Goal: Task Accomplishment & Management: Manage account settings

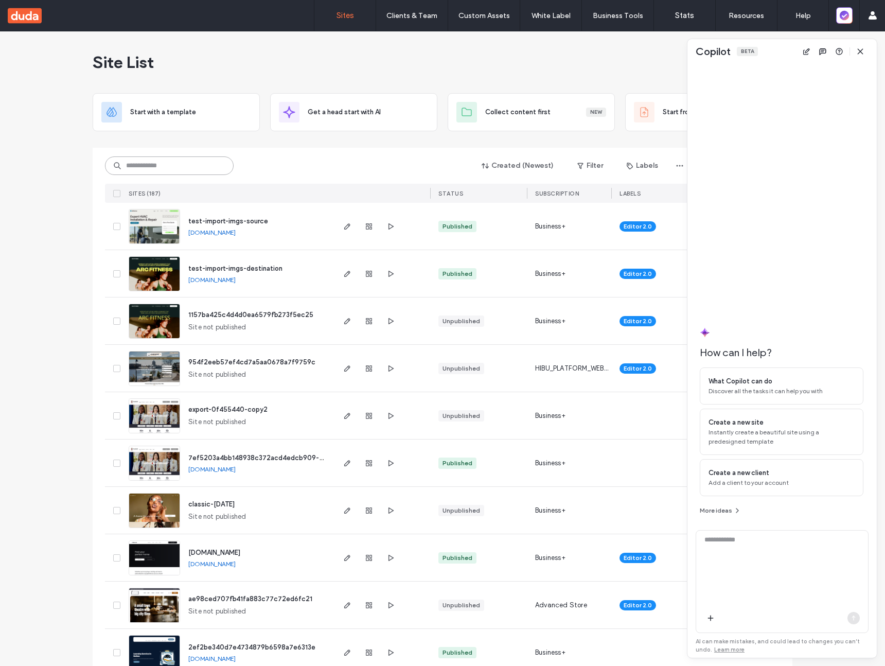
click at [152, 164] on input at bounding box center [169, 165] width 129 height 19
paste input "********"
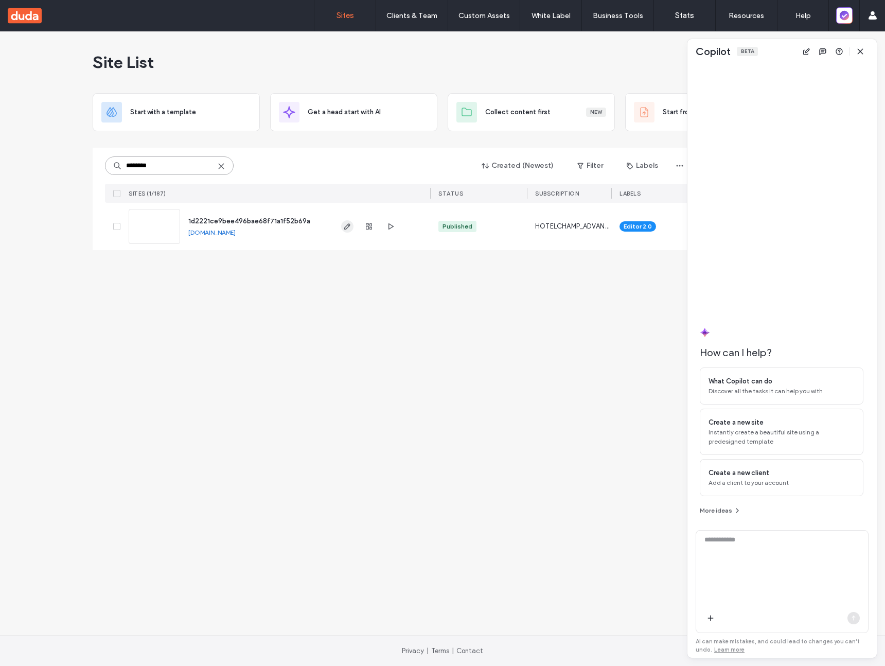
type input "********"
click at [351, 226] on span "button" at bounding box center [347, 226] width 12 height 12
click at [864, 52] on span "button" at bounding box center [860, 51] width 16 height 16
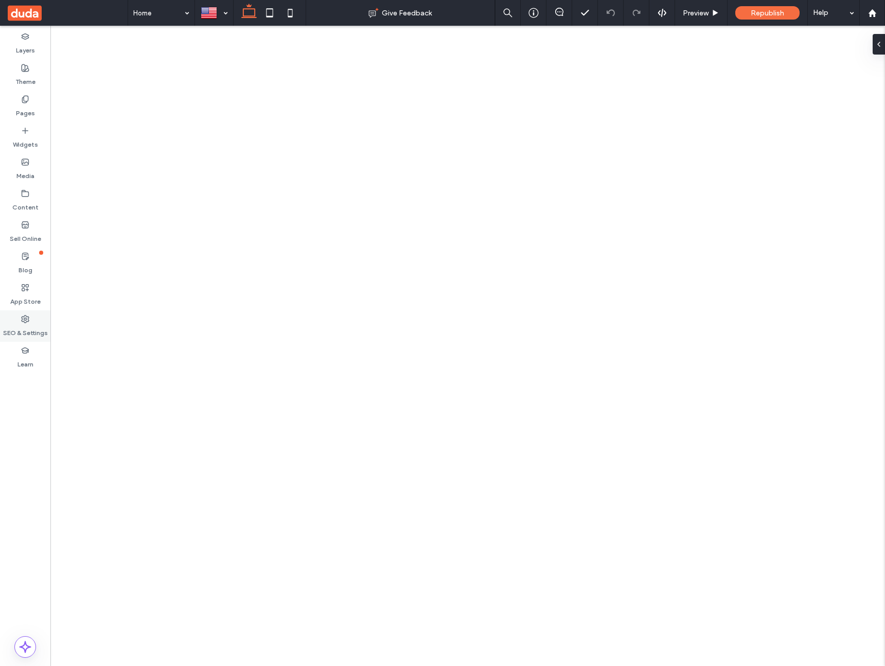
click at [37, 336] on label "SEO & Settings" at bounding box center [25, 330] width 45 height 14
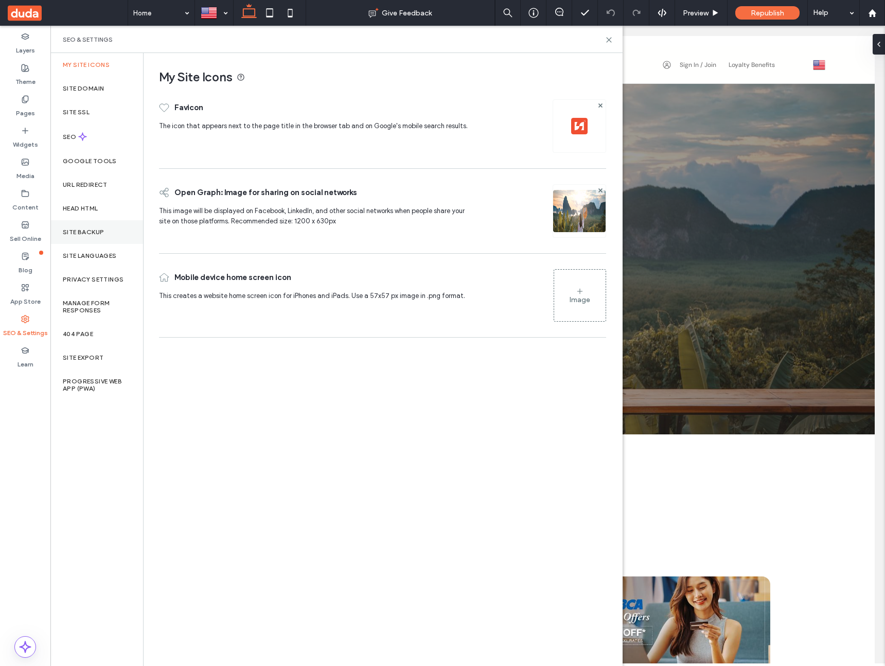
click at [88, 227] on div "Site Backup" at bounding box center [96, 232] width 93 height 24
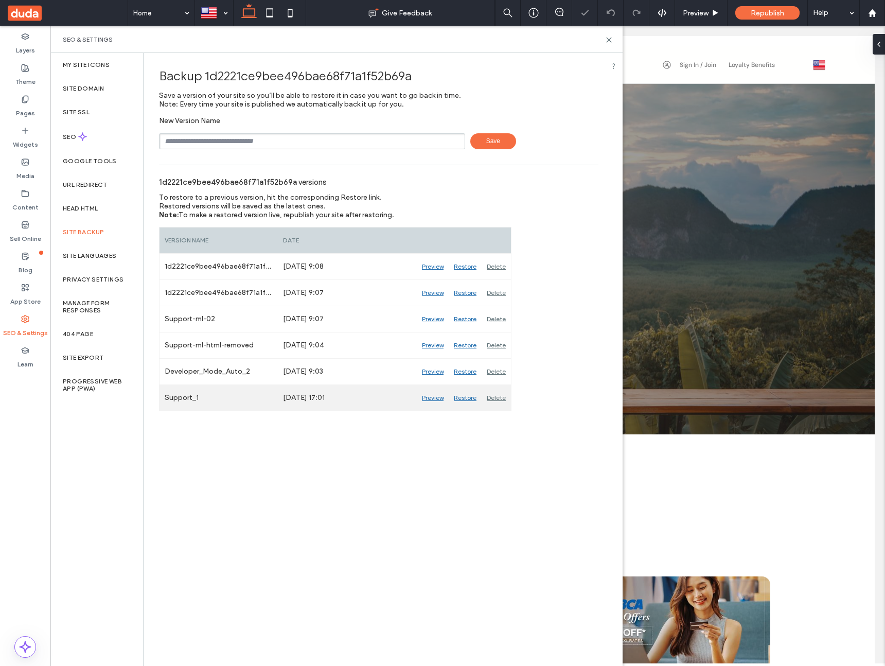
click at [462, 398] on div "Restore" at bounding box center [465, 398] width 33 height 26
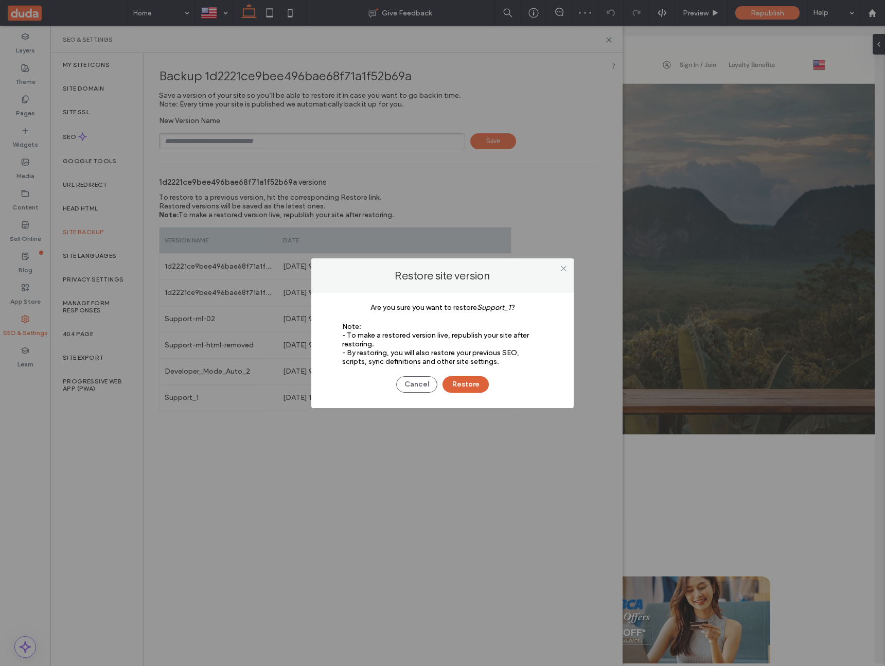
click at [471, 383] on button "Restore" at bounding box center [465, 384] width 46 height 16
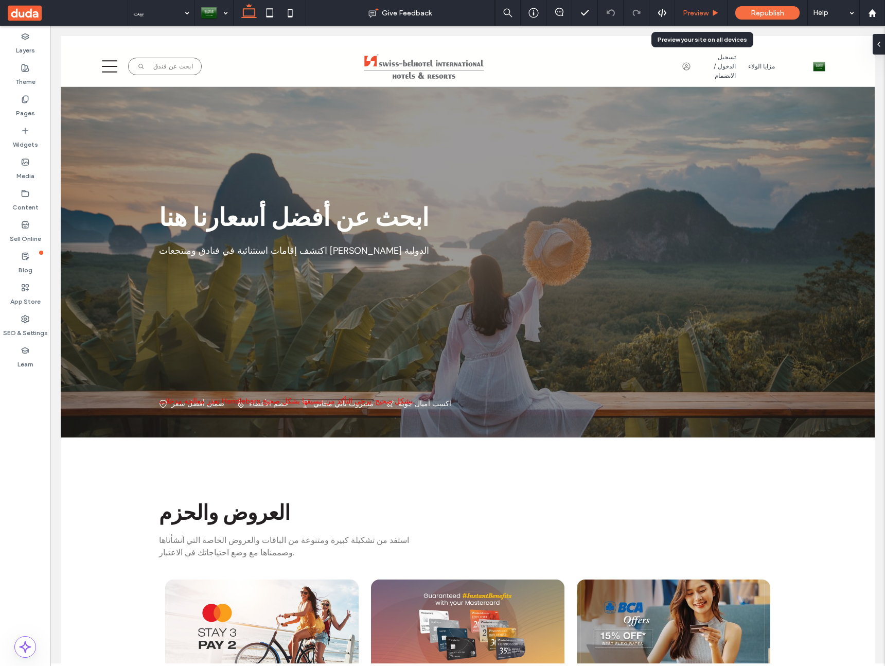
click at [694, 7] on div "Preview" at bounding box center [701, 13] width 52 height 26
click at [693, 21] on div "Preview" at bounding box center [701, 13] width 52 height 26
click at [697, 14] on span "Preview" at bounding box center [696, 13] width 26 height 9
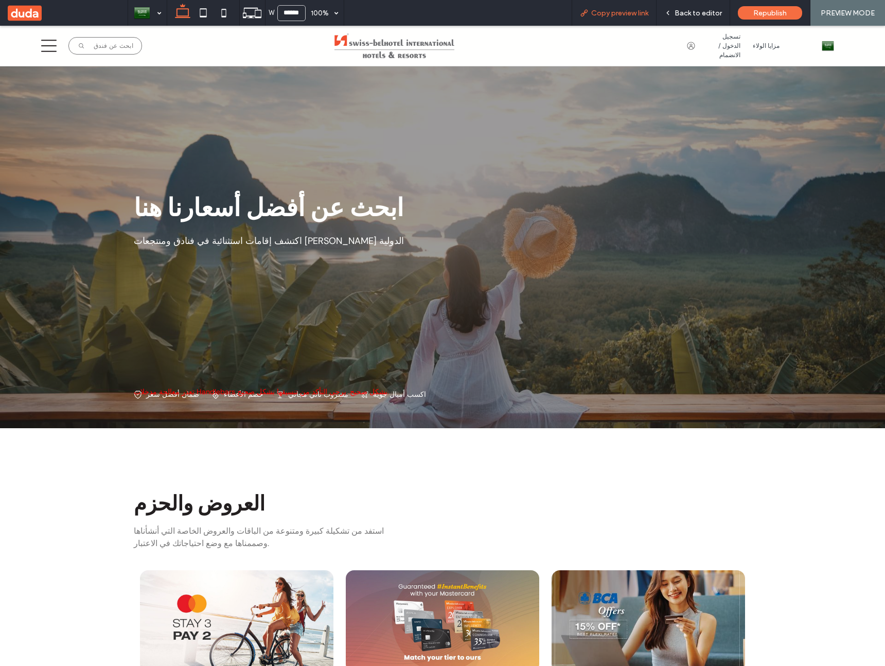
click at [596, 12] on span "Copy preview link" at bounding box center [619, 13] width 57 height 9
click at [693, 12] on span "Back to editor" at bounding box center [697, 13] width 47 height 9
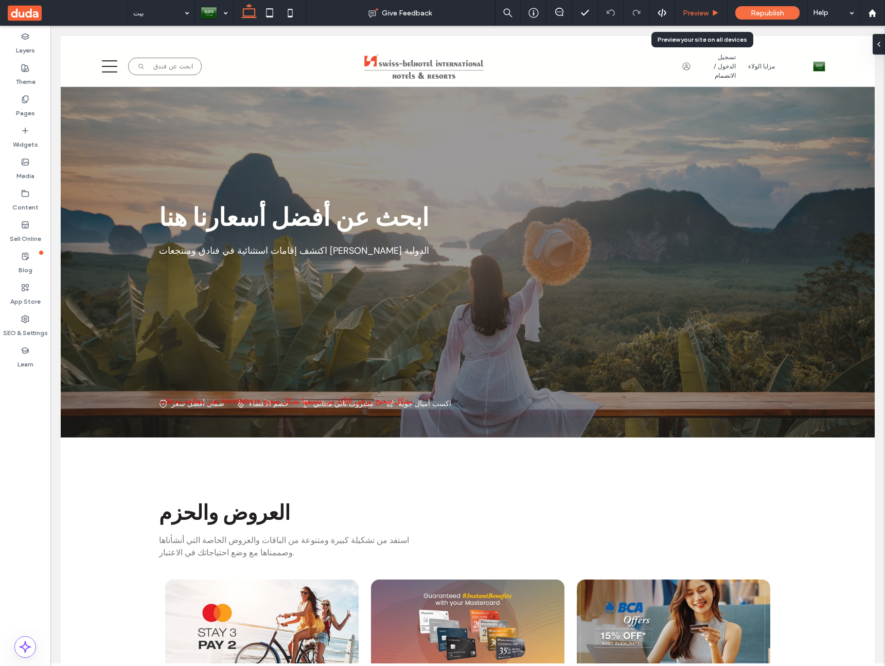
click at [693, 12] on span "Preview" at bounding box center [696, 13] width 26 height 9
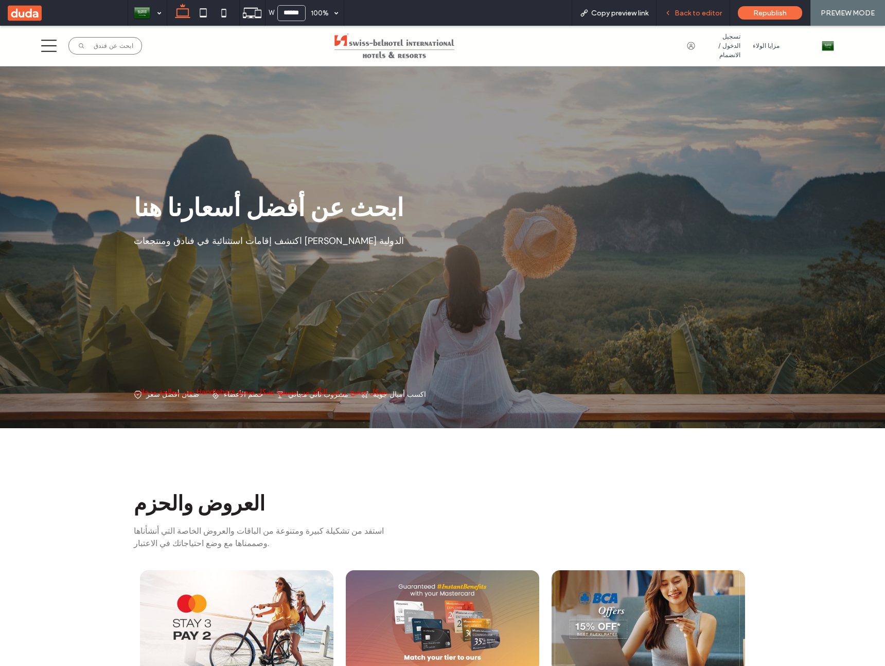
click at [702, 16] on span "Back to editor" at bounding box center [697, 13] width 47 height 9
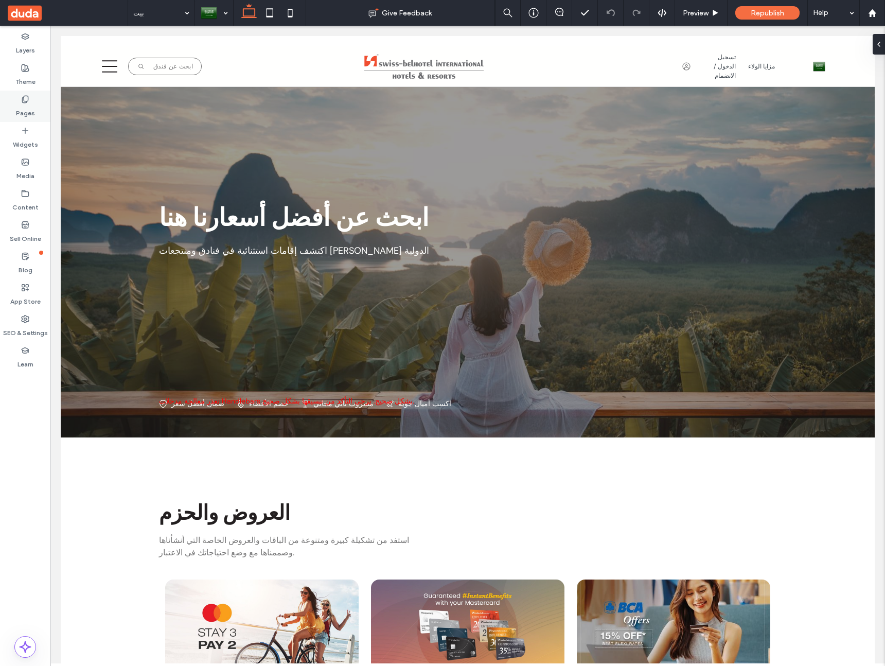
click at [26, 104] on label "Pages" at bounding box center [25, 110] width 19 height 14
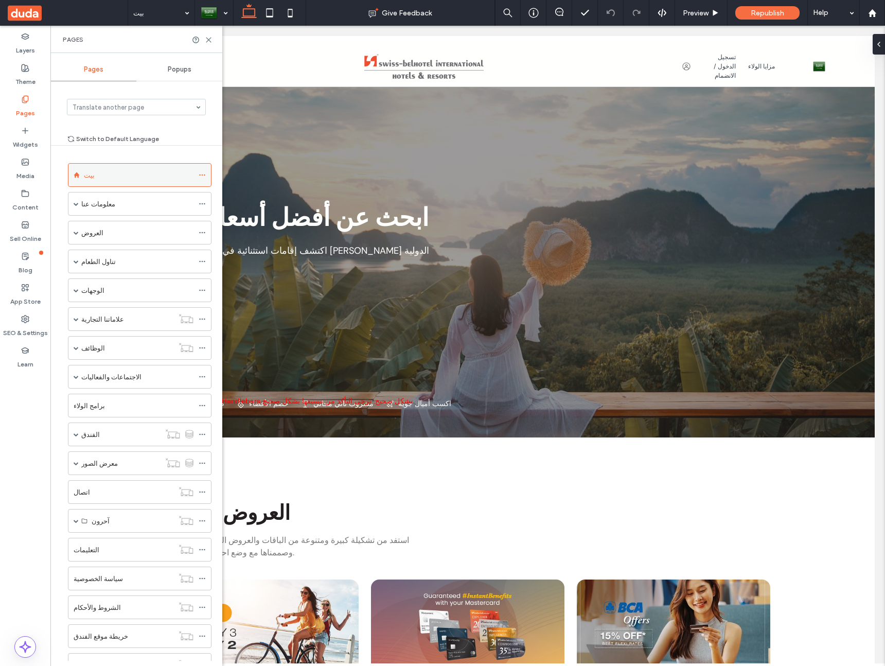
click at [201, 173] on icon at bounding box center [202, 174] width 7 height 7
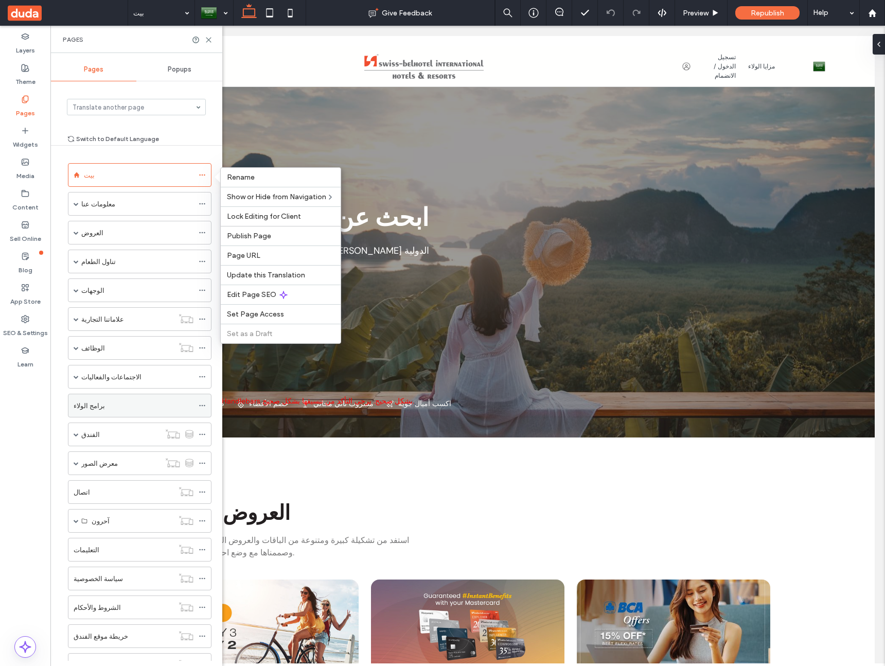
click at [123, 405] on div "برامج الولاء" at bounding box center [134, 405] width 120 height 11
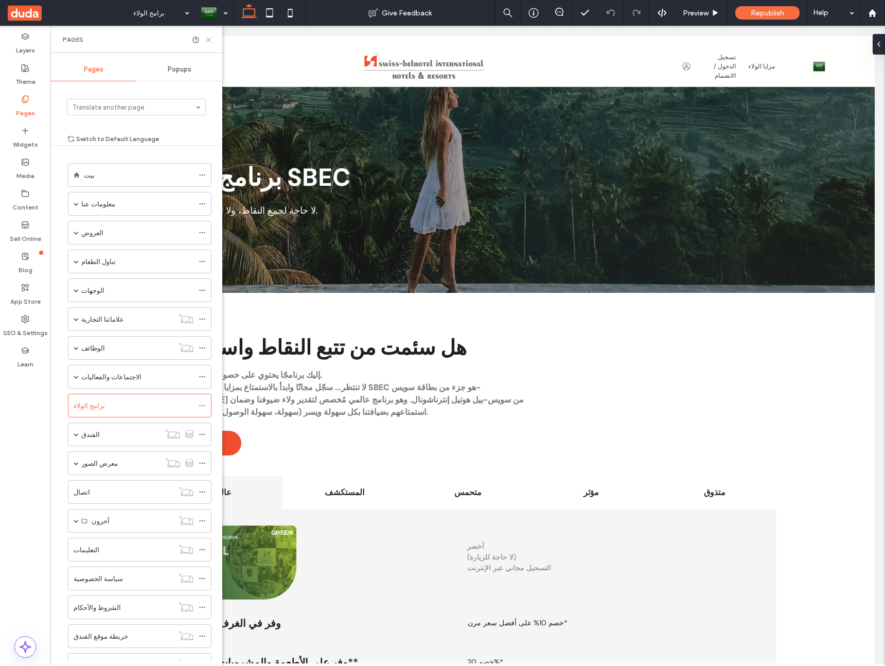
click at [205, 39] on icon at bounding box center [209, 40] width 8 height 8
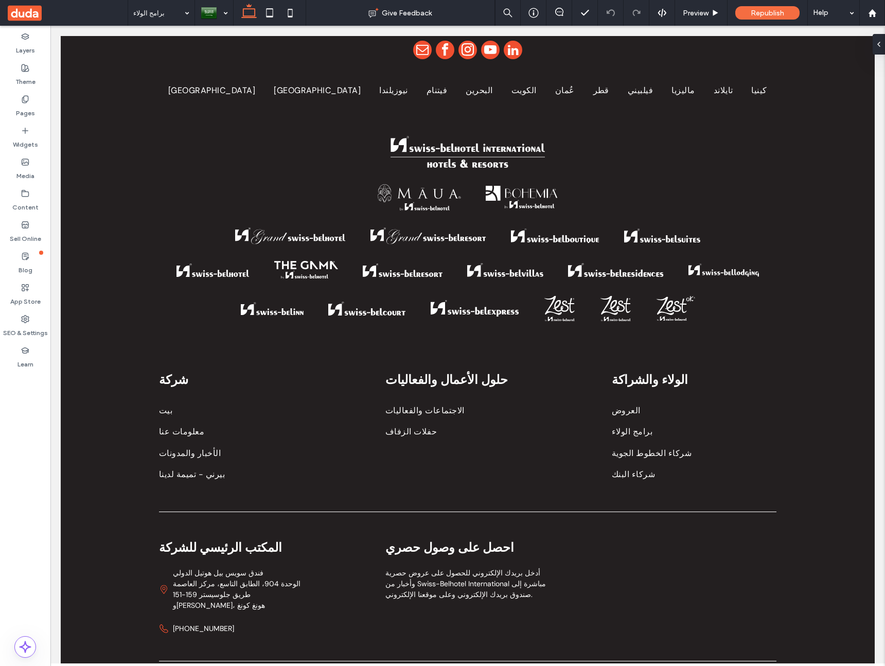
scroll to position [1204, 0]
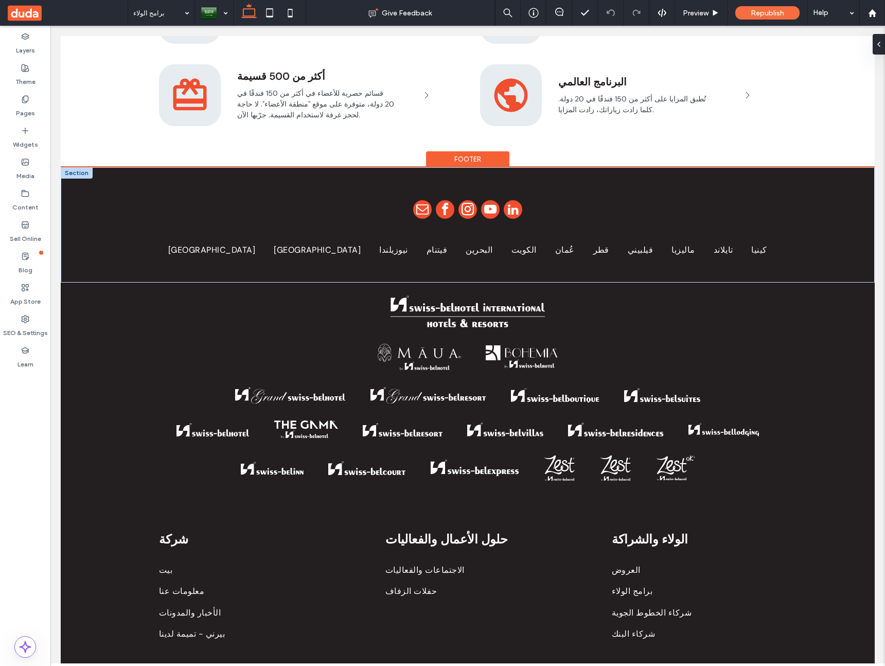
click at [73, 175] on div at bounding box center [77, 172] width 32 height 11
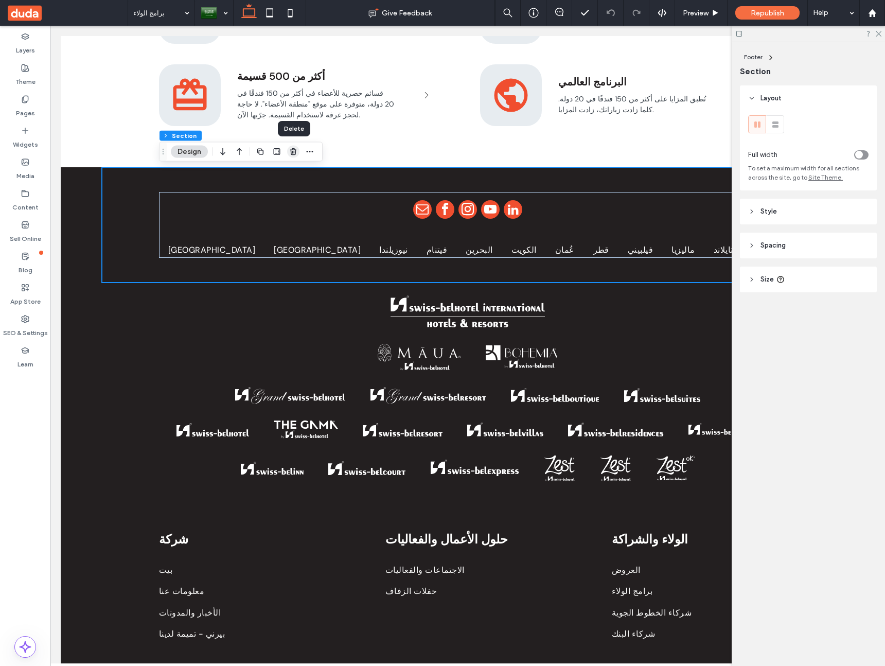
click at [291, 151] on icon "button" at bounding box center [293, 152] width 8 height 8
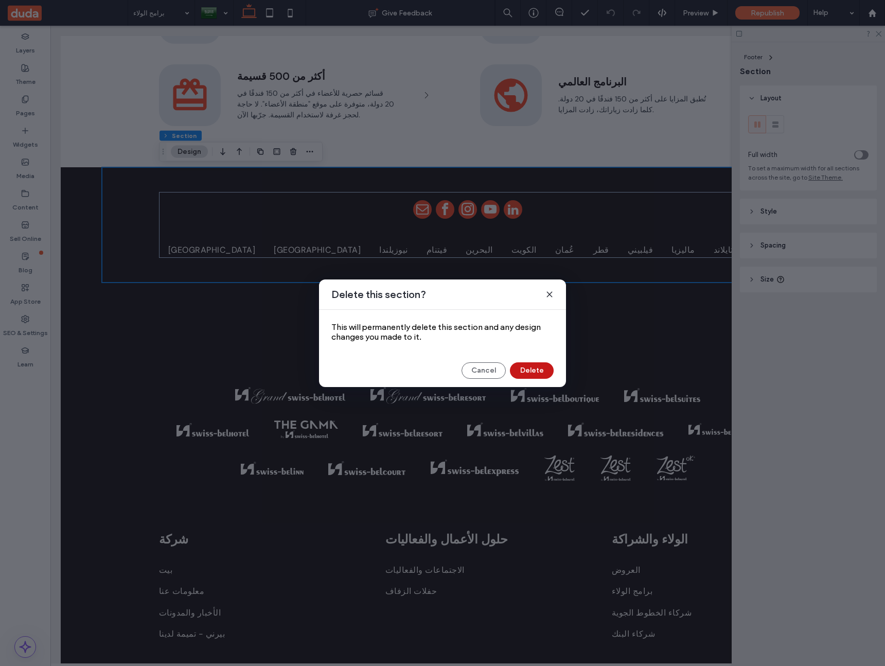
click at [541, 366] on button "Delete" at bounding box center [532, 370] width 44 height 16
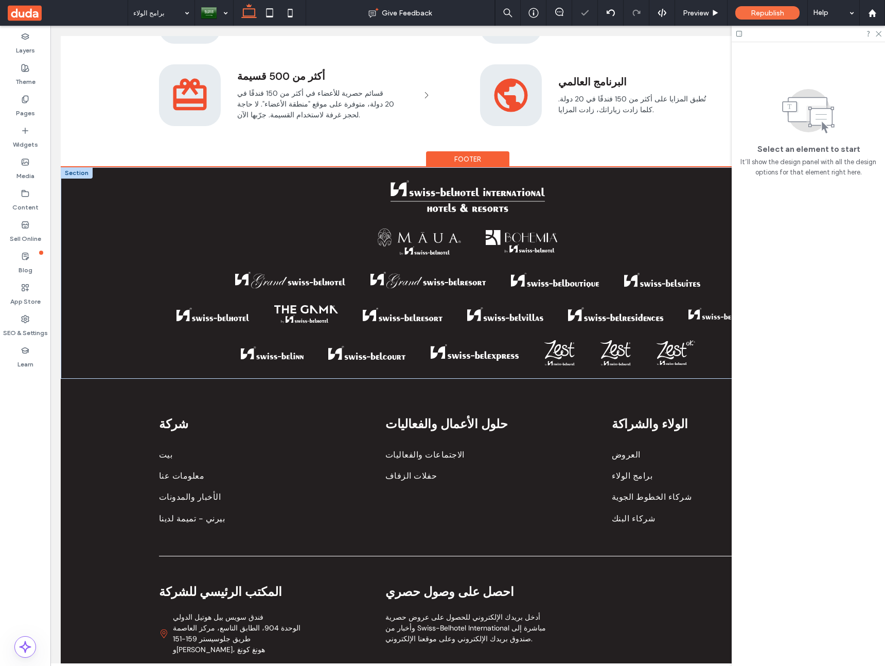
click at [83, 177] on div at bounding box center [77, 172] width 32 height 11
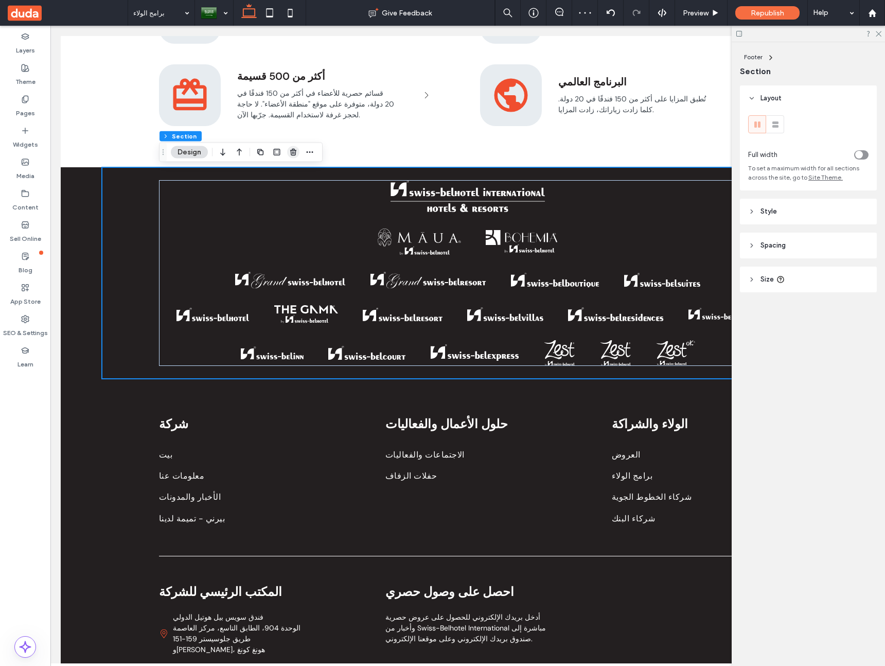
click at [295, 154] on icon "button" at bounding box center [293, 152] width 8 height 8
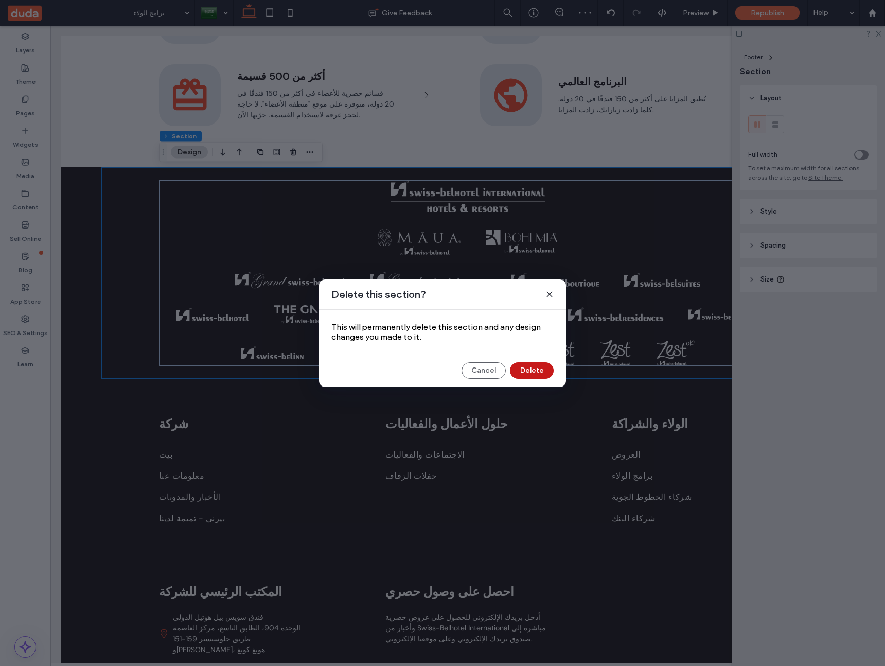
click at [527, 364] on button "Delete" at bounding box center [532, 370] width 44 height 16
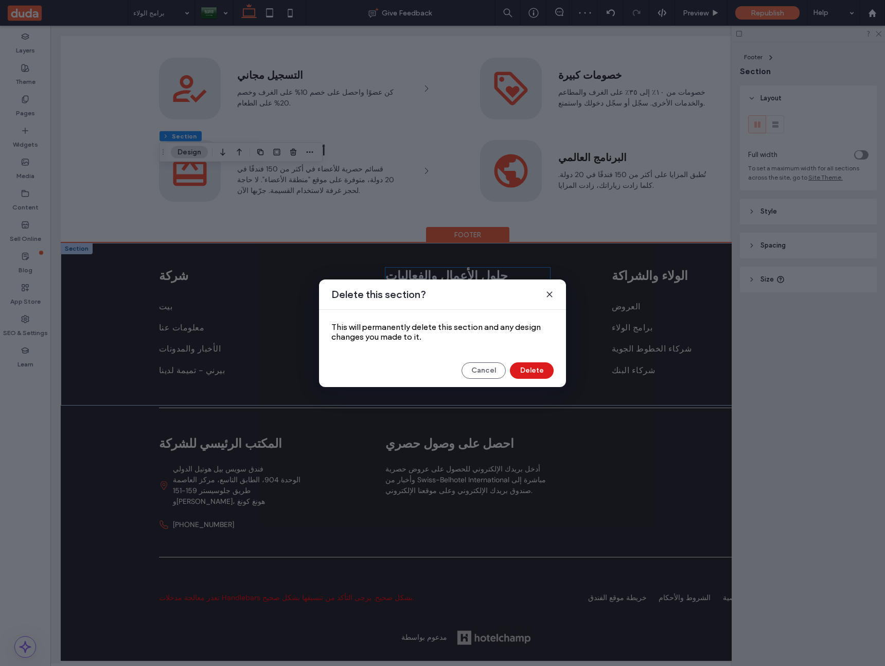
scroll to position [1136, 0]
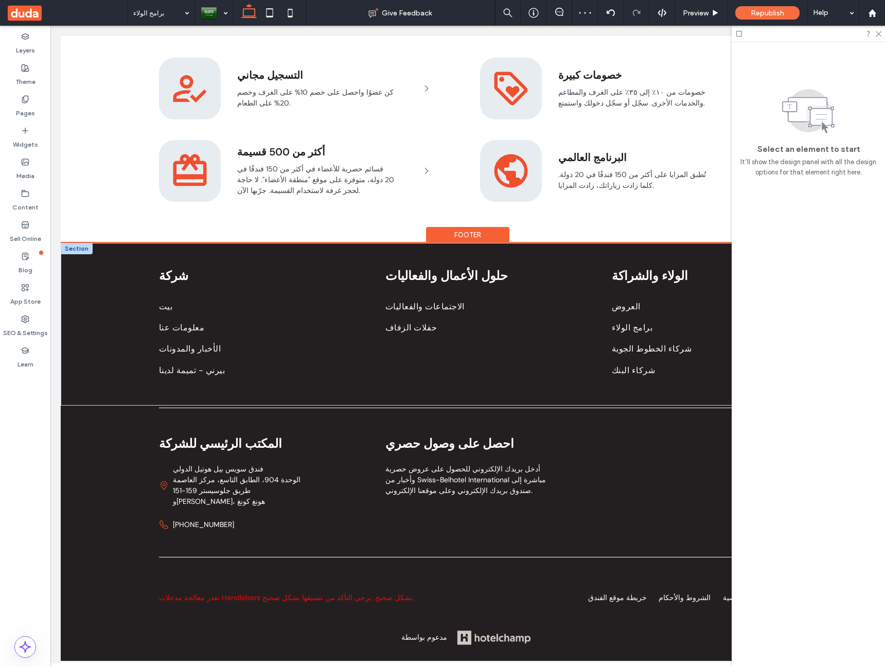
click at [80, 243] on div at bounding box center [77, 248] width 32 height 11
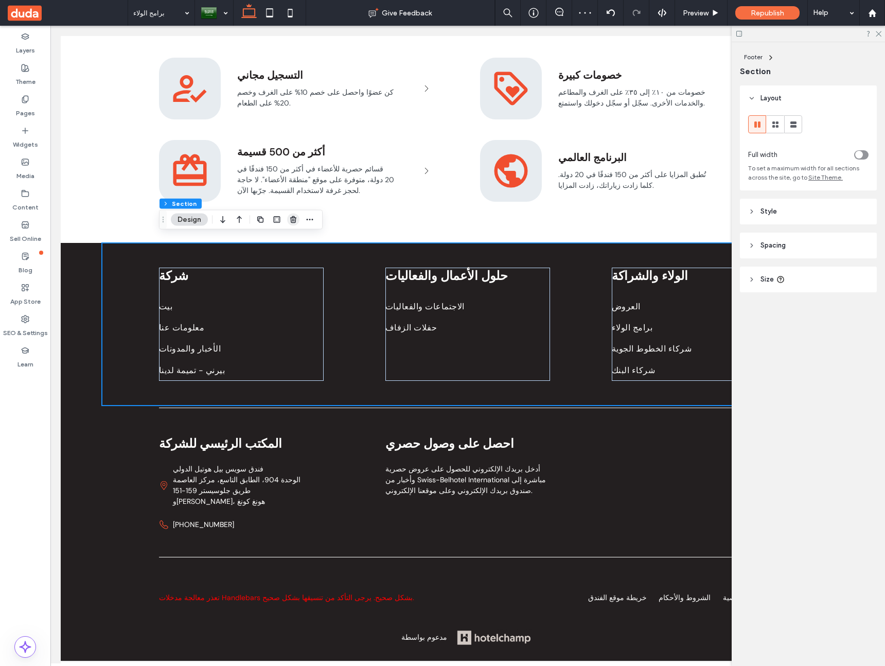
click at [291, 217] on icon "button" at bounding box center [293, 220] width 8 height 8
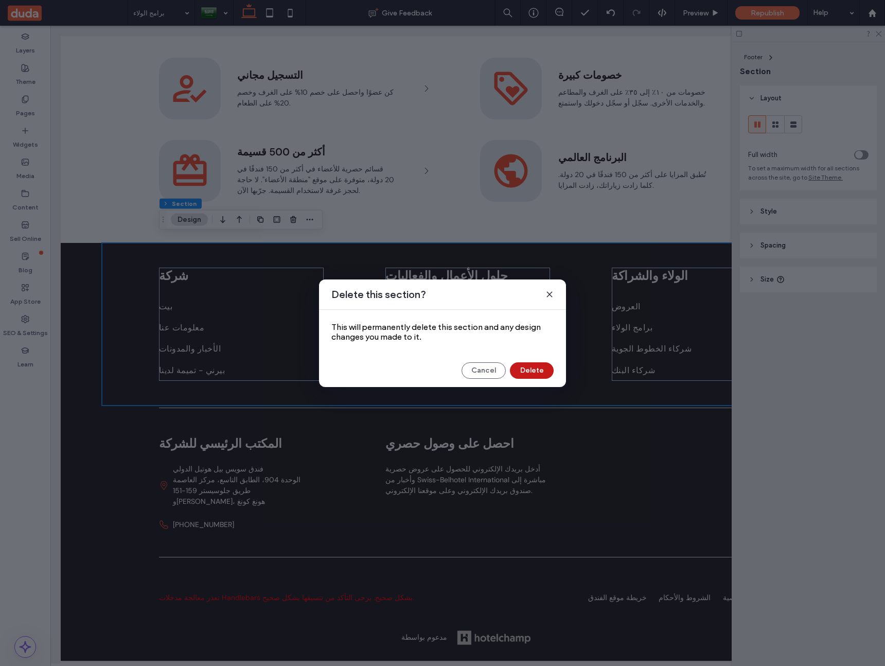
click at [521, 371] on button "Delete" at bounding box center [532, 370] width 44 height 16
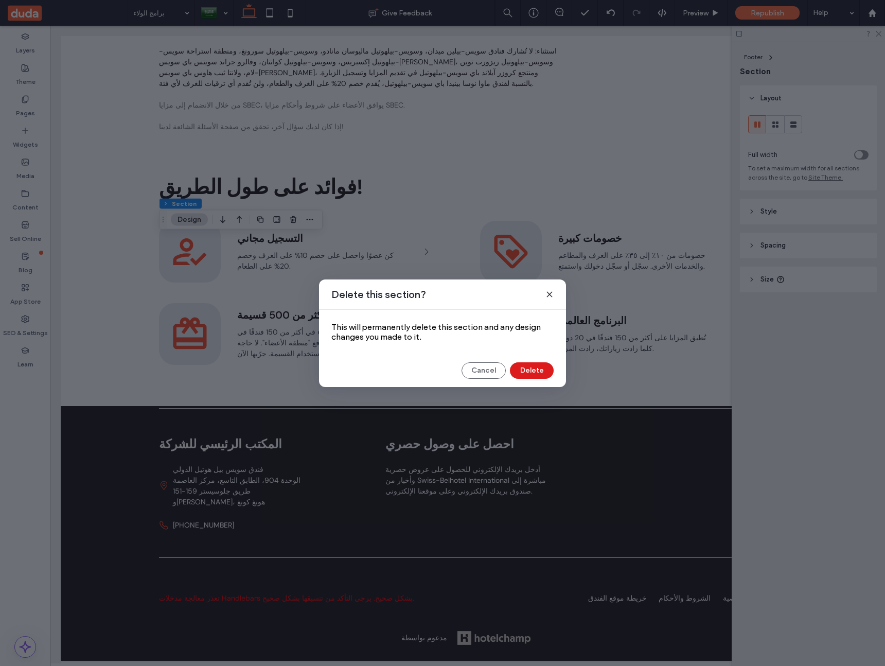
scroll to position [970, 0]
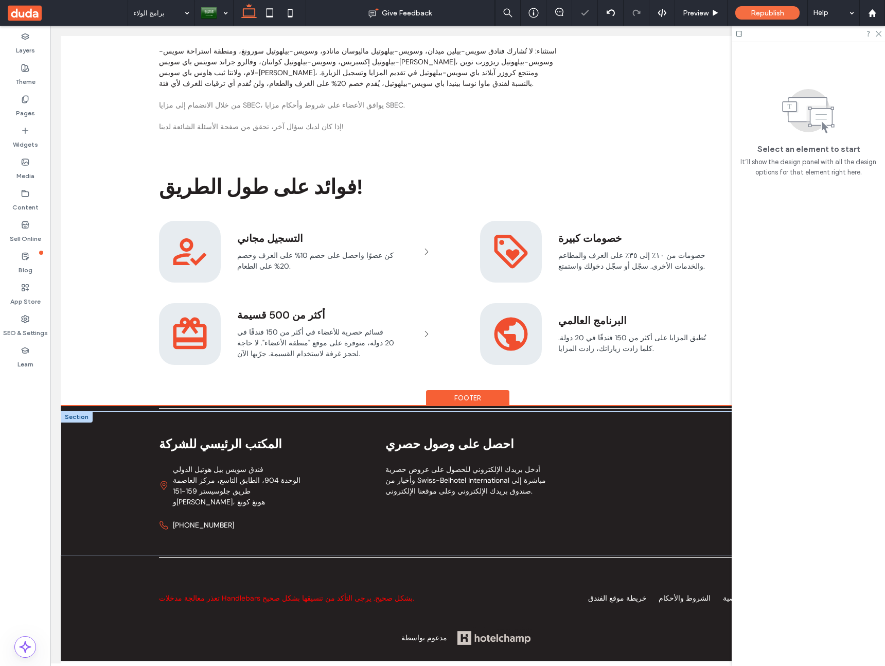
click at [72, 418] on div at bounding box center [77, 416] width 32 height 11
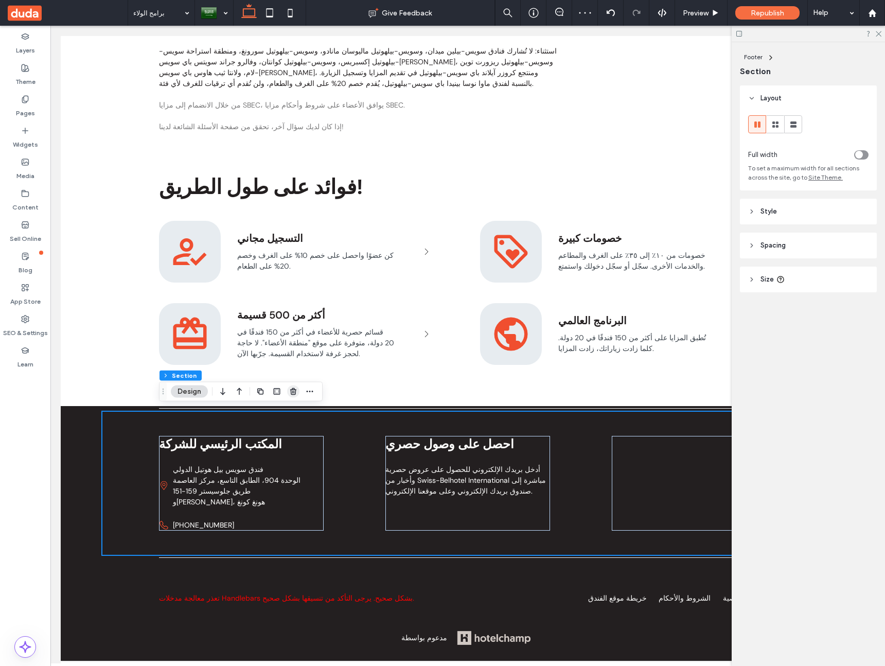
click at [293, 390] on use "button" at bounding box center [293, 391] width 6 height 7
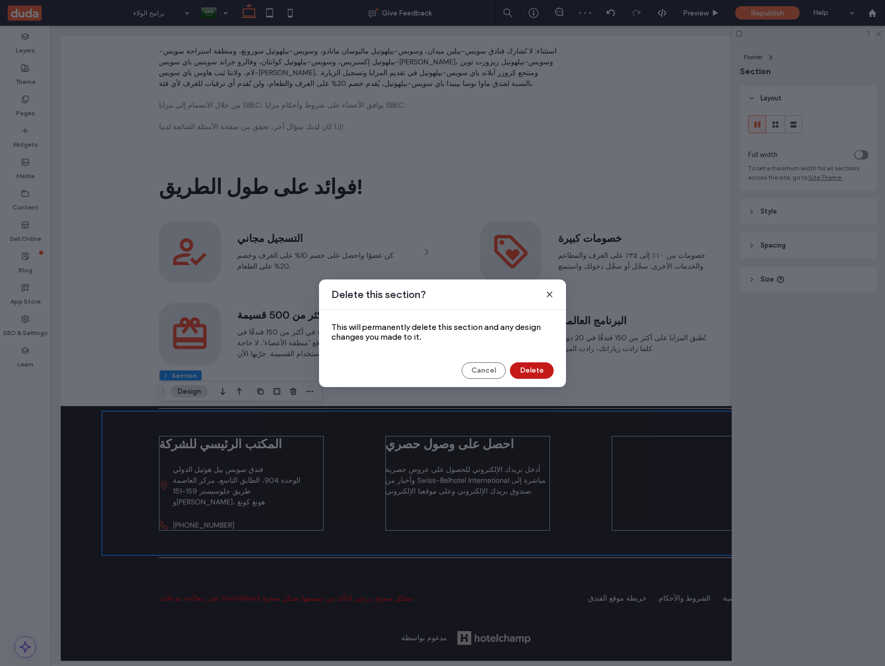
click at [542, 366] on button "Delete" at bounding box center [532, 370] width 44 height 16
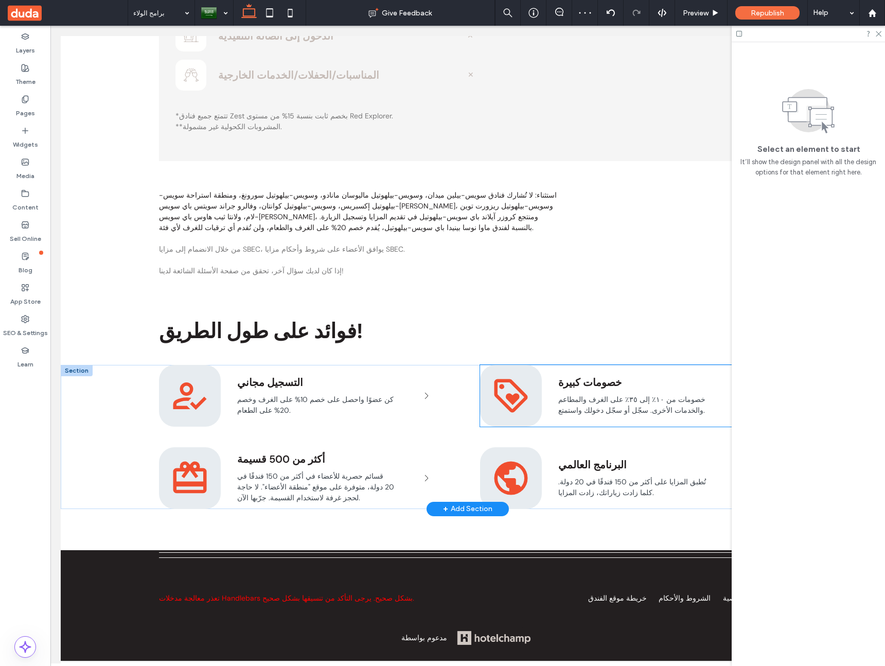
scroll to position [824, 0]
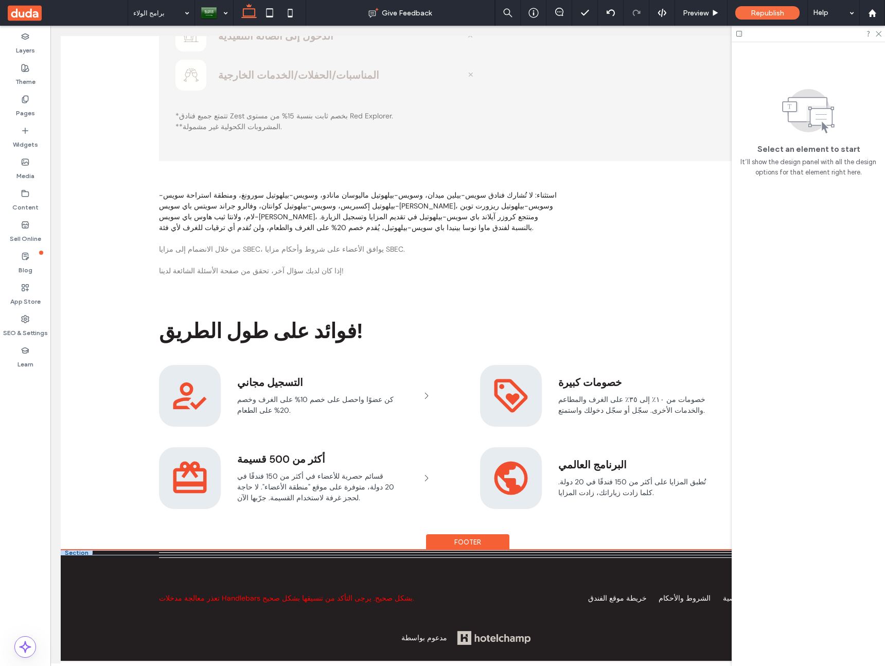
click at [77, 550] on div at bounding box center [77, 552] width 32 height 5
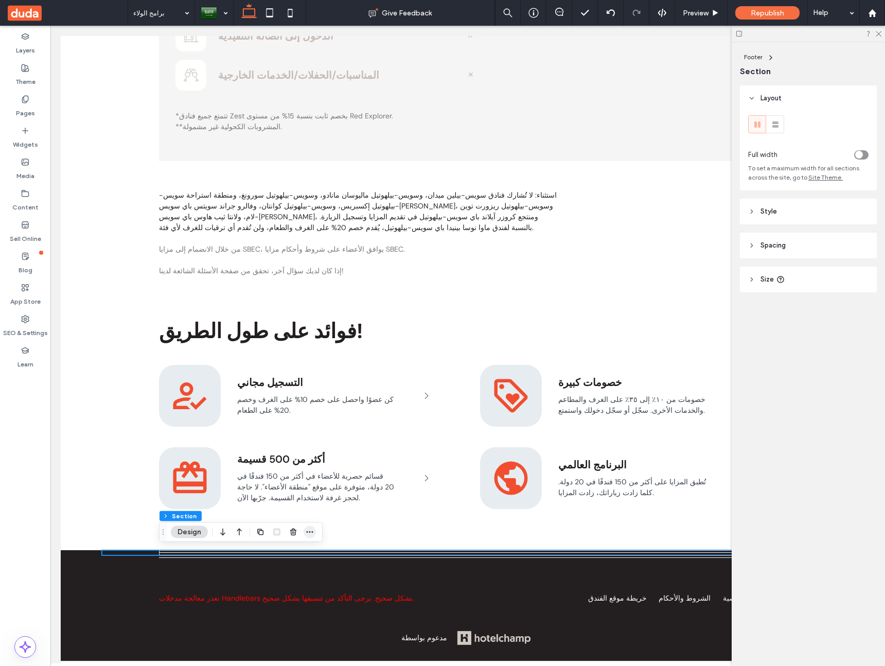
click at [306, 529] on icon "button" at bounding box center [310, 532] width 8 height 8
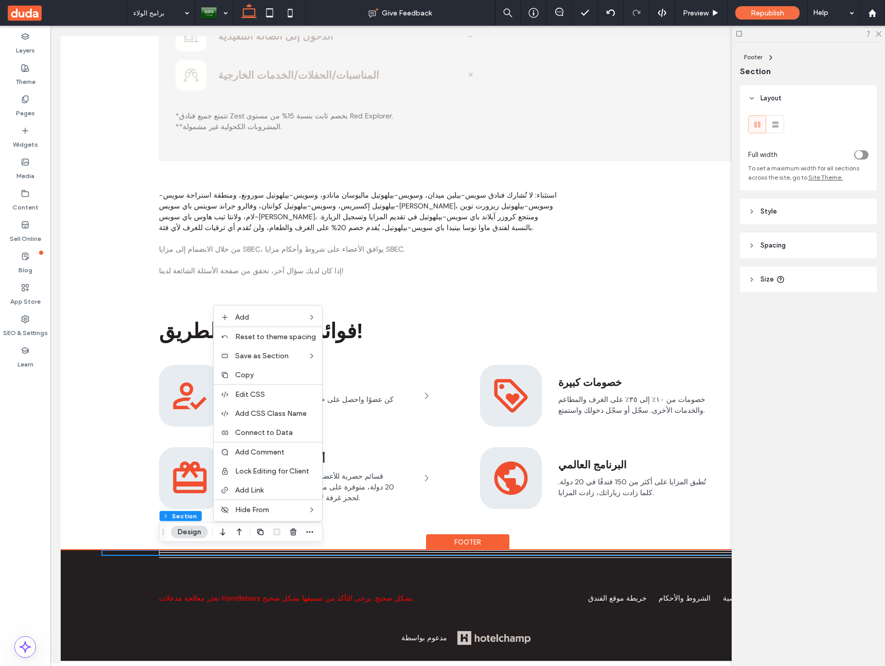
click at [88, 552] on div "Section" at bounding box center [468, 552] width 814 height 5
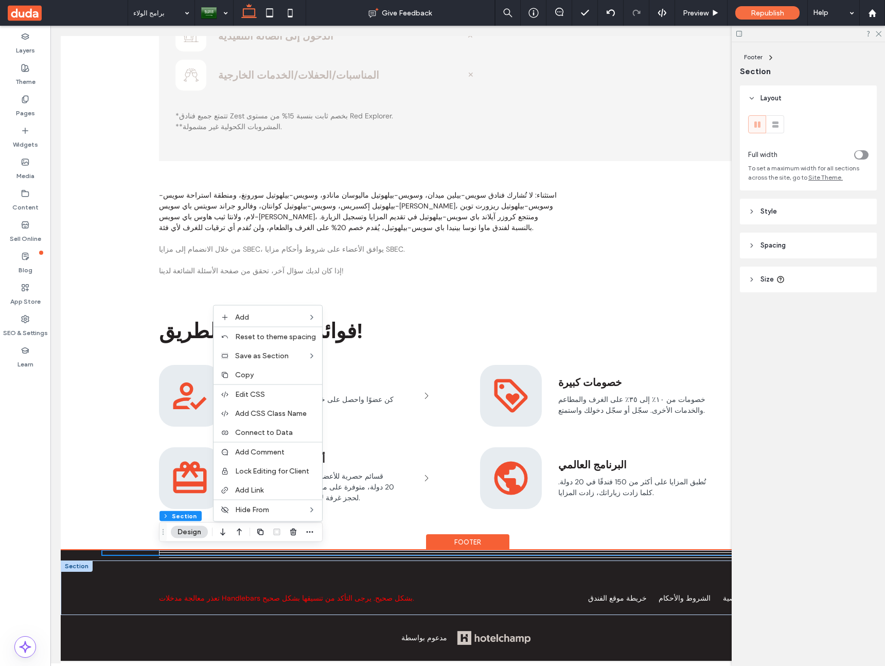
drag, startPoint x: 81, startPoint y: 553, endPoint x: 82, endPoint y: 573, distance: 20.1
click at [81, 553] on div "Section" at bounding box center [468, 552] width 814 height 5
click at [85, 578] on div "تعذر معالجة مدخلات Handlebars بشكل صحيح. يرجى التأكد من تنسيقها بشكل صحيح. خريط…" at bounding box center [468, 587] width 814 height 55
click at [80, 566] on div at bounding box center [77, 565] width 32 height 11
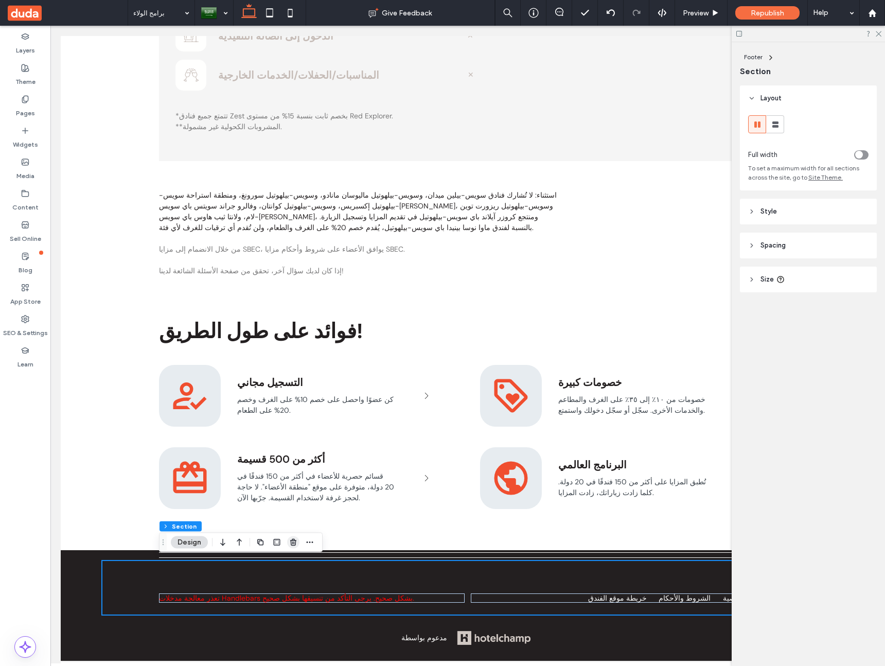
click at [292, 540] on use "button" at bounding box center [293, 542] width 6 height 7
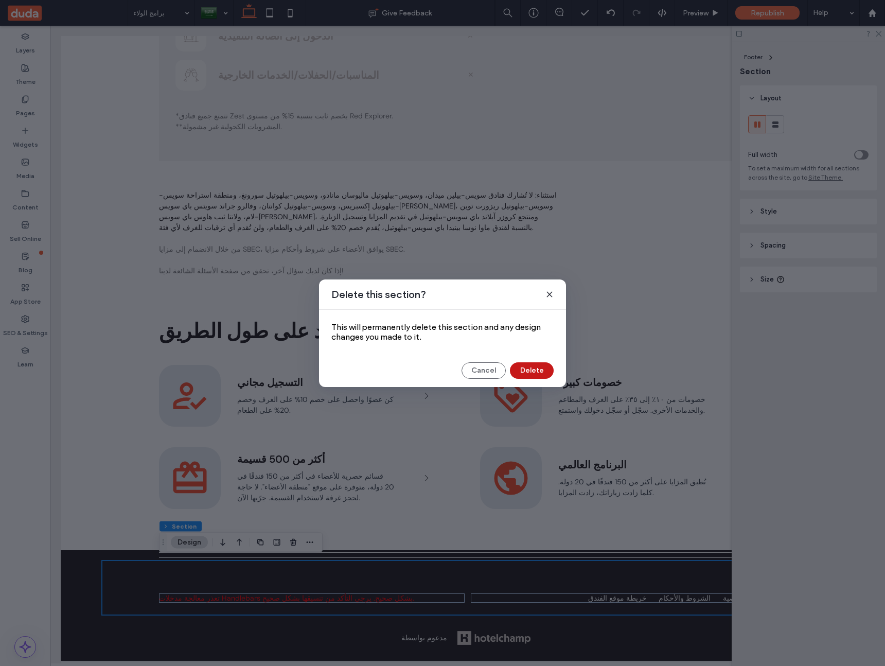
click at [524, 369] on button "Delete" at bounding box center [532, 370] width 44 height 16
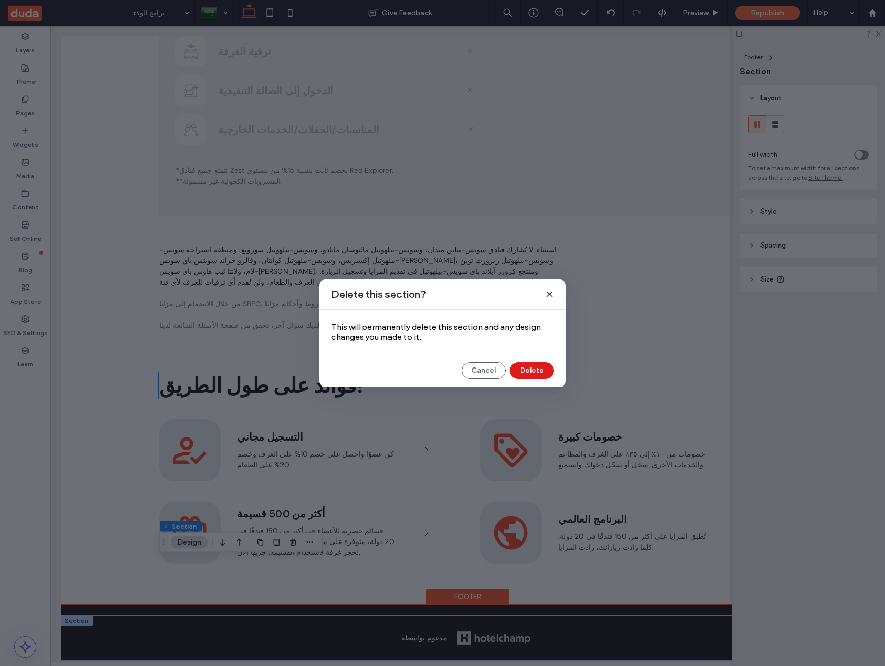
scroll to position [768, 0]
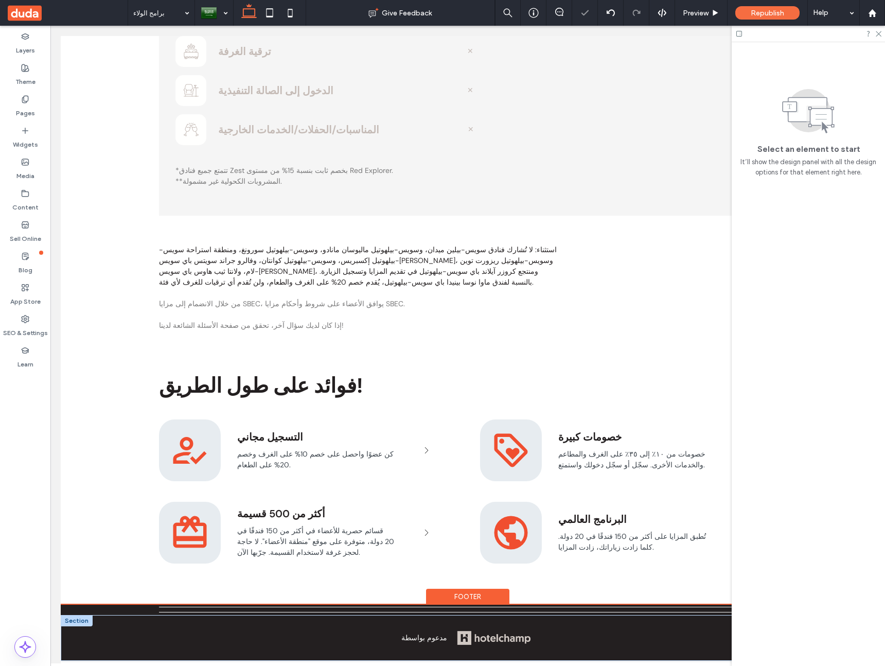
click at [78, 616] on div at bounding box center [77, 620] width 32 height 11
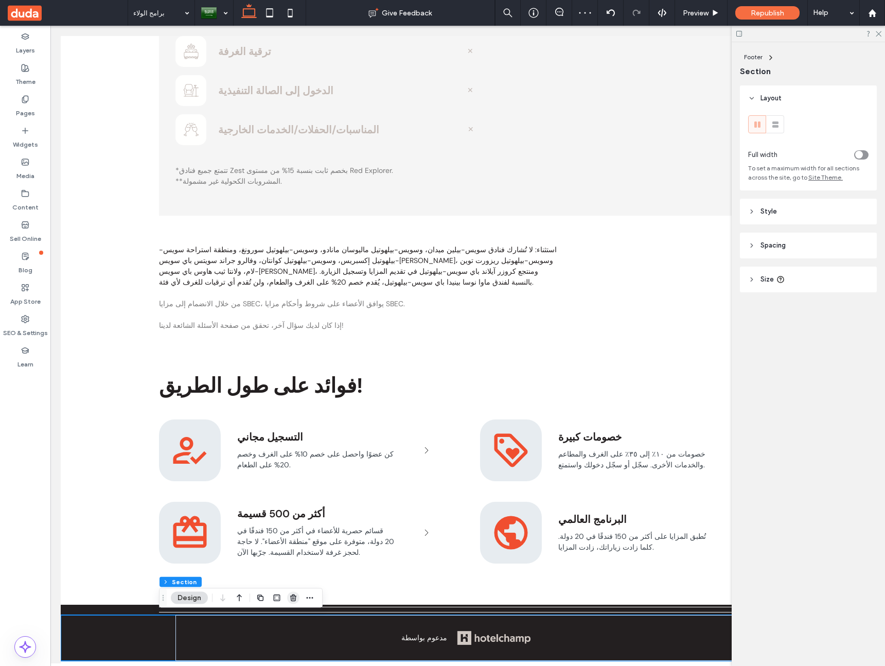
click at [298, 601] on span "button" at bounding box center [293, 598] width 12 height 12
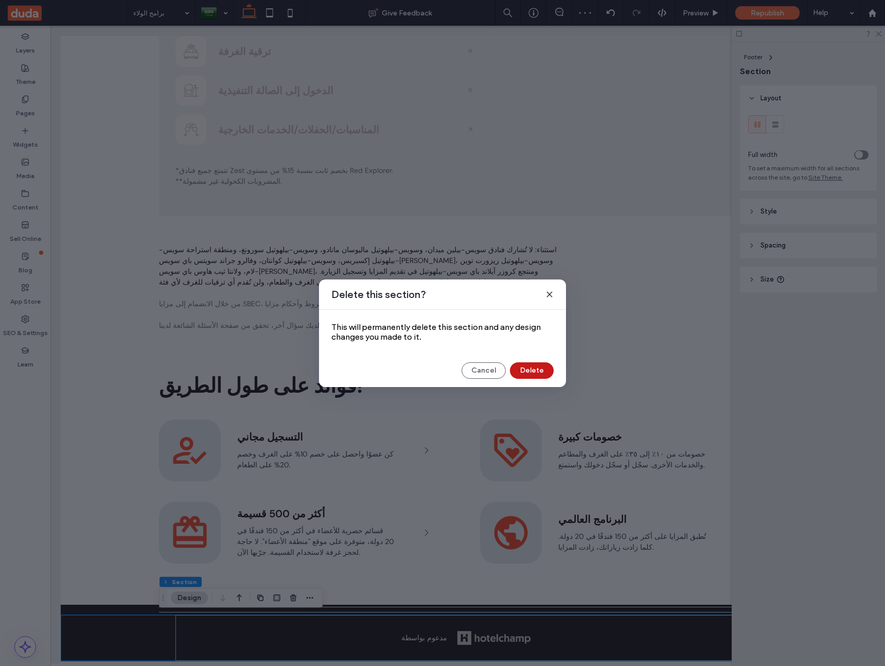
click at [543, 373] on button "Delete" at bounding box center [532, 370] width 44 height 16
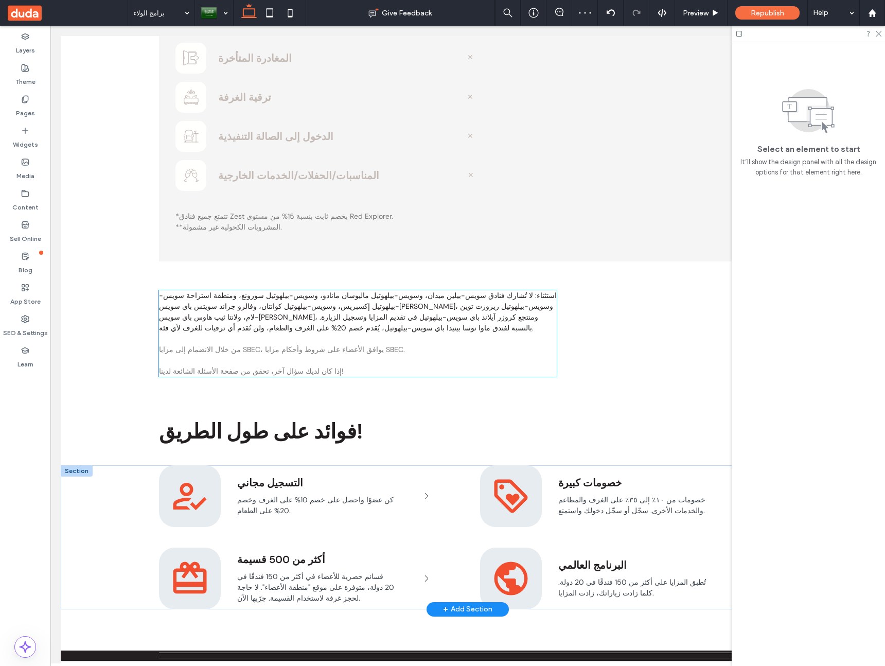
scroll to position [723, 0]
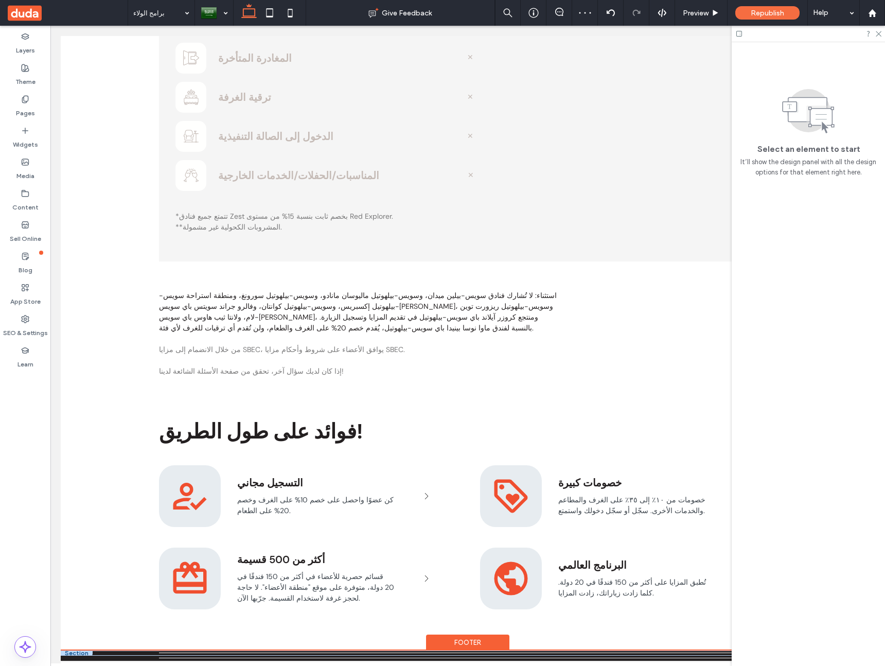
click at [73, 652] on div at bounding box center [77, 652] width 32 height 5
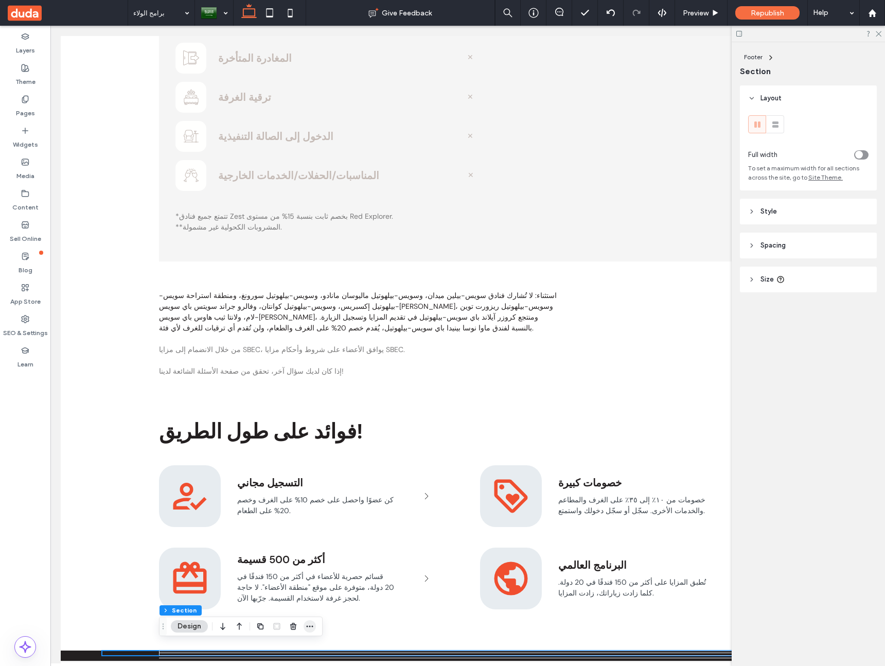
click at [310, 622] on icon "button" at bounding box center [310, 626] width 8 height 8
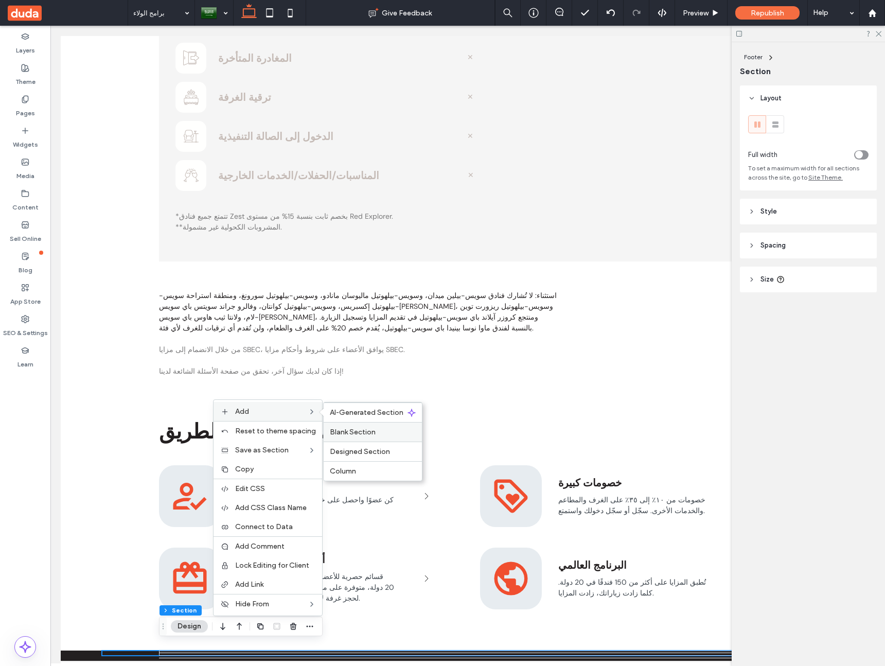
click at [364, 428] on span "Blank Section" at bounding box center [353, 431] width 46 height 9
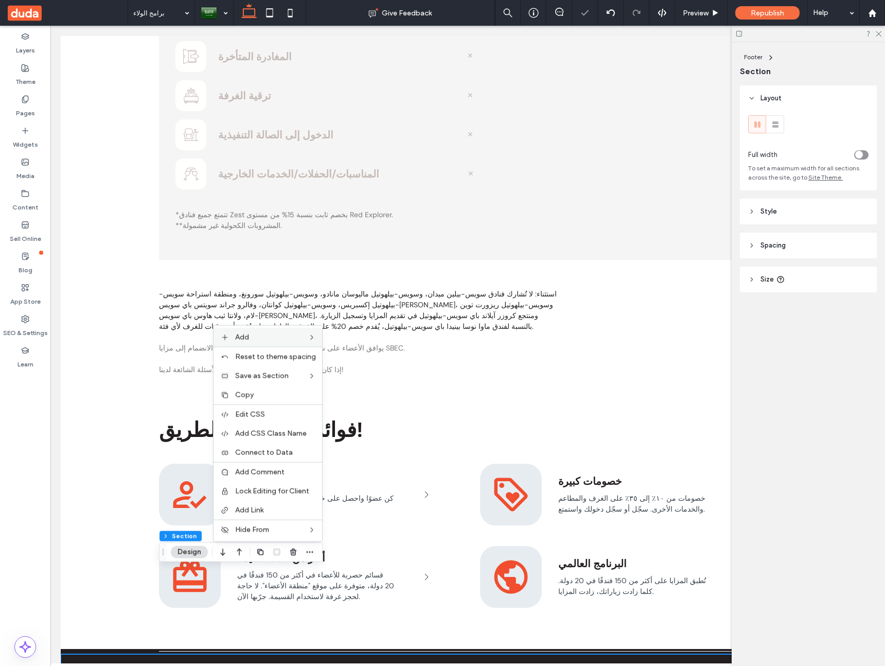
scroll to position [804, 0]
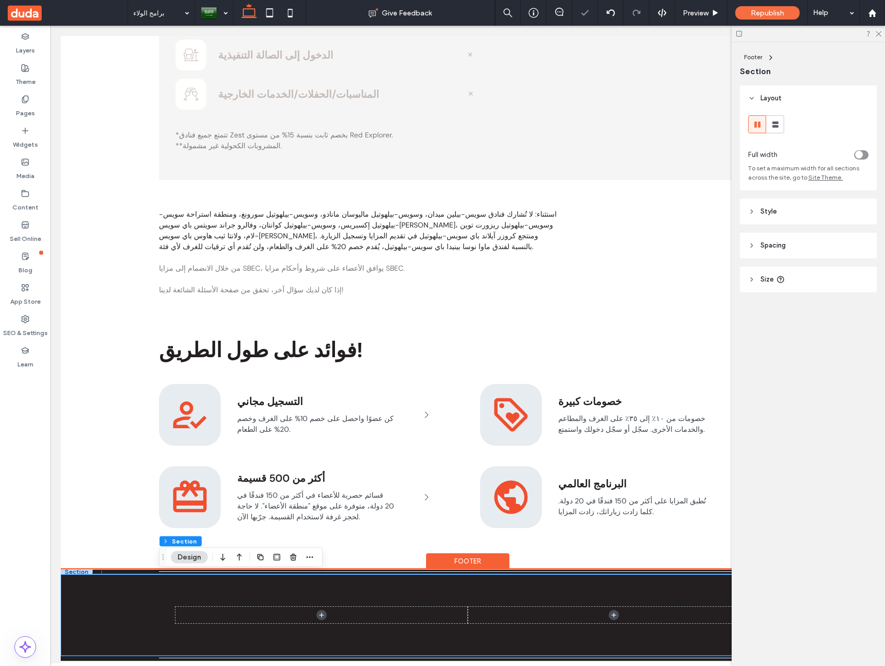
click at [111, 569] on div at bounding box center [467, 571] width 731 height 5
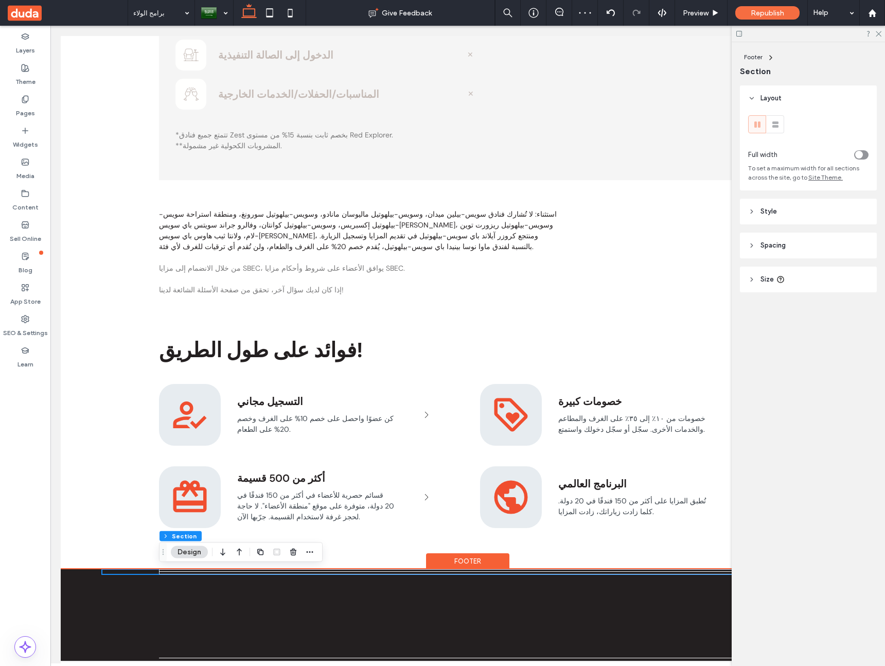
click at [84, 572] on div "Section" at bounding box center [468, 571] width 814 height 5
drag, startPoint x: 84, startPoint y: 568, endPoint x: 93, endPoint y: 568, distance: 9.3
click at [84, 569] on div "Section" at bounding box center [468, 571] width 814 height 5
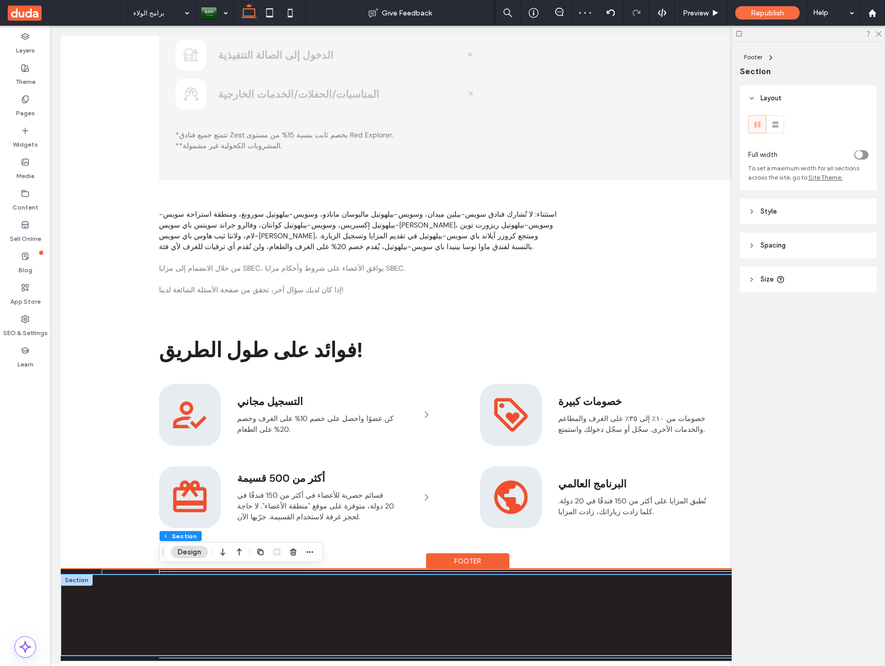
click at [223, 601] on div at bounding box center [467, 615] width 617 height 82
click at [82, 570] on div at bounding box center [77, 571] width 32 height 5
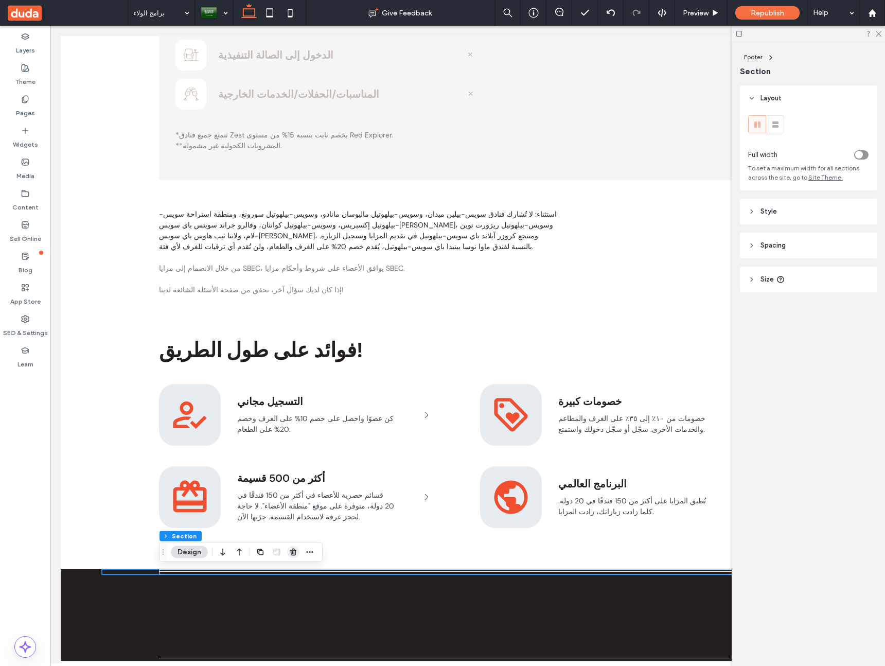
click at [292, 552] on use "button" at bounding box center [293, 551] width 6 height 7
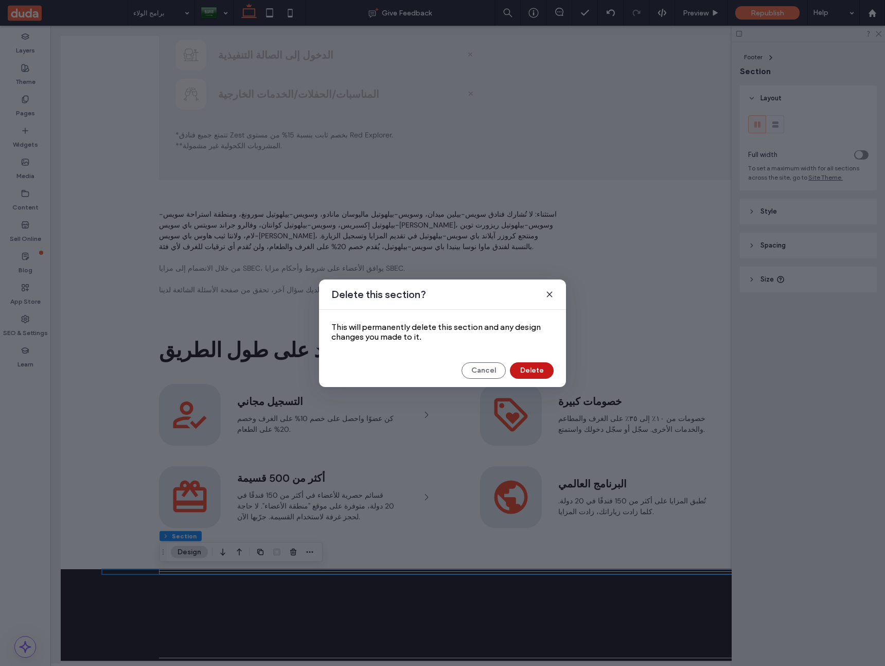
click at [537, 370] on button "Delete" at bounding box center [532, 370] width 44 height 16
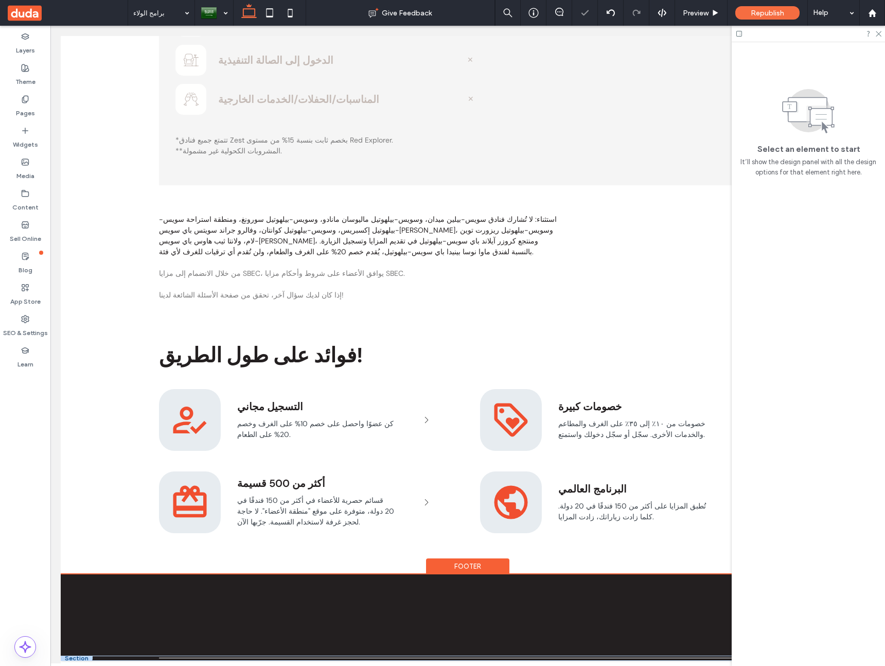
click at [85, 656] on div at bounding box center [77, 657] width 32 height 5
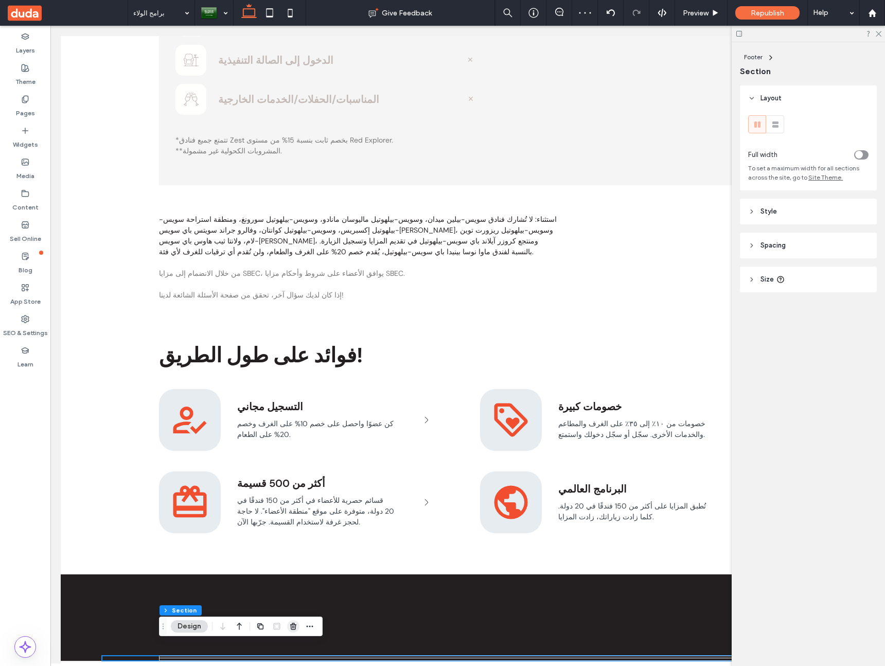
click at [293, 626] on use "button" at bounding box center [293, 625] width 6 height 7
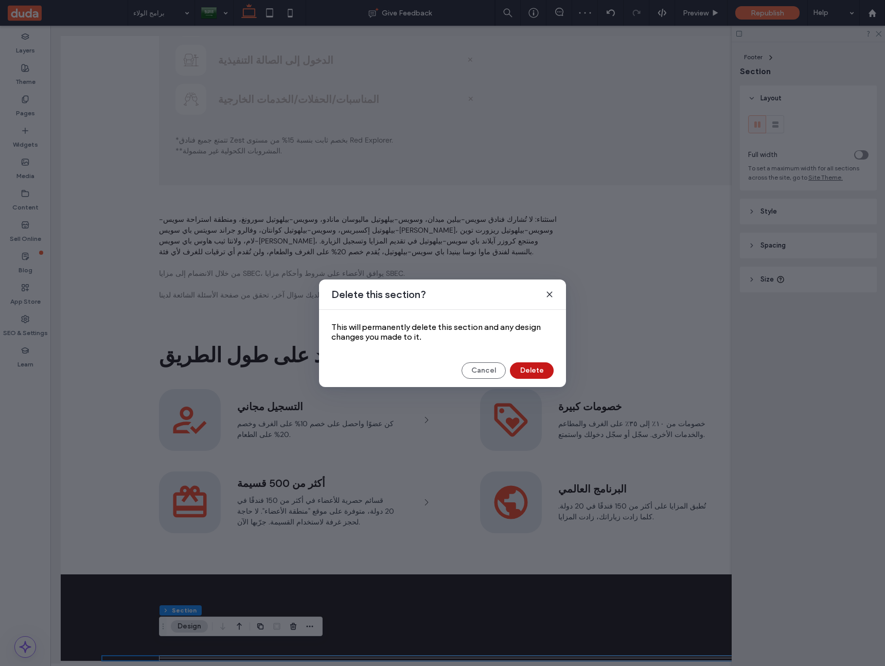
click at [544, 376] on button "Delete" at bounding box center [532, 370] width 44 height 16
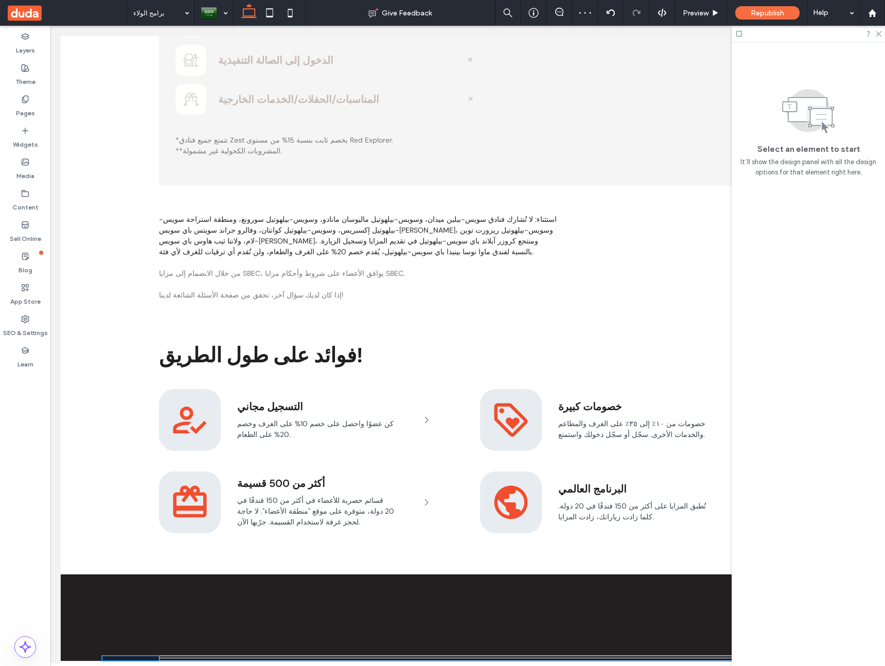
scroll to position [794, 0]
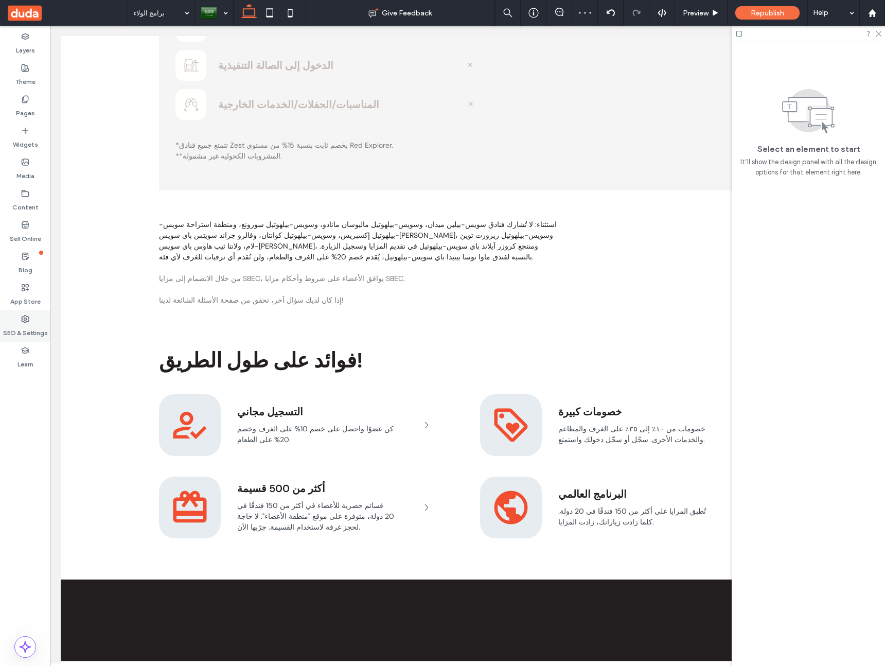
click at [19, 321] on div "SEO & Settings" at bounding box center [25, 325] width 50 height 31
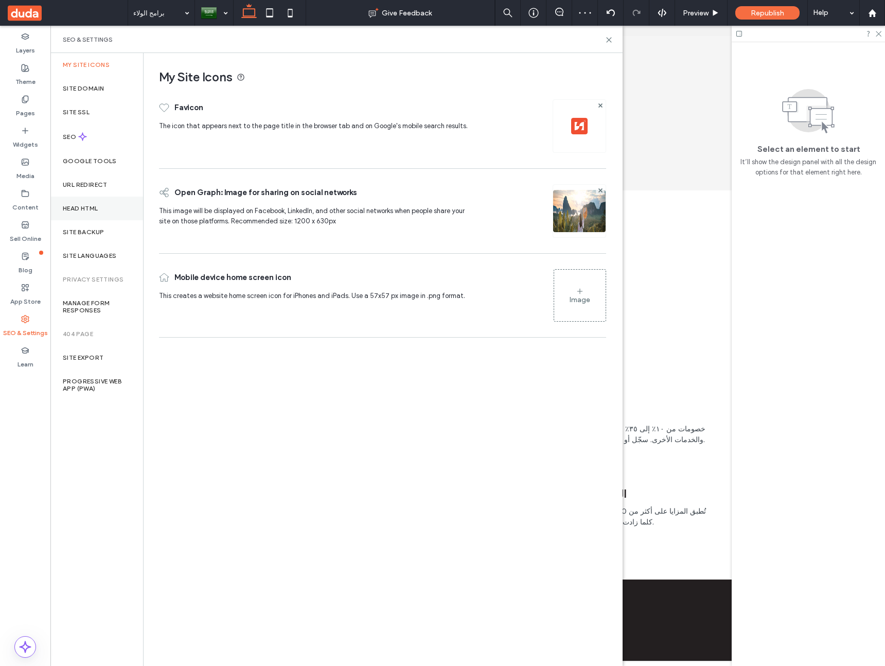
click at [90, 210] on label "Head HTML" at bounding box center [80, 208] width 35 height 7
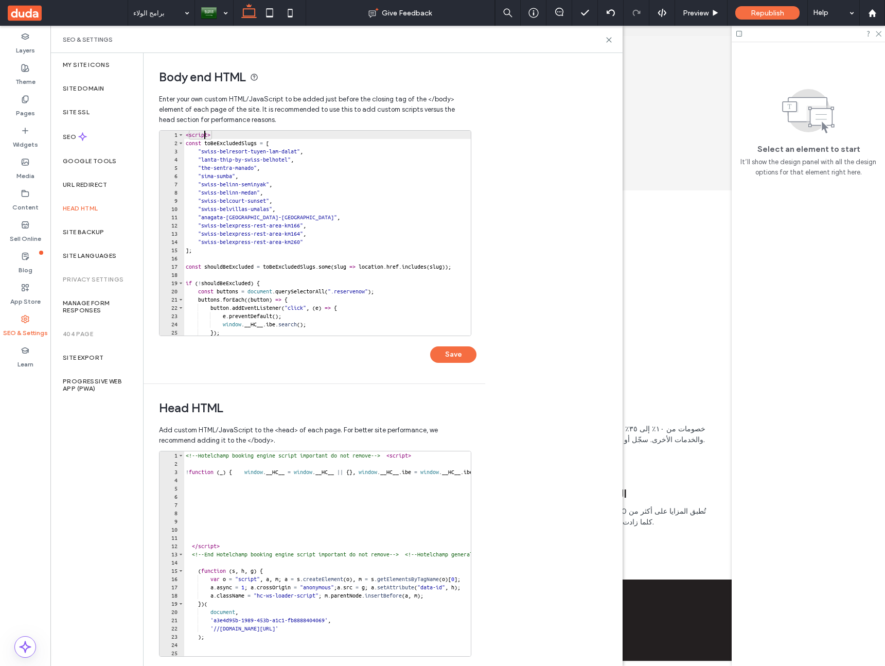
click at [204, 135] on div "< script > const toBeExcludedSlugs = [ "swiss-belresort-tuyen-lam-dalat" , "lan…" at bounding box center [378, 241] width 389 height 221
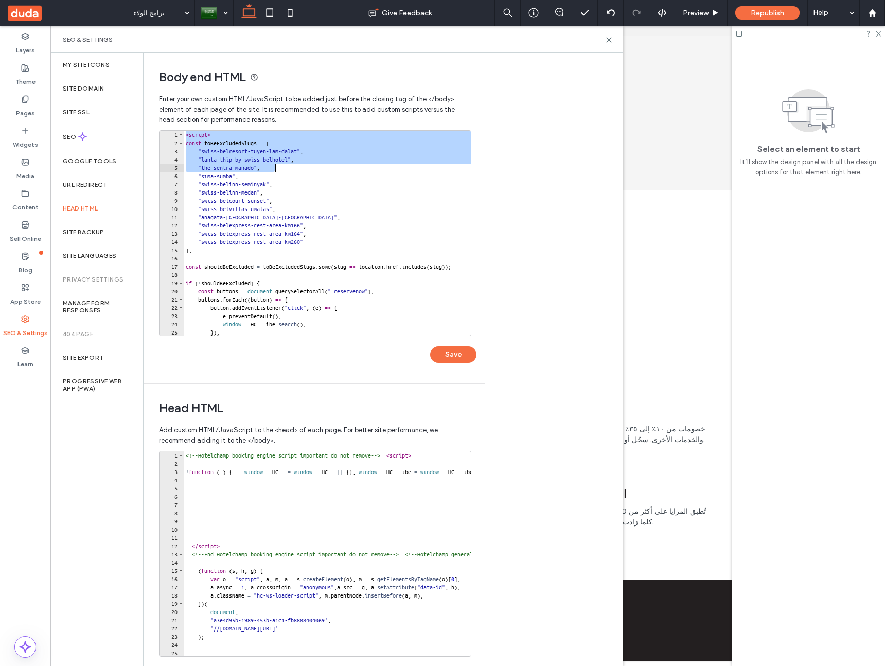
scroll to position [149, 0]
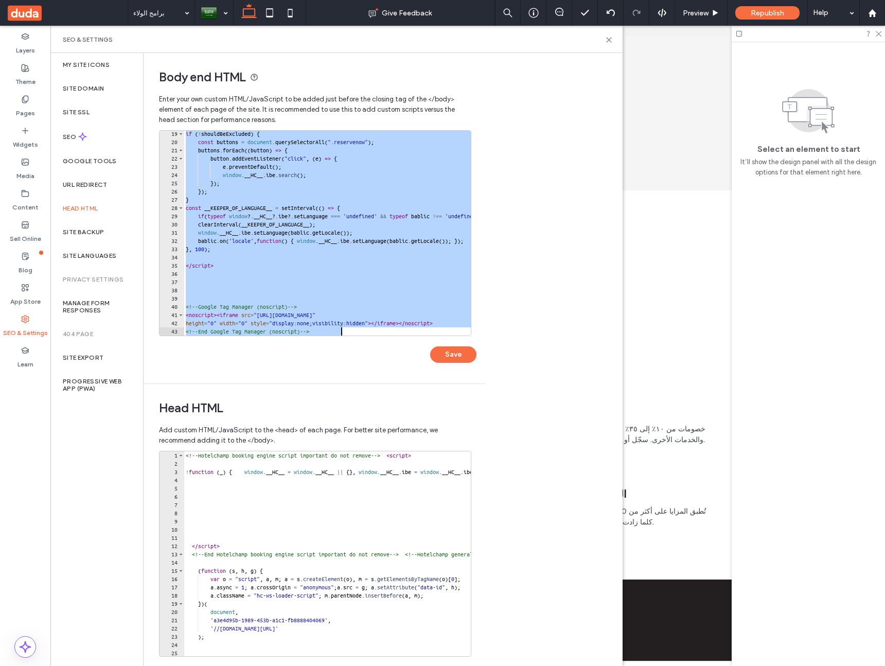
drag, startPoint x: 231, startPoint y: 131, endPoint x: 486, endPoint y: 556, distance: 494.9
click at [487, 555] on div "Body end HTML Enter your own custom HTML/​JavaScript to be added just before th…" at bounding box center [383, 359] width 479 height 613
type textarea "**********"
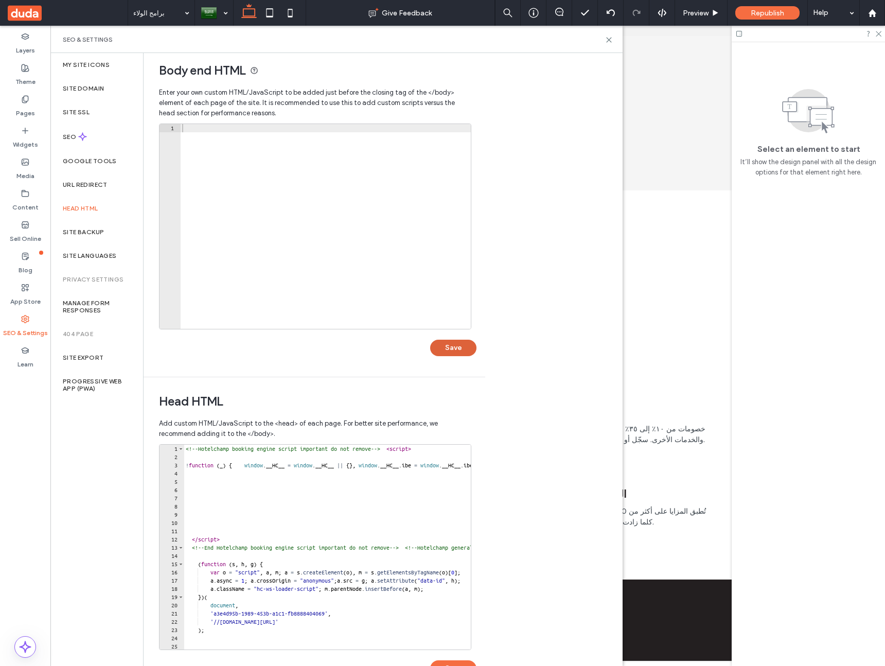
click at [445, 347] on button "Save" at bounding box center [453, 347] width 46 height 16
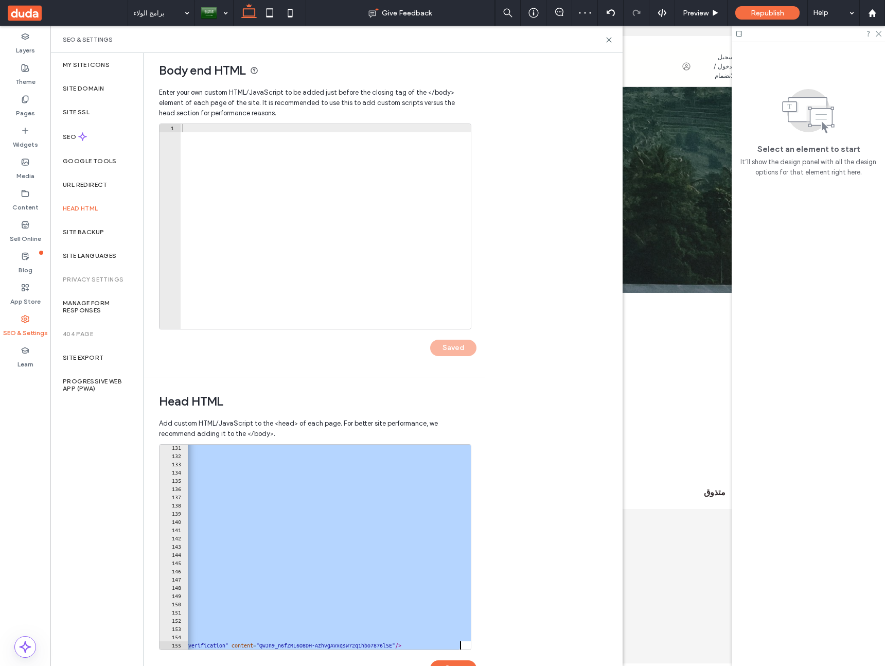
scroll to position [0, 82]
drag, startPoint x: 212, startPoint y: 450, endPoint x: 376, endPoint y: 665, distance: 270.9
click at [376, 665] on div "**********" at bounding box center [317, 565] width 317 height 243
type textarea "**********"
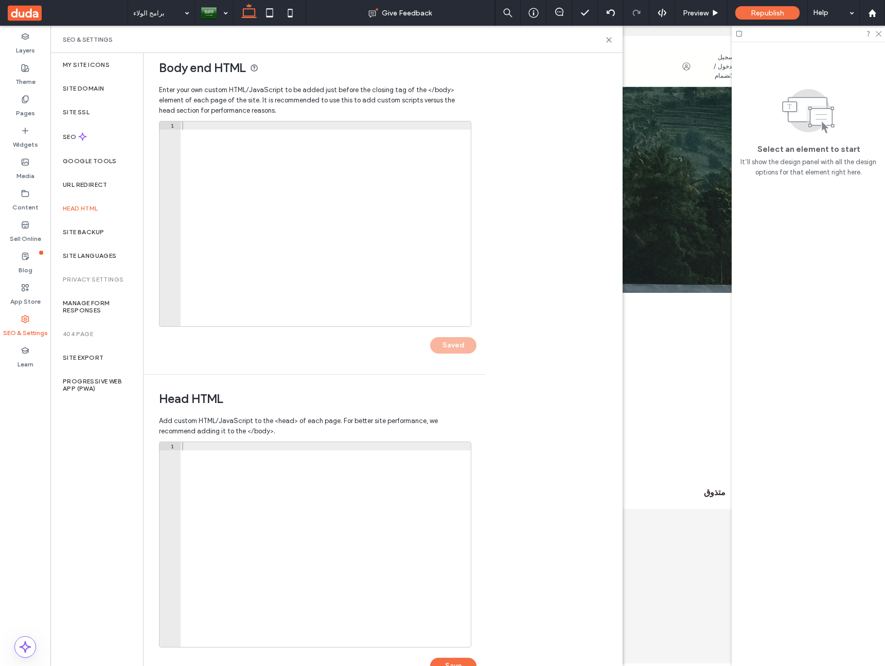
click at [452, 658] on button "Save" at bounding box center [453, 665] width 46 height 16
drag, startPoint x: 606, startPoint y: 38, endPoint x: 556, endPoint y: 12, distance: 57.1
click at [606, 38] on icon at bounding box center [609, 40] width 8 height 8
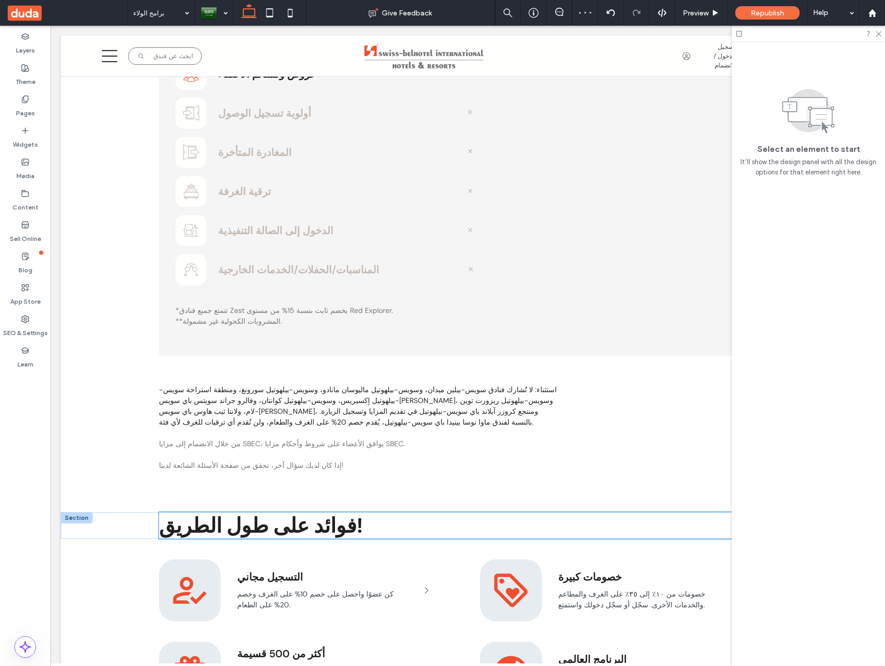
scroll to position [794, 0]
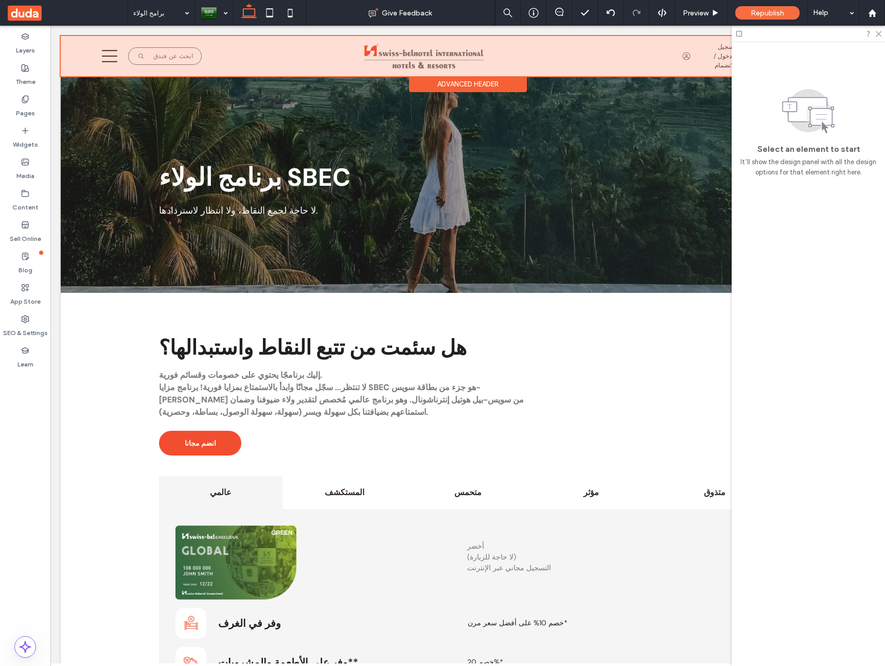
click at [217, 48] on div at bounding box center [468, 56] width 814 height 40
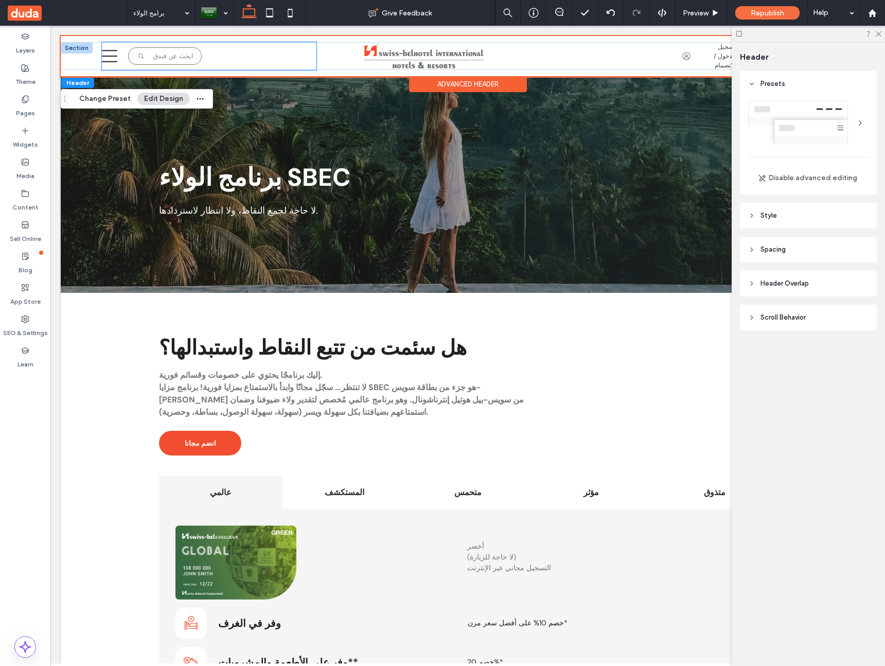
click at [257, 53] on div "A magnifying glass icon on a white background. ابحث عن فندق ابحث عن فندق ابحث ع…" at bounding box center [209, 56] width 214 height 28
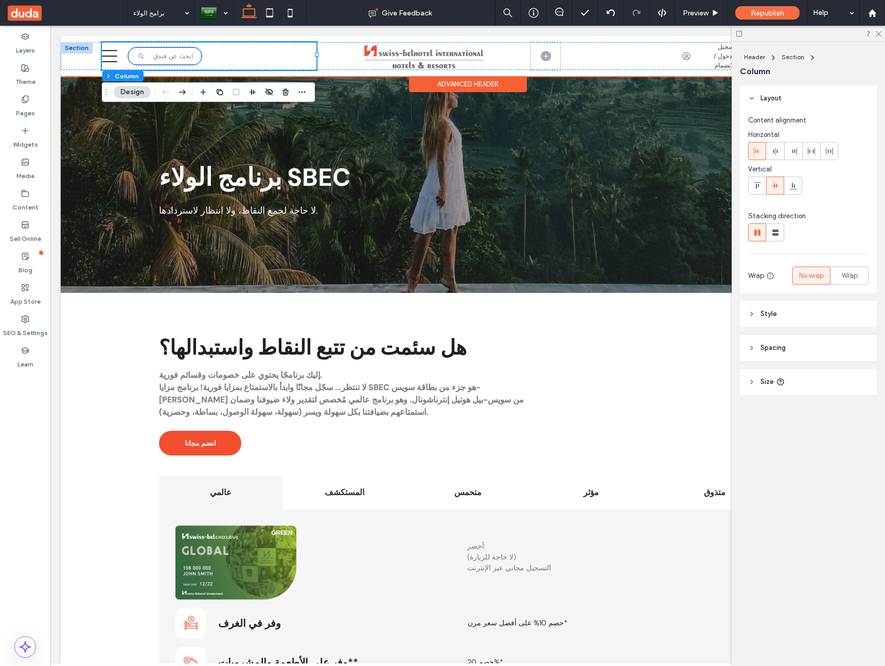
click at [151, 53] on div "A magnifying glass icon on a white background. ابحث عن فندق ابحث عن فندق ابحث ع…" at bounding box center [165, 55] width 74 height 17
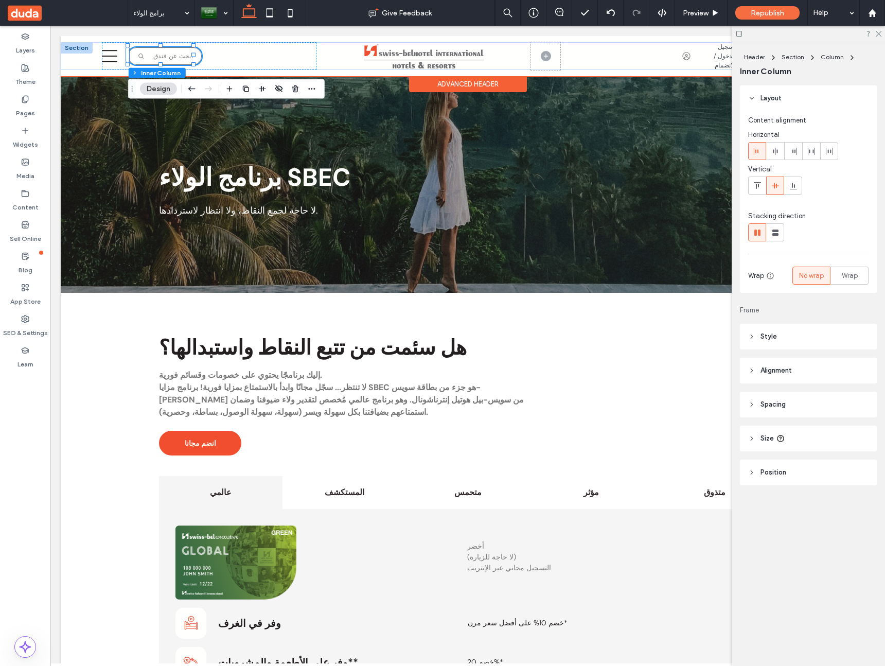
click at [166, 59] on div "A magnifying glass icon on a white background. ابحث عن فندق ابحث عن فندق ابحث ع…" at bounding box center [165, 55] width 74 height 17
click at [167, 59] on div "A magnifying glass icon on a white background. ابحث عن فندق ابحث عن فندق ابحث ع…" at bounding box center [165, 55] width 74 height 17
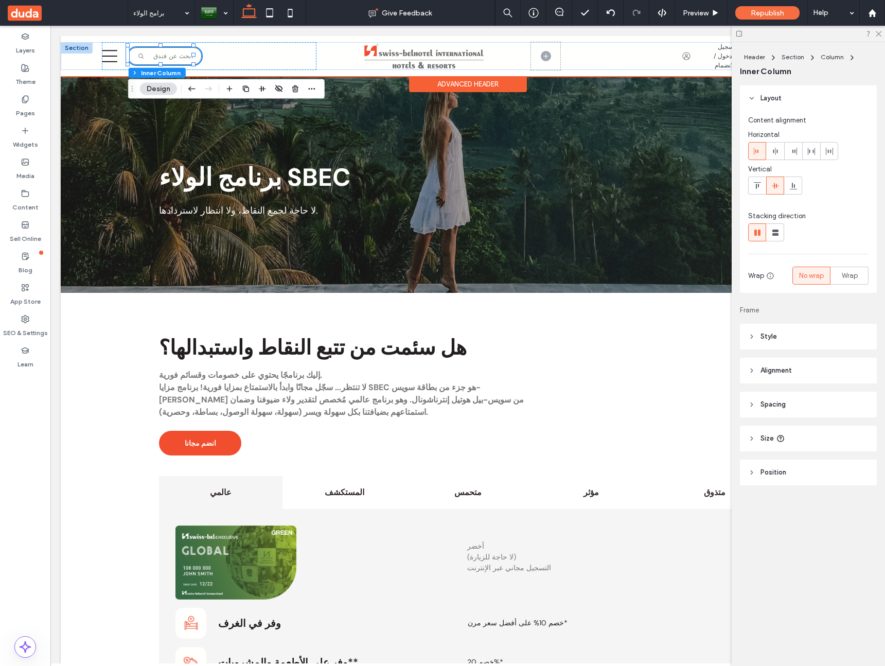
click at [167, 59] on div "A magnifying glass icon on a white background. ابحث عن فندق ابحث عن فندق ابحث ع…" at bounding box center [165, 55] width 74 height 17
click at [174, 61] on div "A magnifying glass icon on a white background. ابحث عن فندق ابحث عن فندق ابحث ع…" at bounding box center [165, 55] width 74 height 17
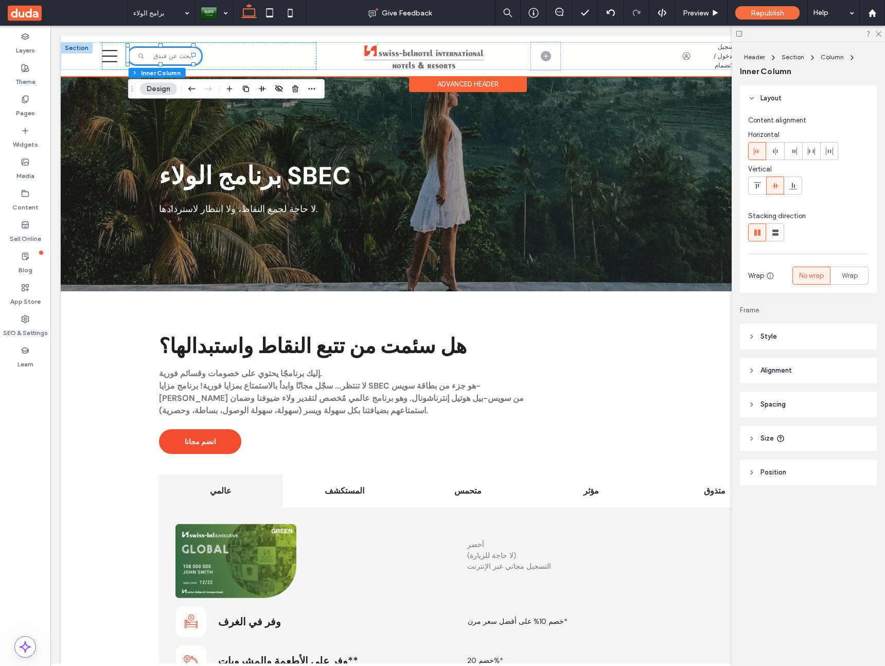
click at [174, 61] on div "A magnifying glass icon on a white background. ابحث عن فندق ابحث عن فندق ابحث ع…" at bounding box center [165, 55] width 74 height 17
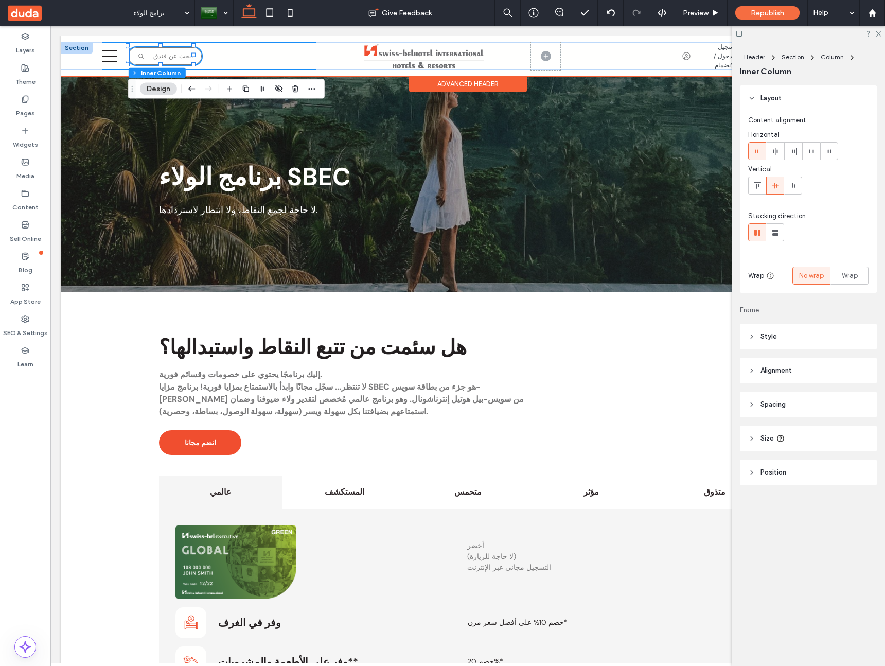
click at [245, 60] on div "A magnifying glass icon on a white background. ابحث عن فندق ابحث عن فندق ابحث ع…" at bounding box center [209, 56] width 214 height 28
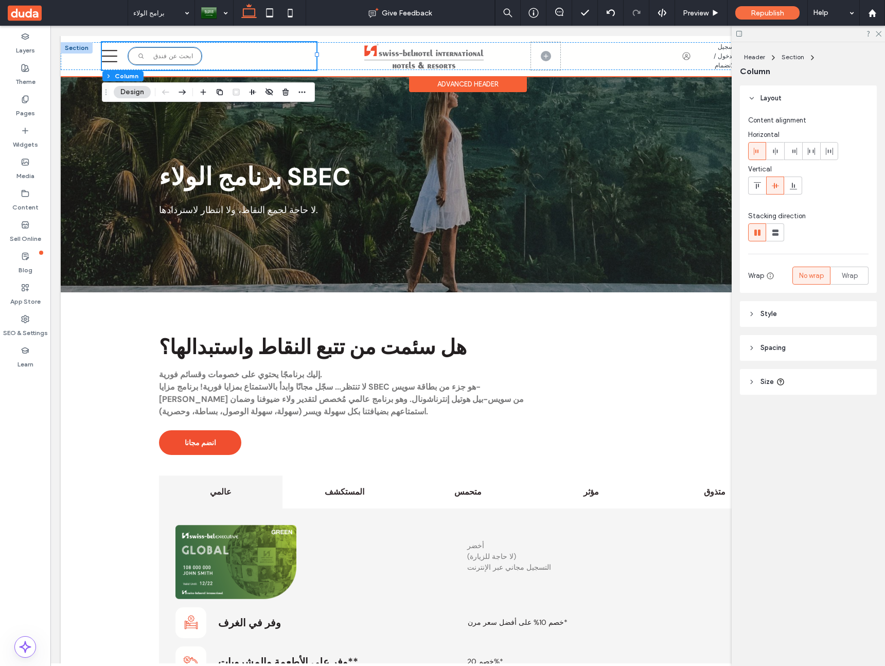
click at [149, 59] on div "A magnifying glass icon on a white background. ابحث عن فندق ابحث عن فندق ابحث ع…" at bounding box center [165, 55] width 74 height 17
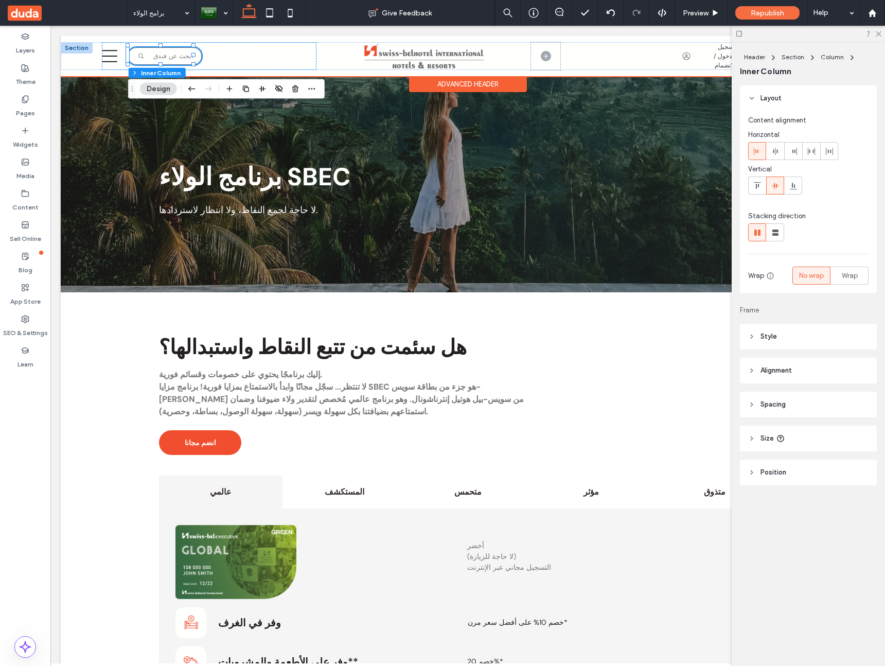
click at [149, 59] on div "A magnifying glass icon on a white background. ابحث عن فندق ابحث عن فندق ابحث ع…" at bounding box center [165, 55] width 74 height 17
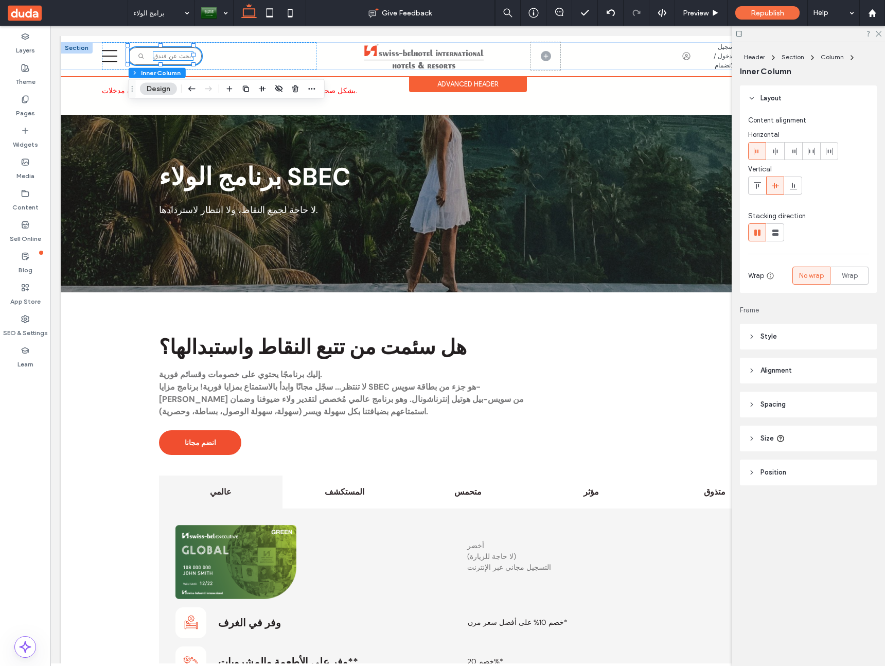
click at [159, 54] on span "ابحث عن فندق" at bounding box center [173, 56] width 40 height 8
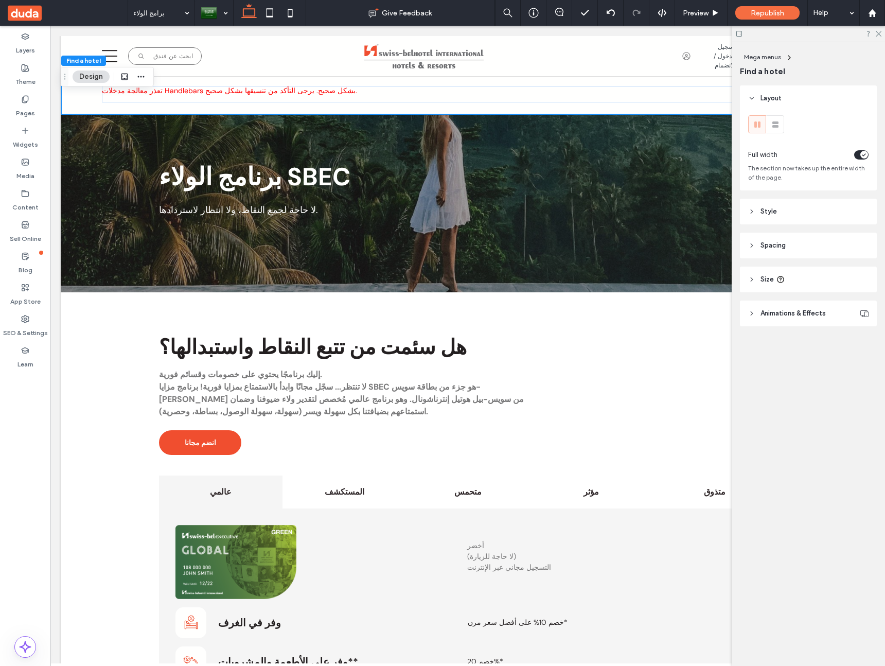
click at [71, 96] on div "تعذر معالجة مدخلات Handlebars بشكل صحيح. يرجى التأكد من تنسيقها بشكل صحيح." at bounding box center [468, 94] width 814 height 41
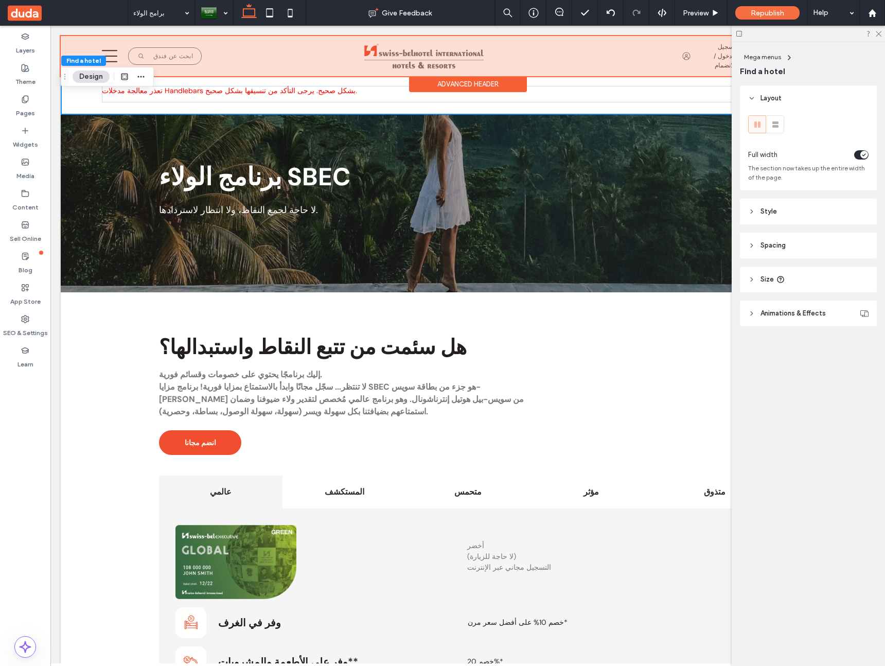
click at [210, 55] on div at bounding box center [468, 56] width 814 height 40
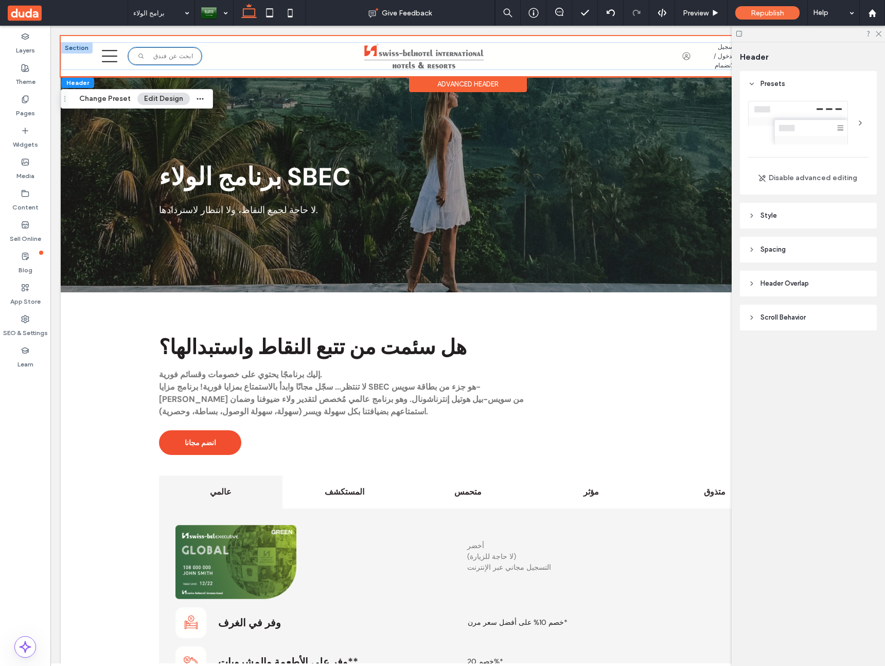
click at [188, 56] on div "A magnifying glass icon on a white background. ابحث عن فندق ابحث عن فندق ابحث ع…" at bounding box center [165, 55] width 74 height 17
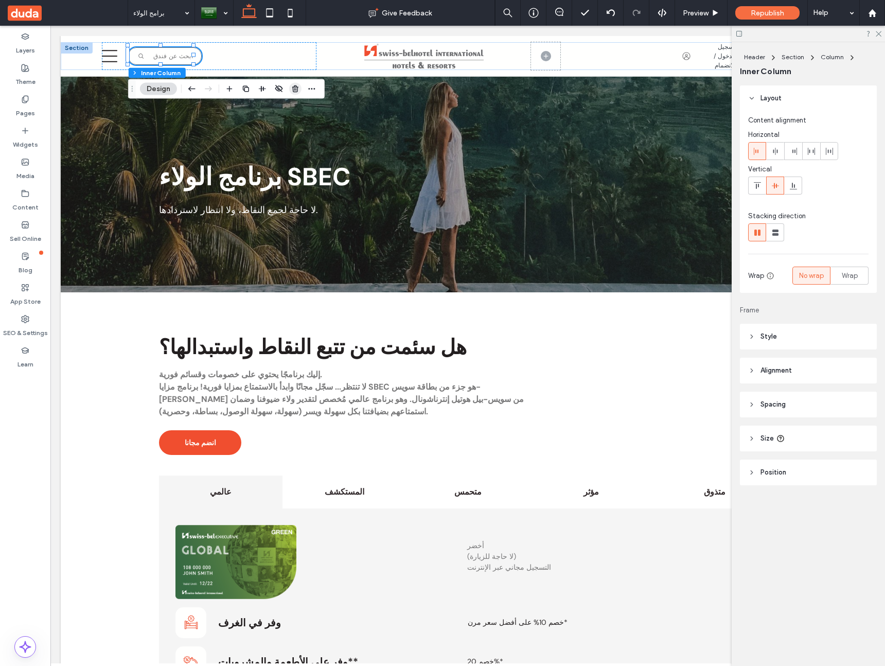
click at [294, 88] on icon "button" at bounding box center [295, 89] width 8 height 8
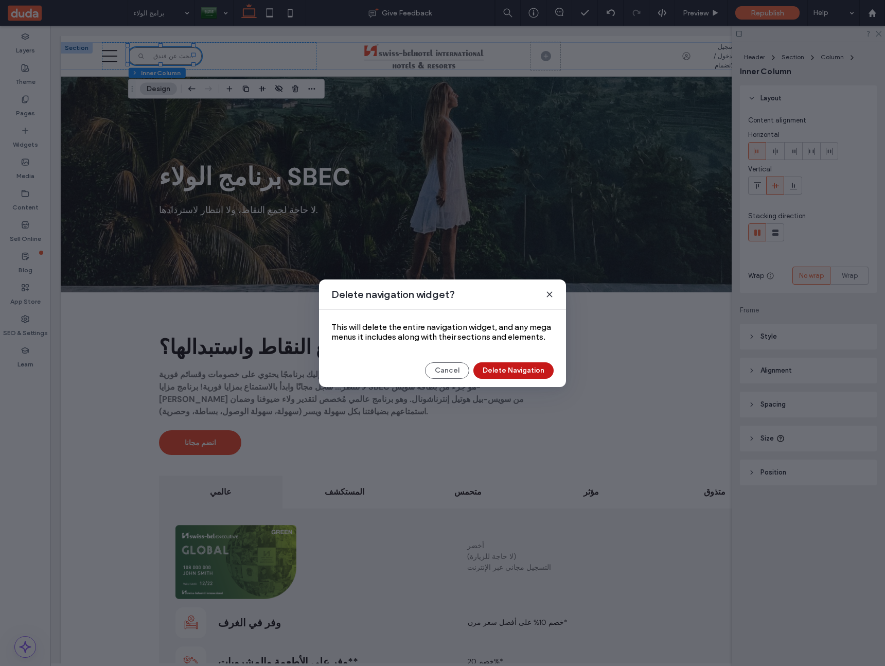
click at [521, 370] on button "Delete Navigation" at bounding box center [513, 370] width 80 height 16
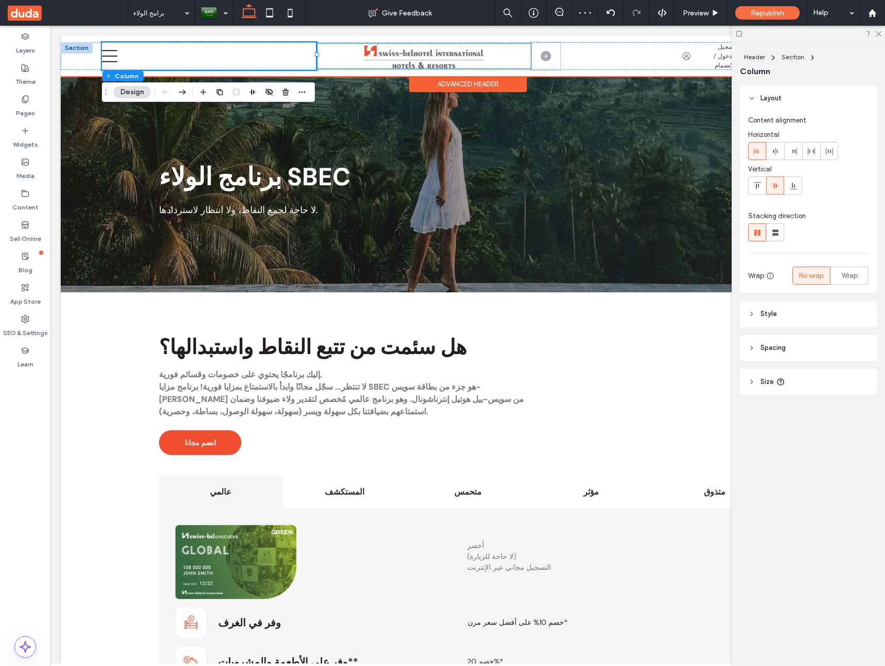
click at [344, 59] on div at bounding box center [423, 56] width 214 height 25
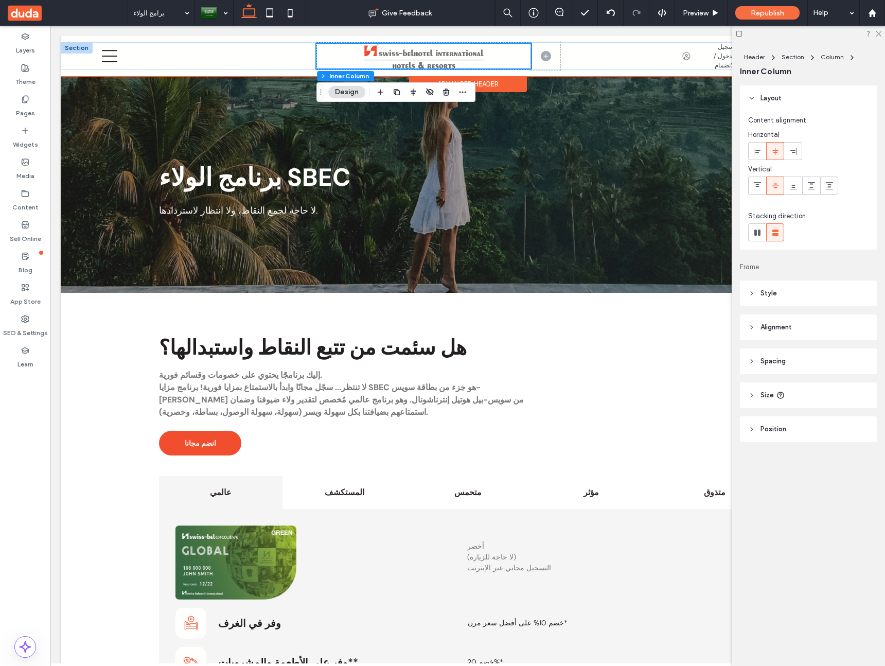
scroll to position [1, 0]
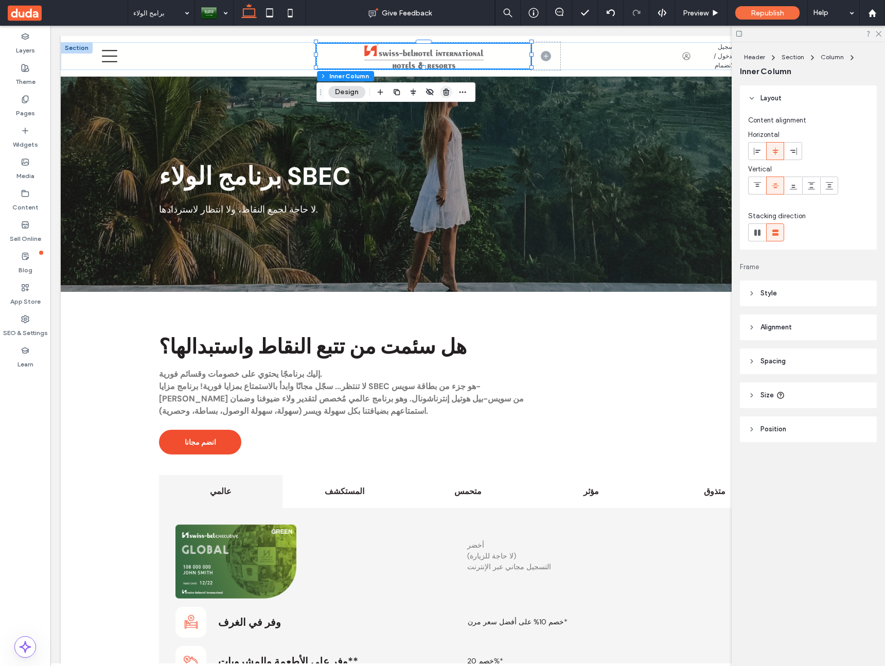
click at [444, 90] on icon "button" at bounding box center [446, 92] width 8 height 8
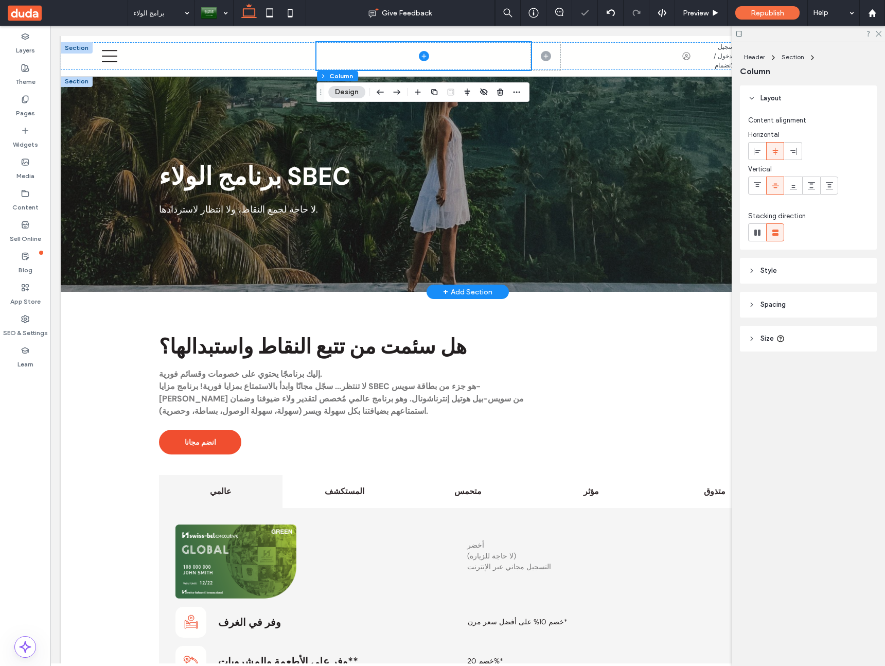
scroll to position [0, 0]
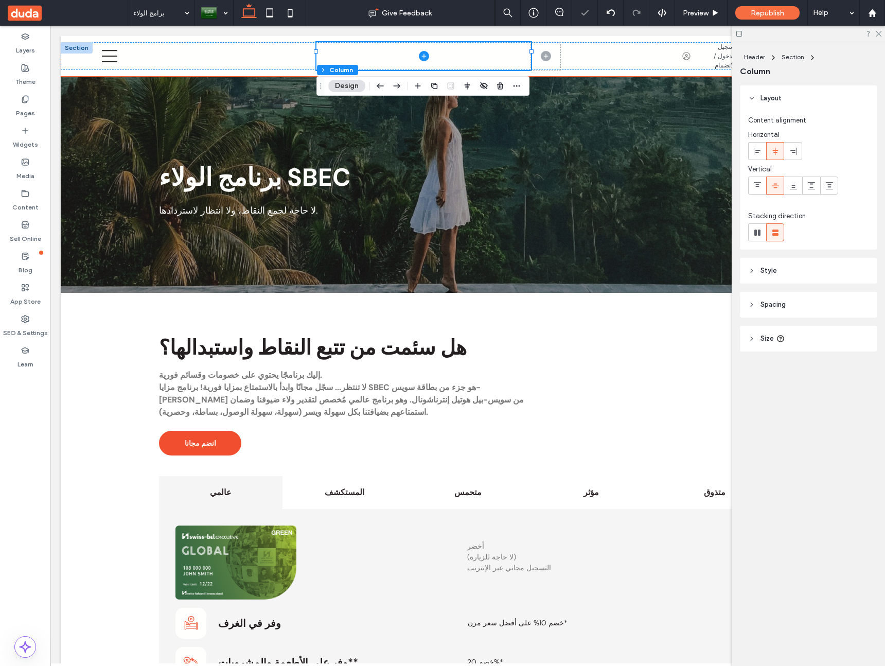
click at [80, 46] on div at bounding box center [77, 47] width 32 height 11
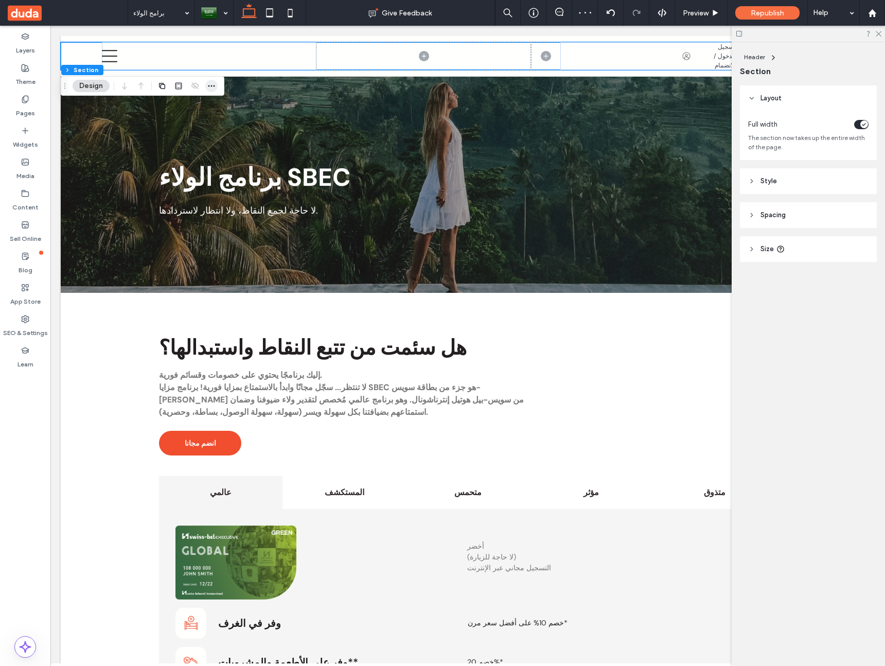
click at [219, 86] on div "Header Section Design" at bounding box center [143, 86] width 164 height 20
click at [212, 85] on icon "button" at bounding box center [211, 86] width 8 height 8
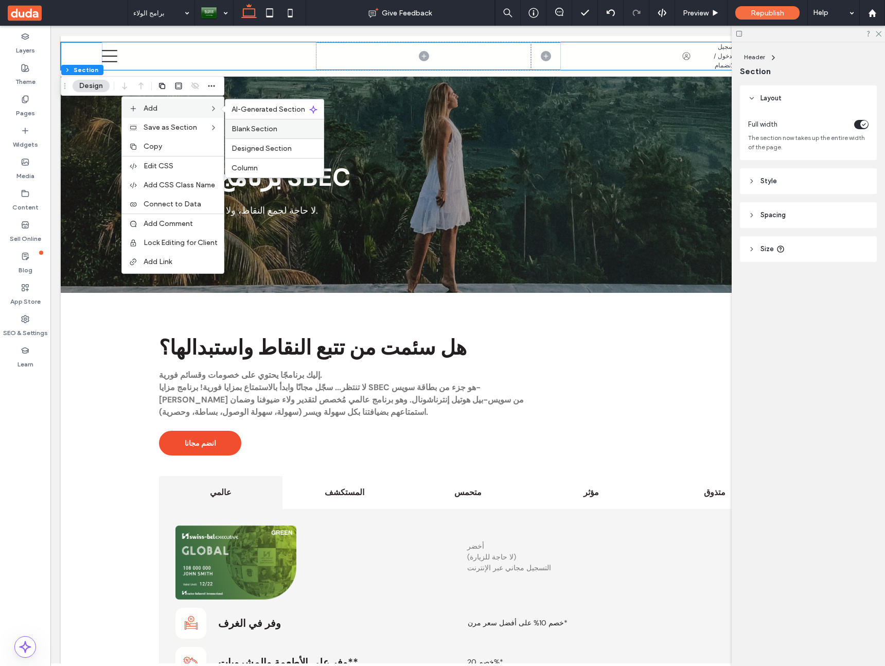
click at [273, 128] on span "Blank Section" at bounding box center [254, 128] width 46 height 9
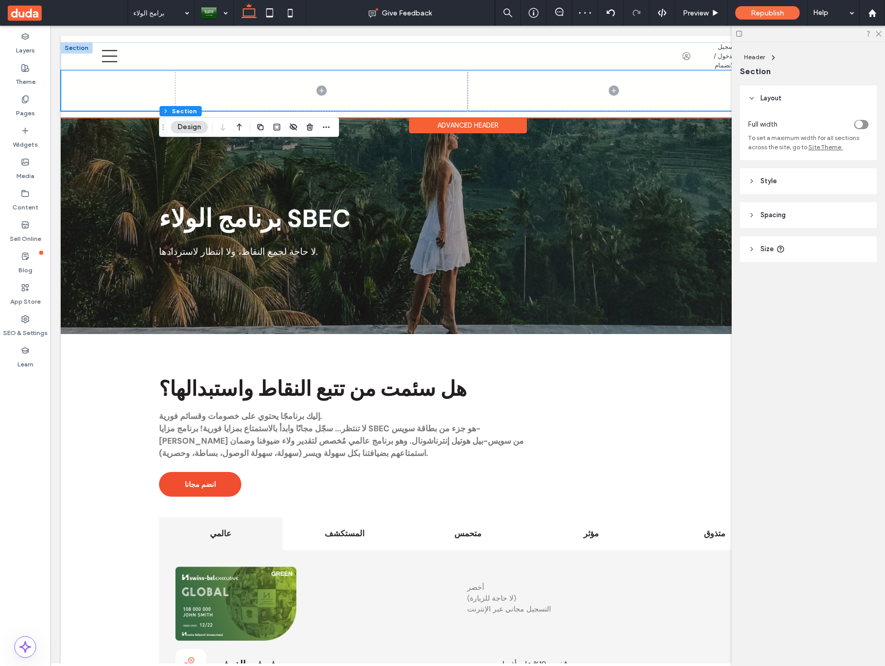
click at [71, 44] on div at bounding box center [77, 47] width 32 height 11
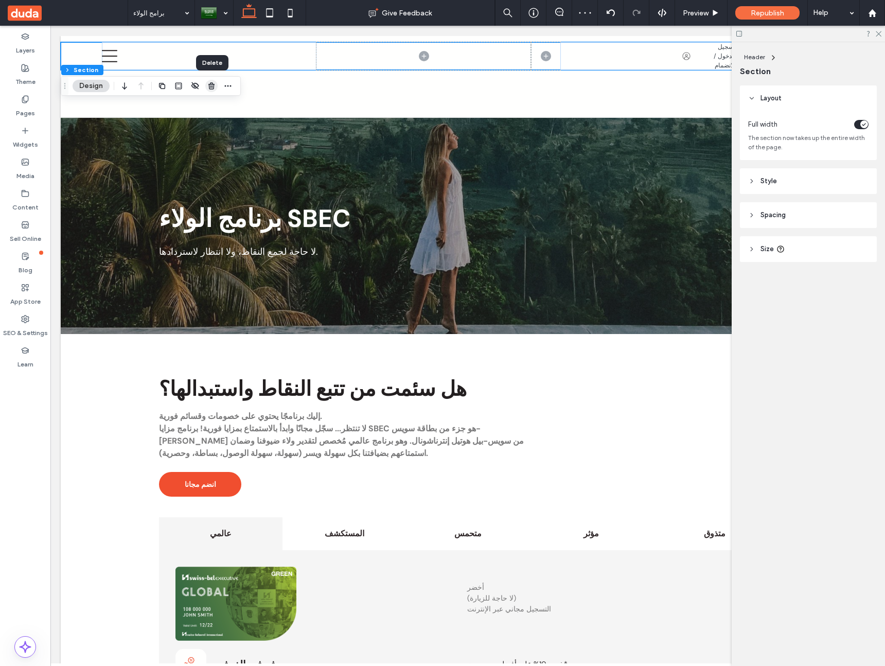
click at [213, 87] on use "button" at bounding box center [211, 85] width 6 height 7
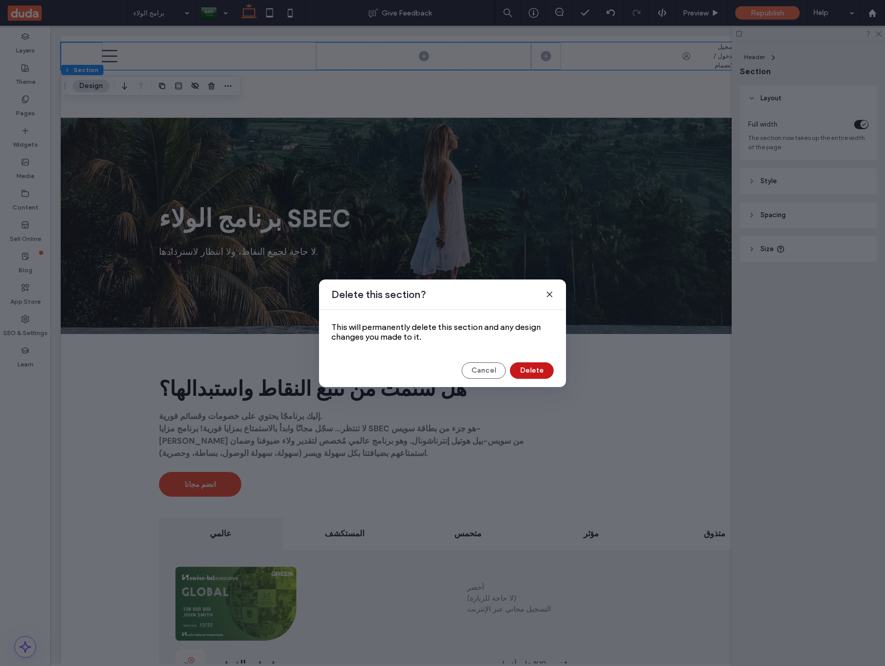
click at [534, 367] on button "Delete" at bounding box center [532, 370] width 44 height 16
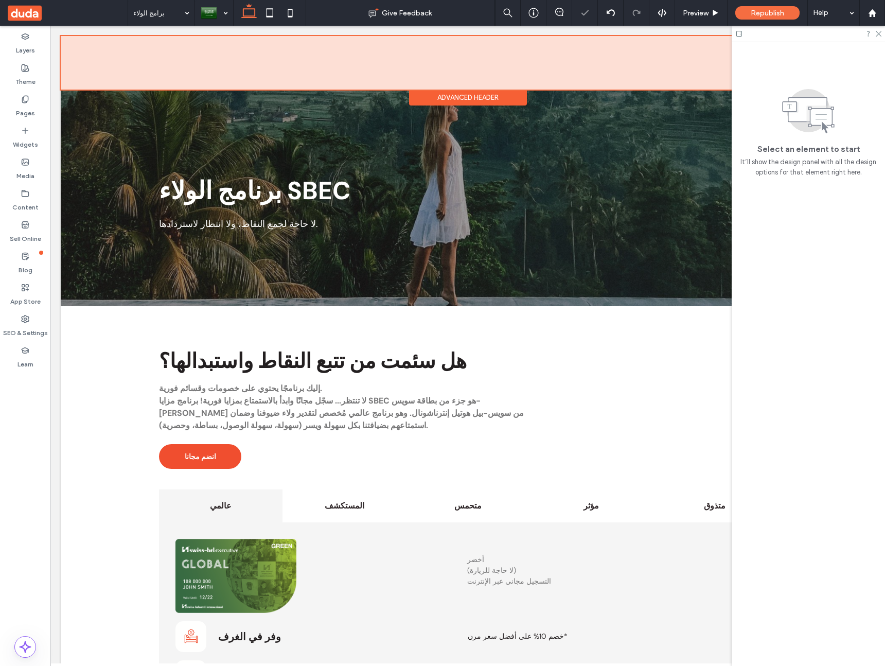
click at [445, 95] on div "Advanced Header" at bounding box center [468, 98] width 118 height 16
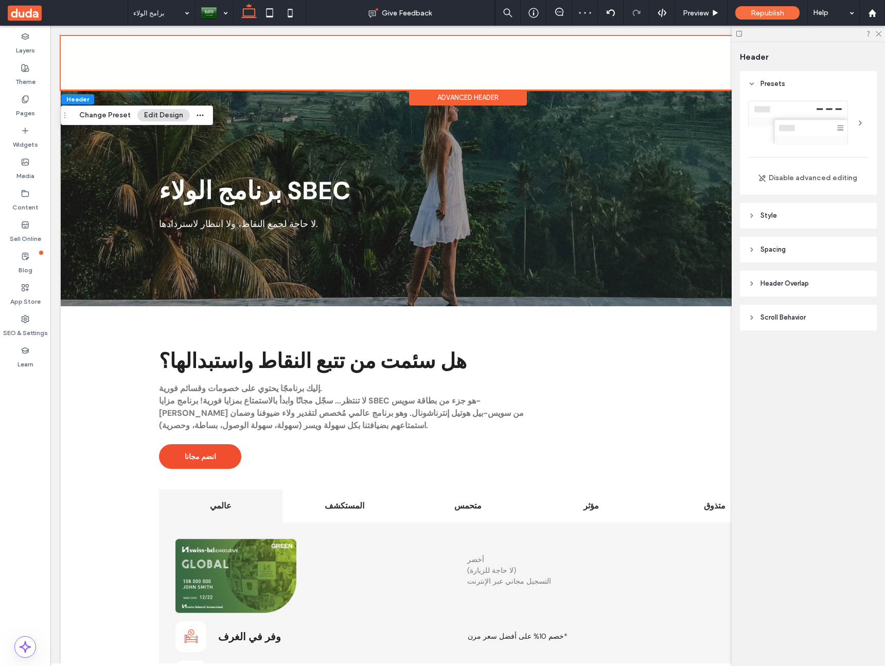
click at [803, 112] on div at bounding box center [808, 123] width 120 height 44
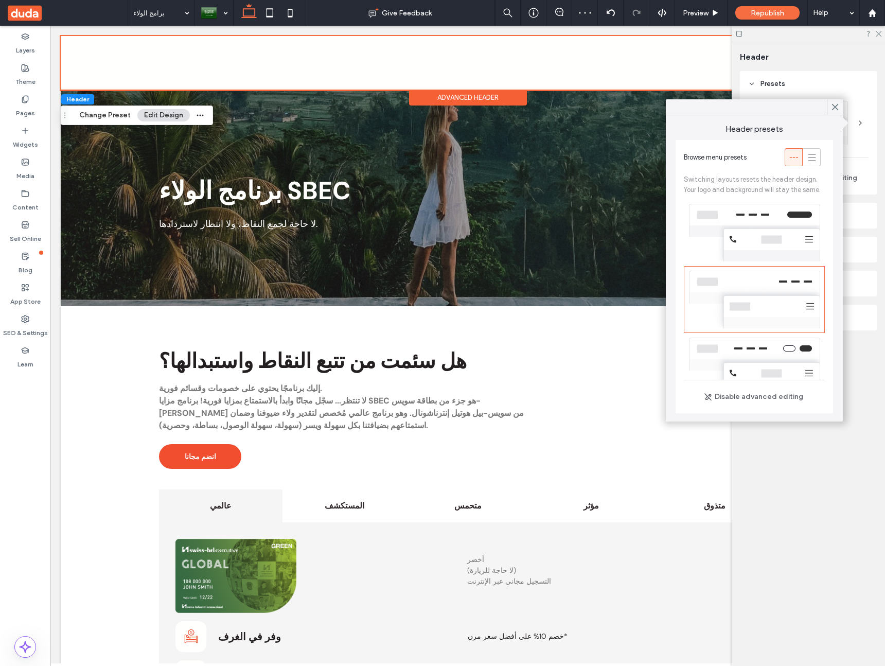
scroll to position [35, 0]
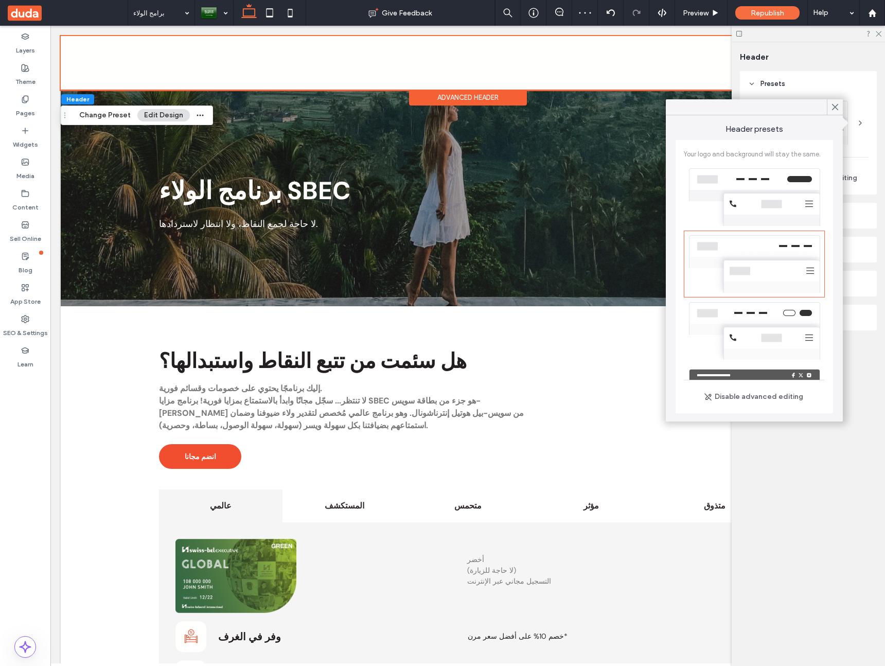
click at [757, 183] on div at bounding box center [754, 197] width 141 height 67
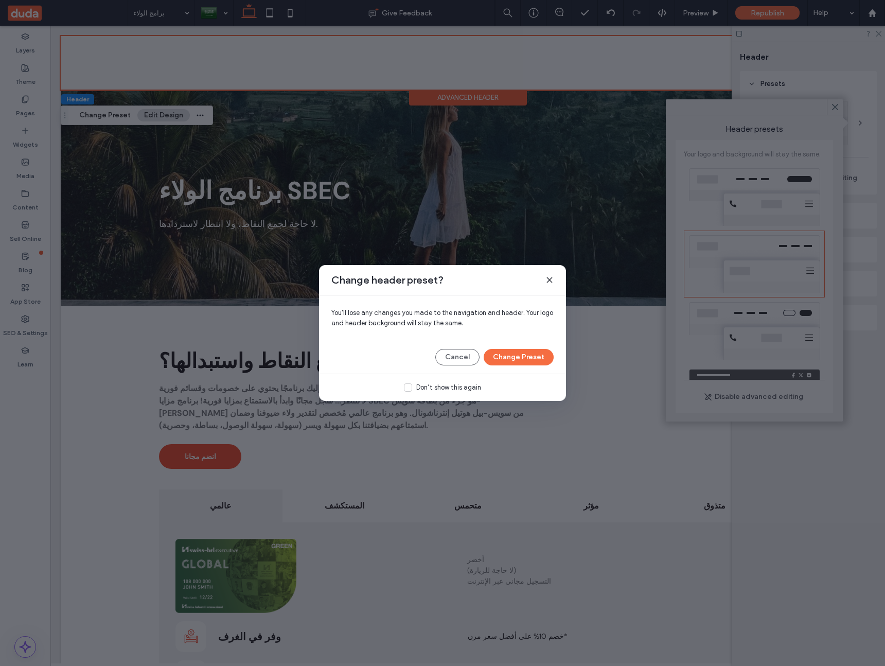
click at [529, 361] on button "Change Preset" at bounding box center [519, 357] width 70 height 16
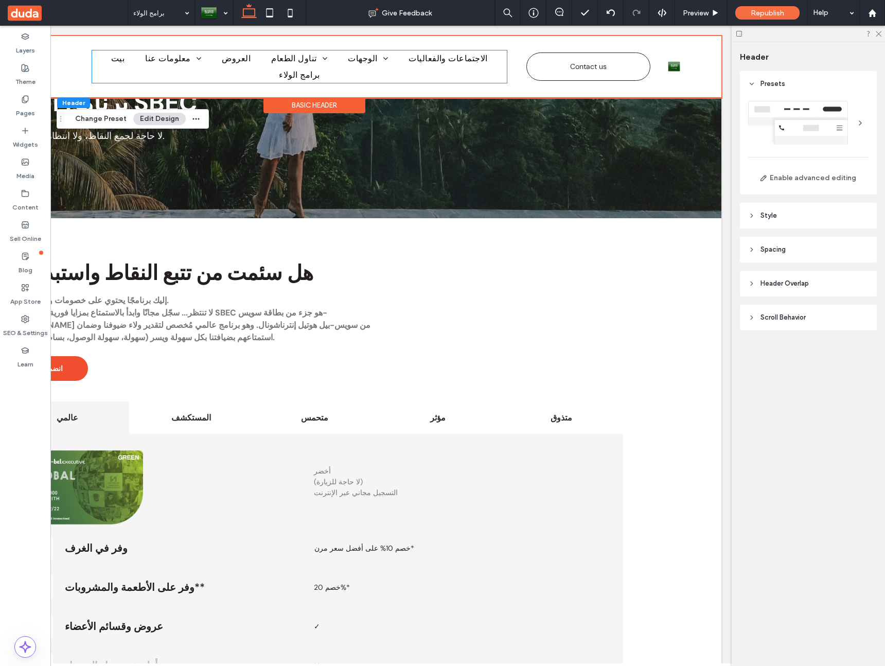
scroll to position [67, 0]
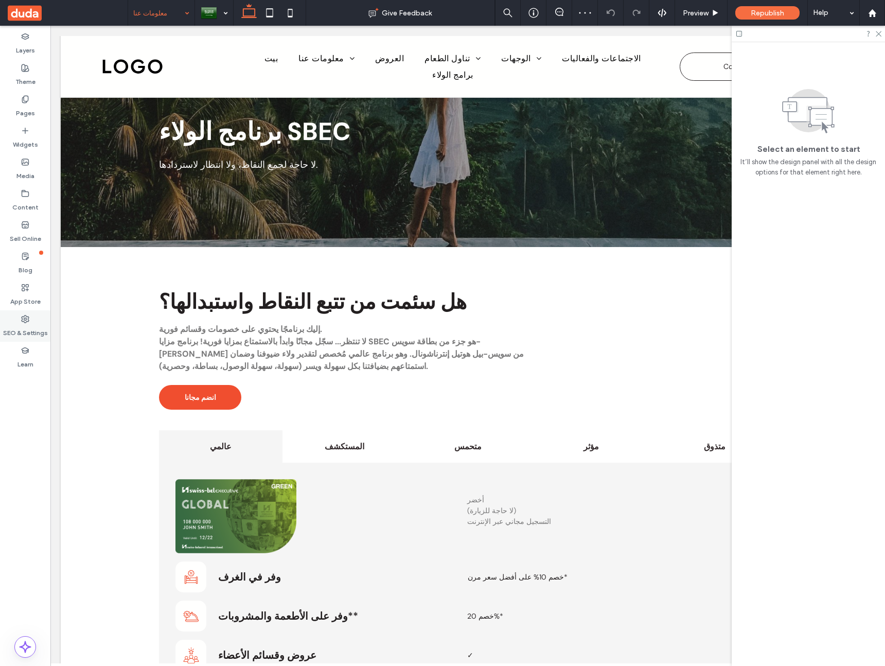
click at [17, 331] on label "SEO & Settings" at bounding box center [25, 330] width 45 height 14
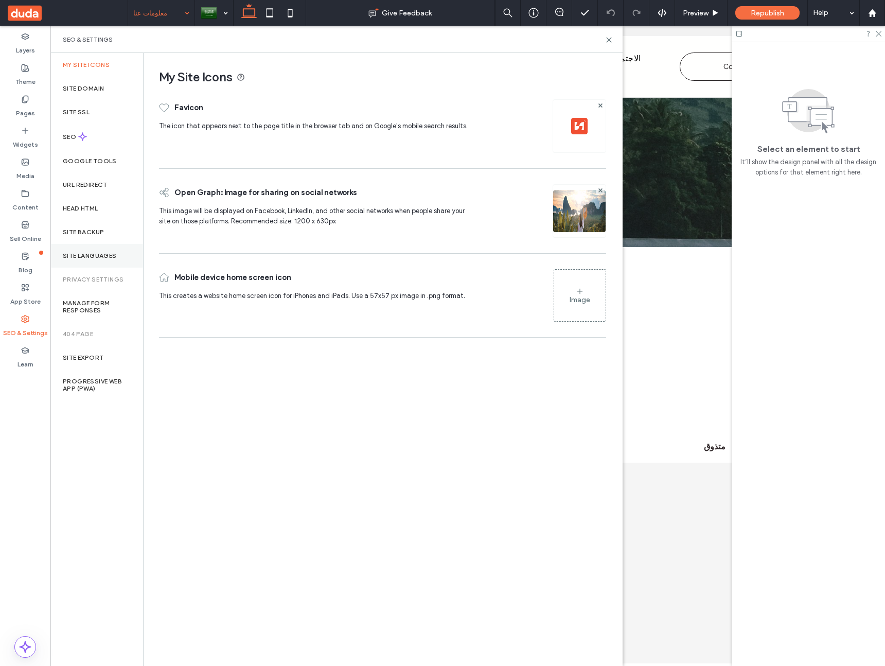
click at [82, 252] on label "Site Languages" at bounding box center [90, 255] width 54 height 7
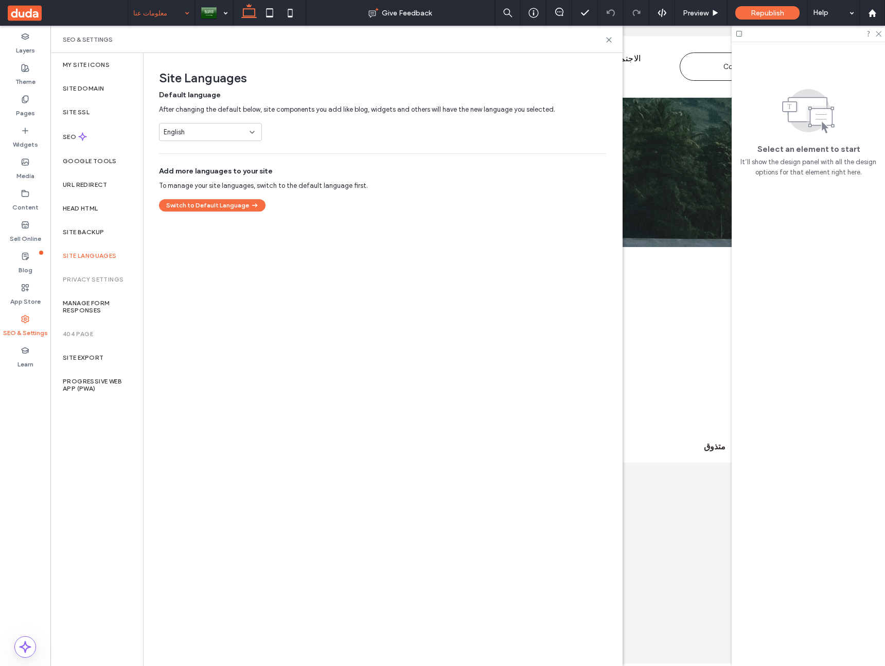
click at [244, 172] on span "Add more languages to your site" at bounding box center [382, 171] width 447 height 10
click at [235, 133] on div "English" at bounding box center [204, 132] width 81 height 10
click at [216, 168] on div "Arabic" at bounding box center [210, 168] width 102 height 18
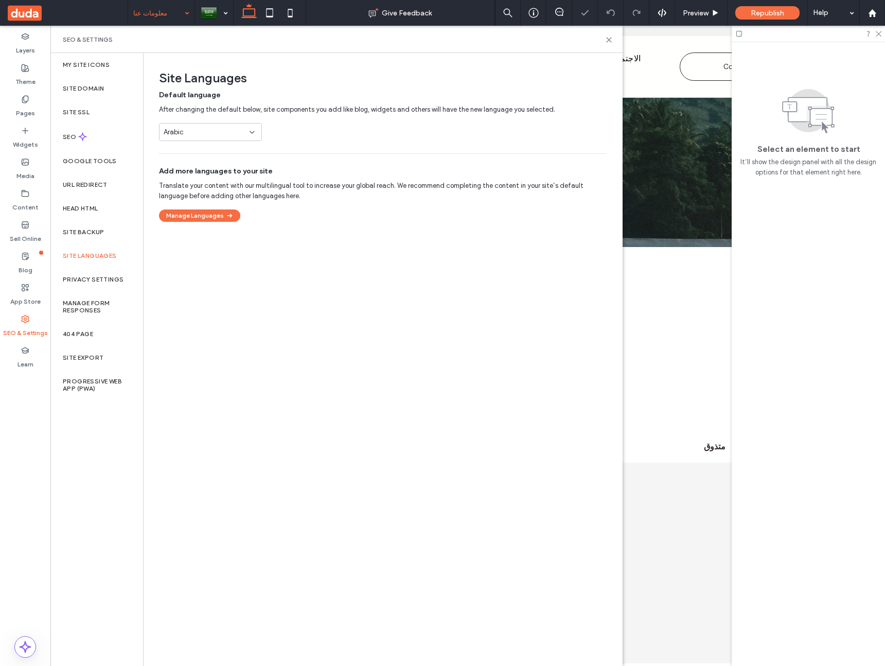
click at [189, 213] on div at bounding box center [442, 333] width 885 height 666
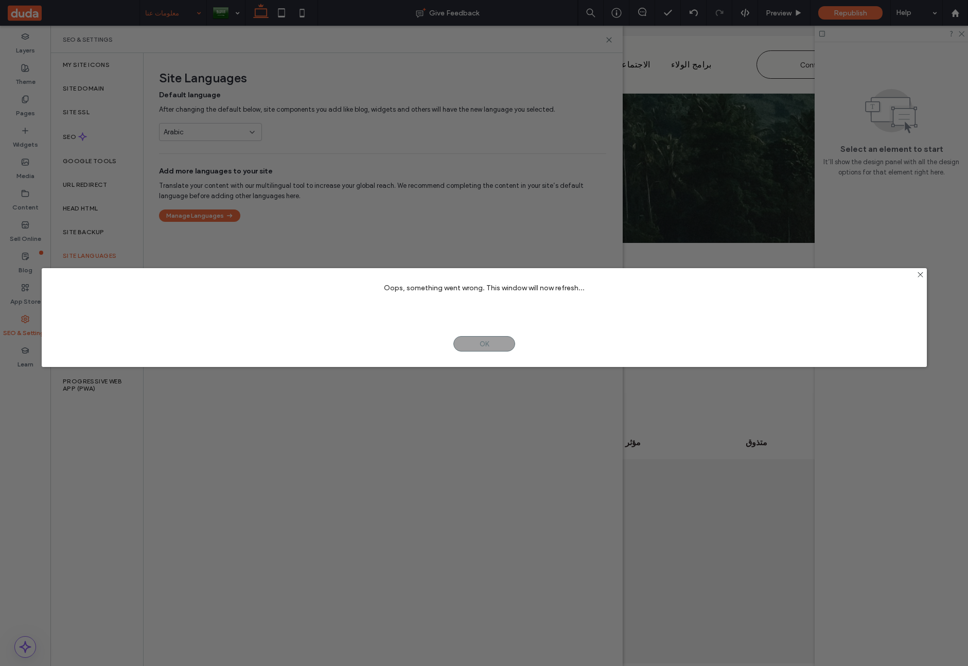
click at [491, 343] on span "OK" at bounding box center [484, 343] width 62 height 15
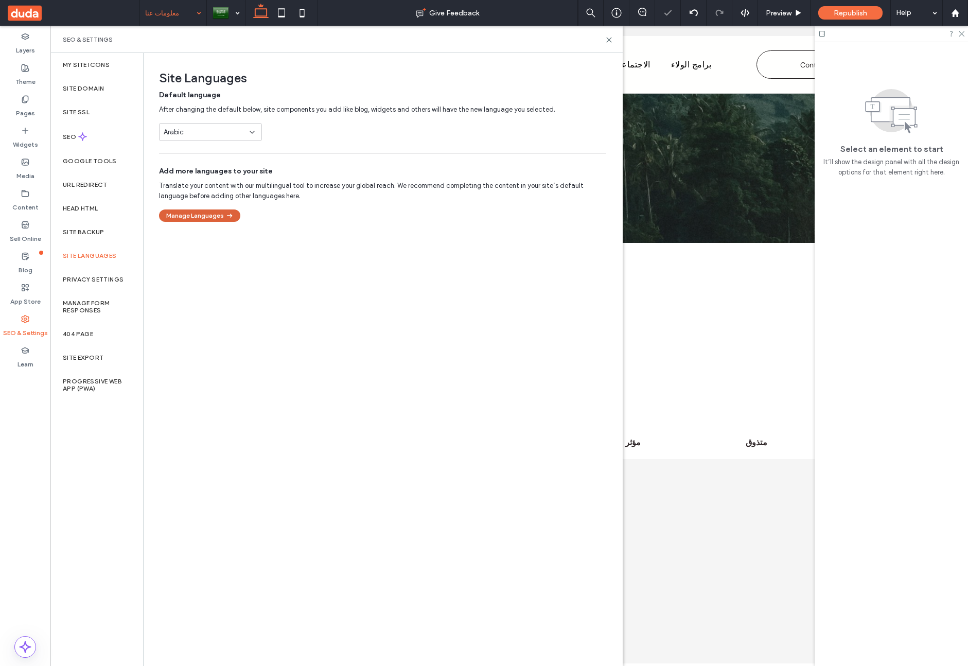
click at [214, 213] on button "Manage Languages" at bounding box center [199, 215] width 81 height 12
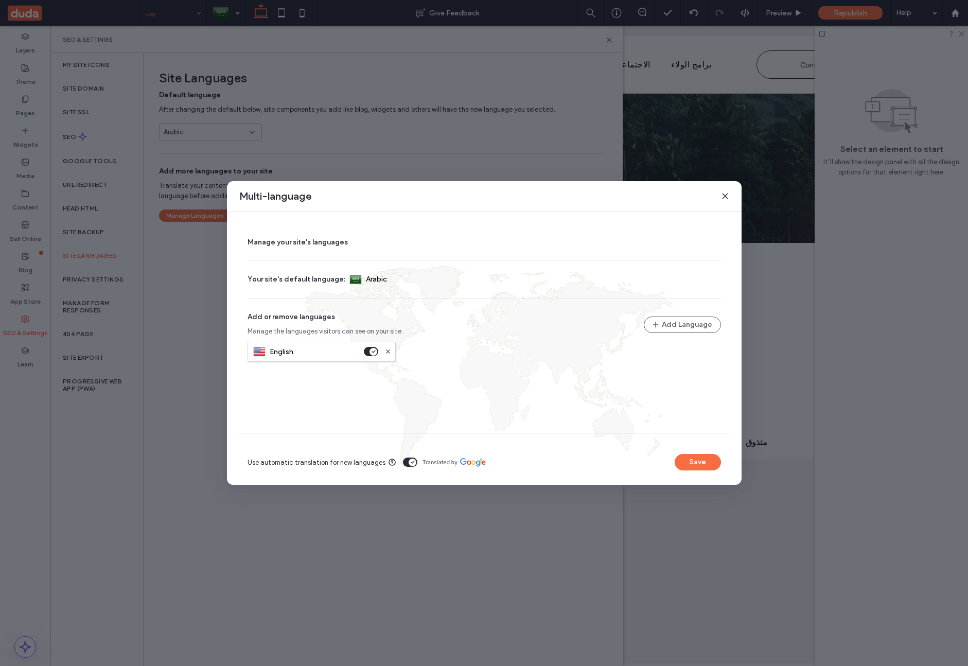
click at [719, 200] on div "Multi-language" at bounding box center [484, 196] width 514 height 30
click at [721, 197] on icon at bounding box center [725, 196] width 8 height 8
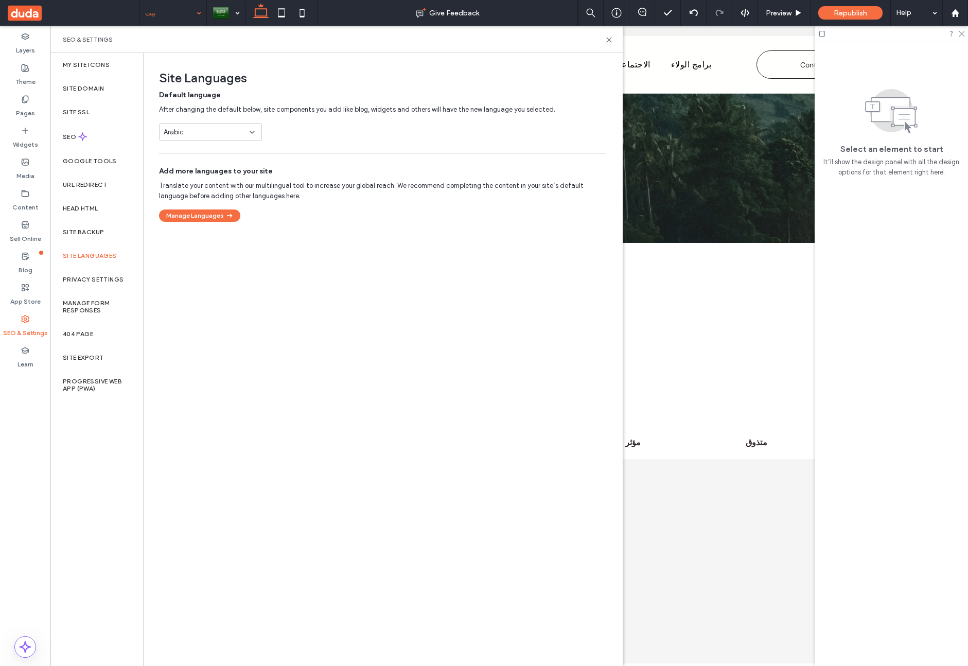
click at [213, 134] on div "Arabic" at bounding box center [204, 132] width 81 height 10
click at [204, 147] on div "English" at bounding box center [210, 150] width 102 height 18
click at [241, 201] on div at bounding box center [484, 333] width 968 height 666
click at [337, 161] on div at bounding box center [484, 333] width 968 height 666
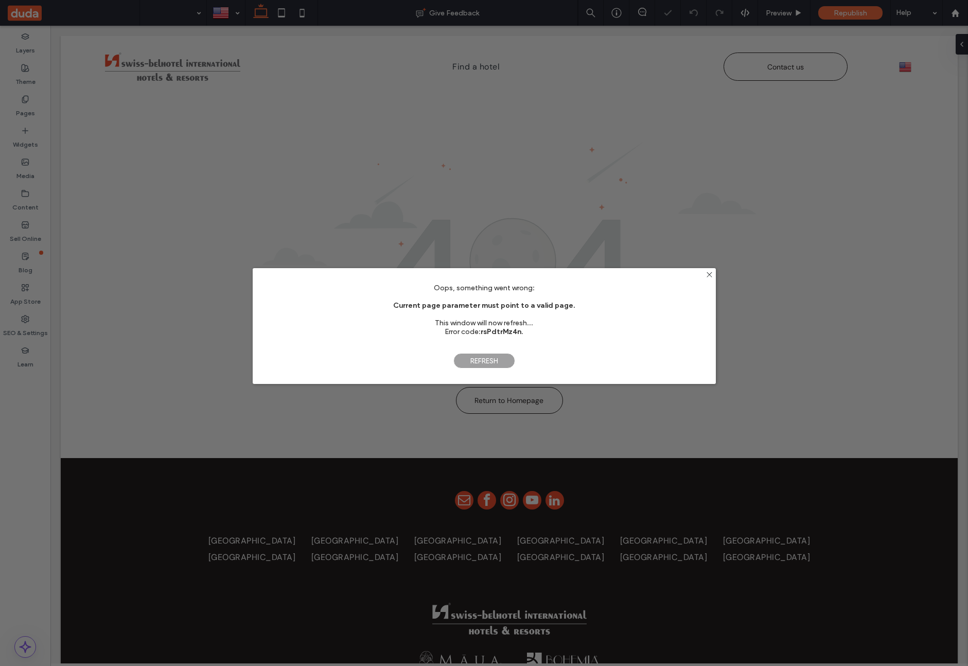
drag, startPoint x: 483, startPoint y: 361, endPoint x: 433, endPoint y: 335, distance: 56.6
click at [483, 361] on span "Refresh" at bounding box center [484, 360] width 62 height 15
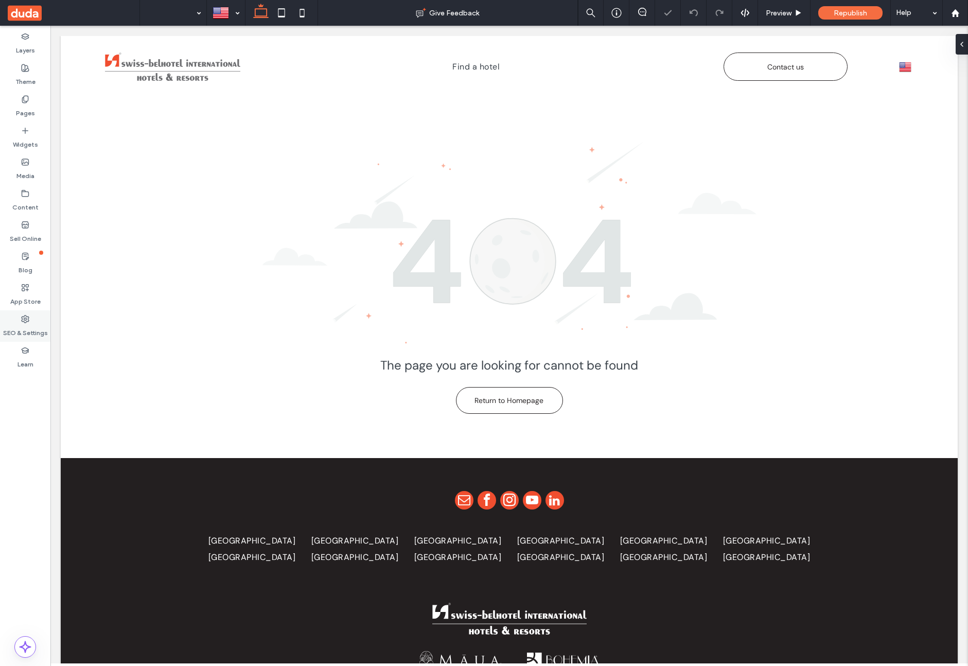
click at [21, 321] on icon at bounding box center [25, 319] width 8 height 8
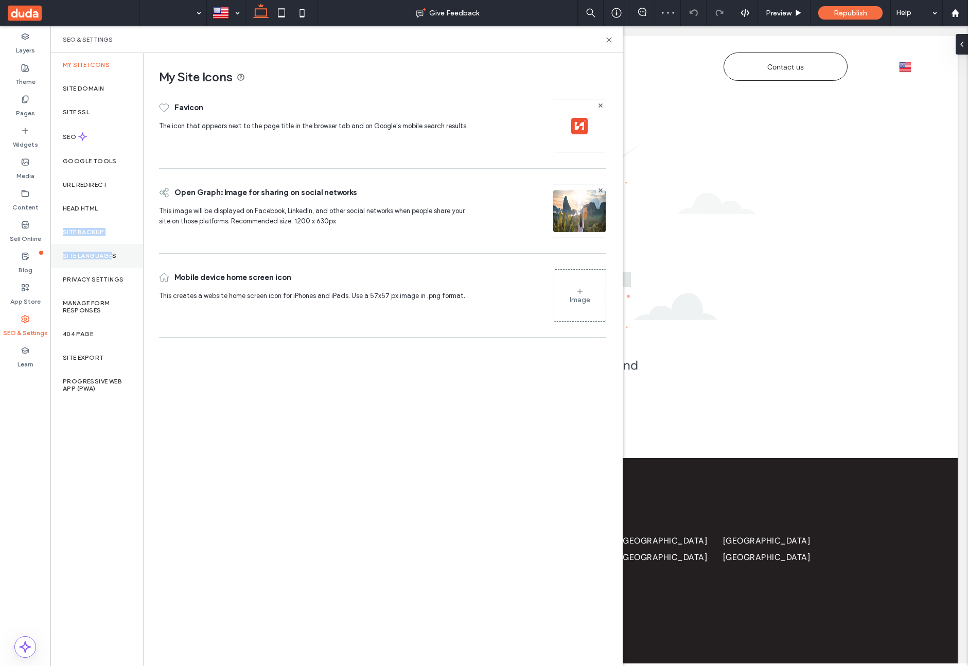
drag, startPoint x: 116, startPoint y: 225, endPoint x: 122, endPoint y: 250, distance: 25.3
click at [115, 253] on div "My Site Icons Site Domain Site SSL SEO Google Tools URL Redirect Head HTML Site…" at bounding box center [96, 359] width 93 height 613
click at [607, 38] on use at bounding box center [608, 40] width 5 height 5
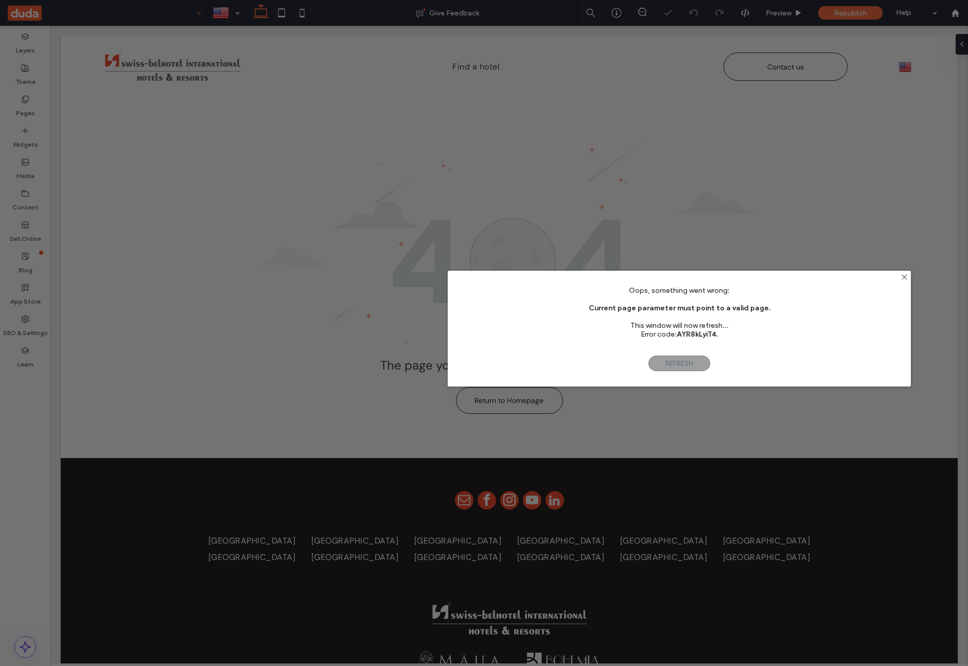
drag, startPoint x: 395, startPoint y: 299, endPoint x: 592, endPoint y: 302, distance: 196.5
click at [592, 302] on div "Oops, something went wrong: Current page parameter must point to a valid page. …" at bounding box center [679, 316] width 463 height 61
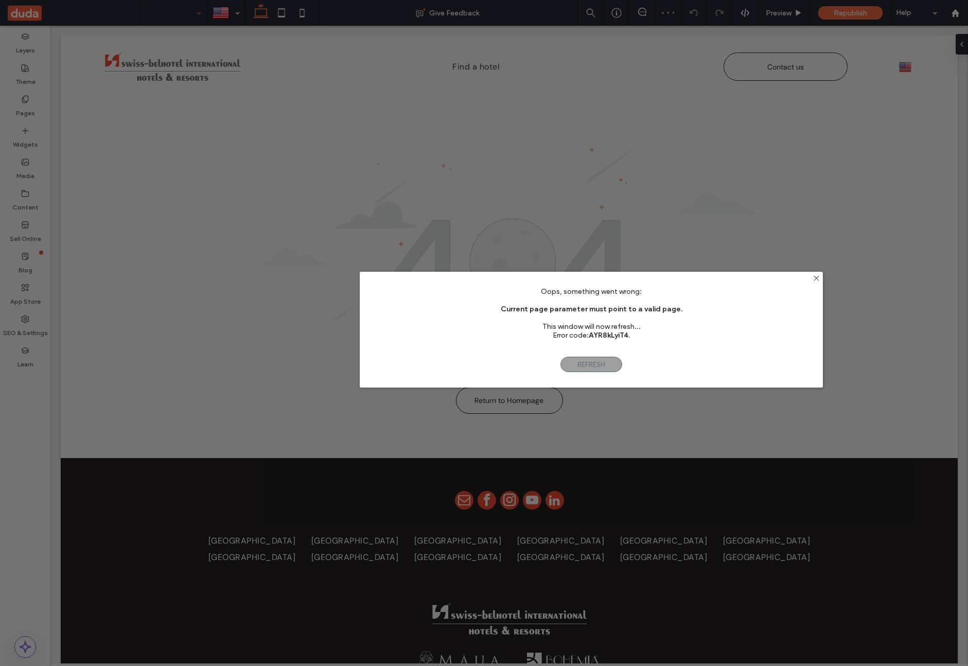
drag, startPoint x: 757, startPoint y: 296, endPoint x: 723, endPoint y: 296, distance: 34.0
click at [723, 296] on div "Oops, something went wrong: Current page parameter must point to a valid page. …" at bounding box center [591, 317] width 463 height 61
drag, startPoint x: 816, startPoint y: 278, endPoint x: 810, endPoint y: 278, distance: 5.7
click at [816, 278] on use at bounding box center [815, 278] width 5 height 5
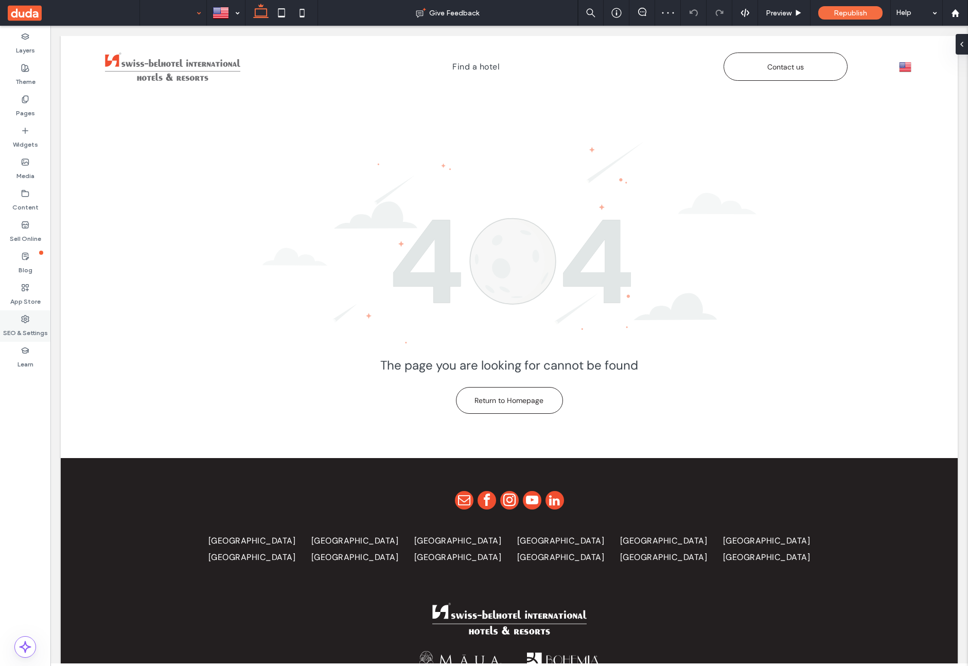
click at [21, 332] on label "SEO & Settings" at bounding box center [25, 330] width 45 height 14
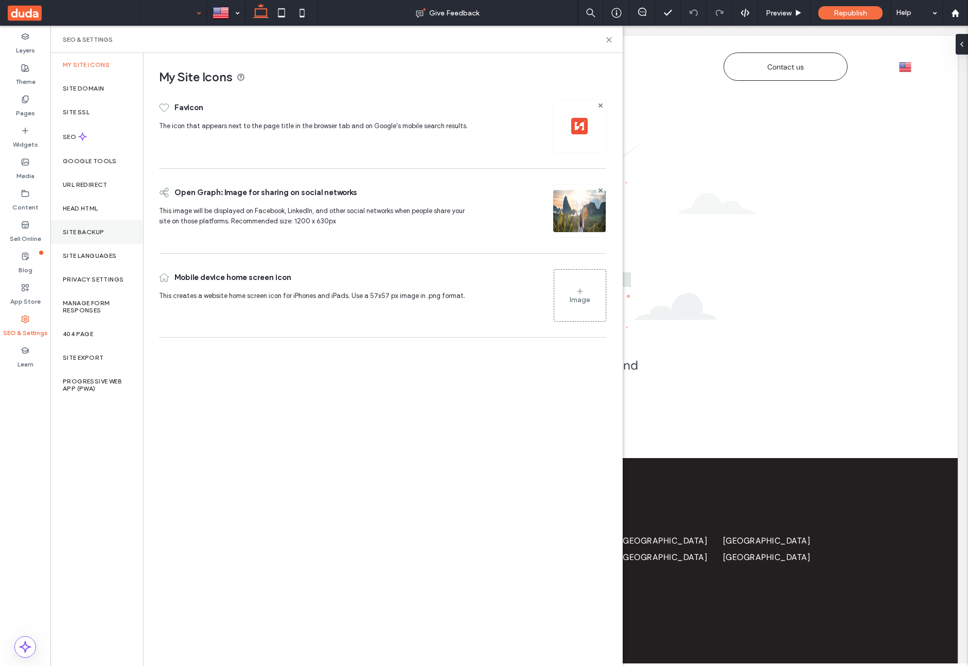
click at [75, 234] on label "Site Backup" at bounding box center [83, 231] width 41 height 7
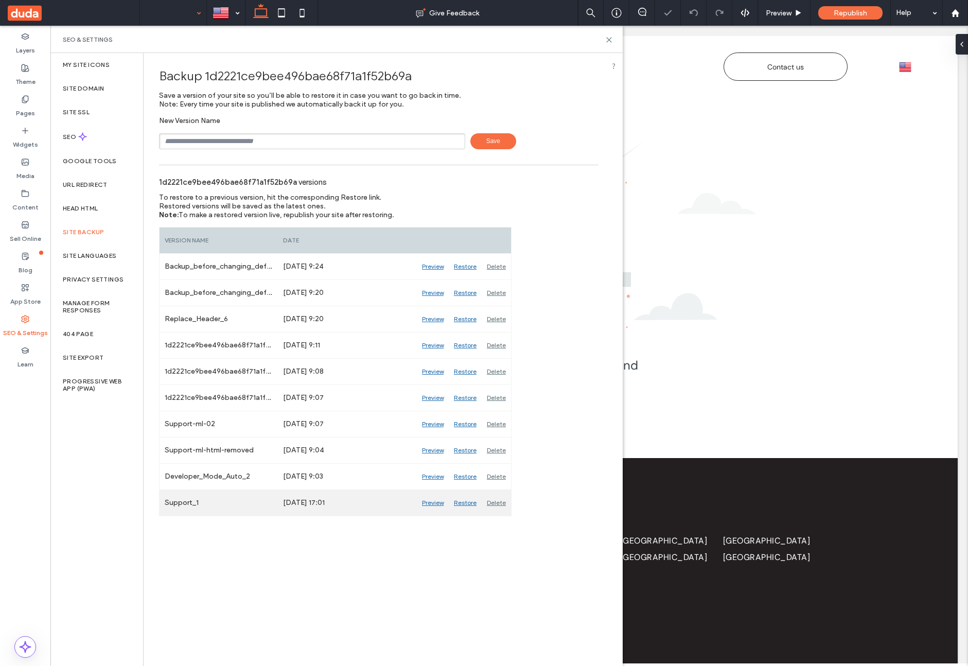
click at [464, 501] on div "Restore" at bounding box center [465, 503] width 33 height 26
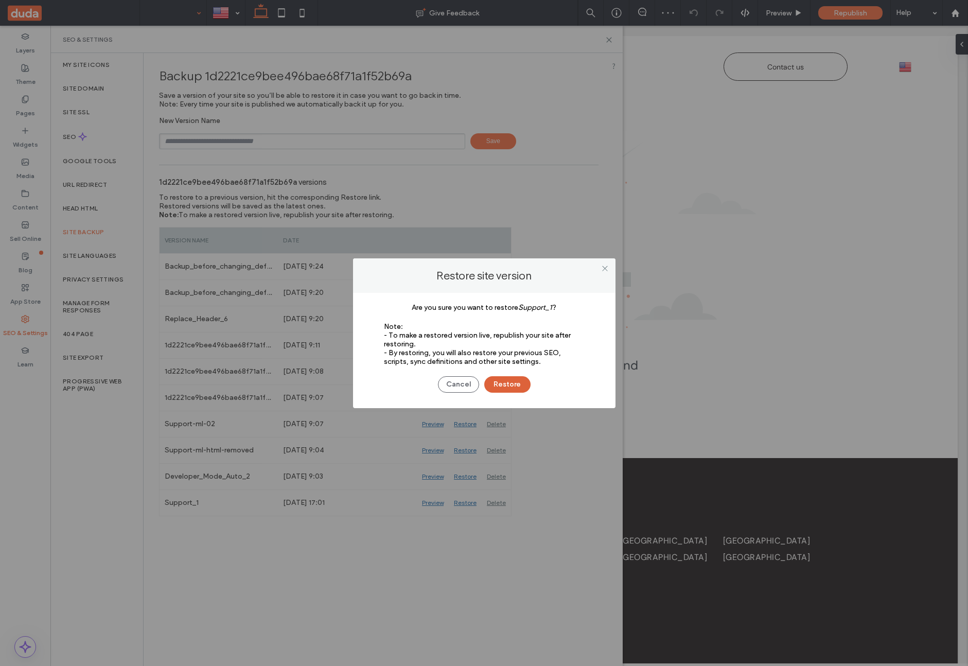
click at [520, 381] on button "Restore" at bounding box center [507, 384] width 46 height 16
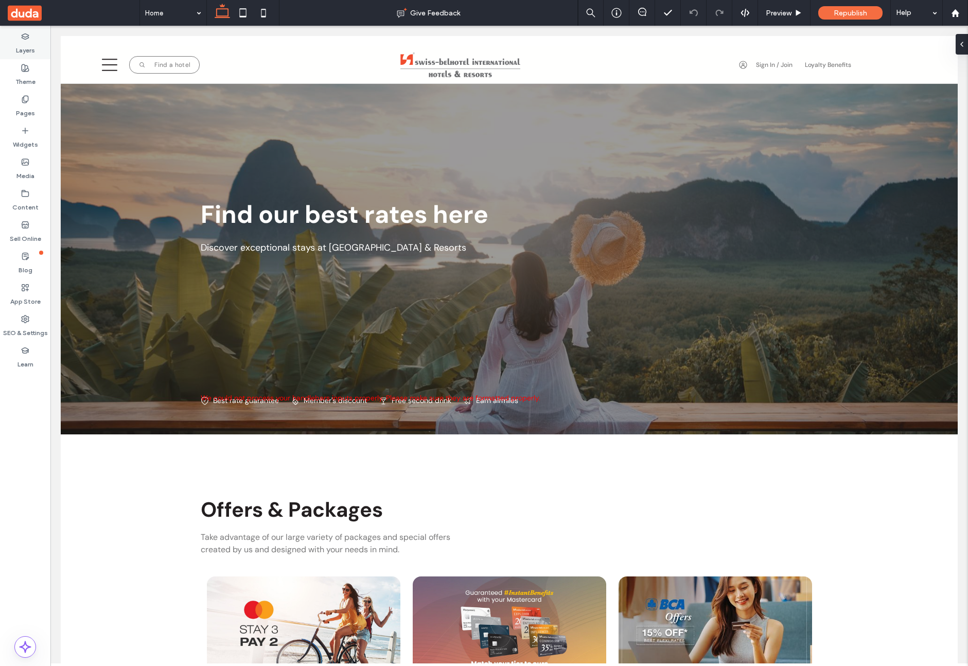
click at [21, 41] on label "Layers" at bounding box center [25, 48] width 19 height 14
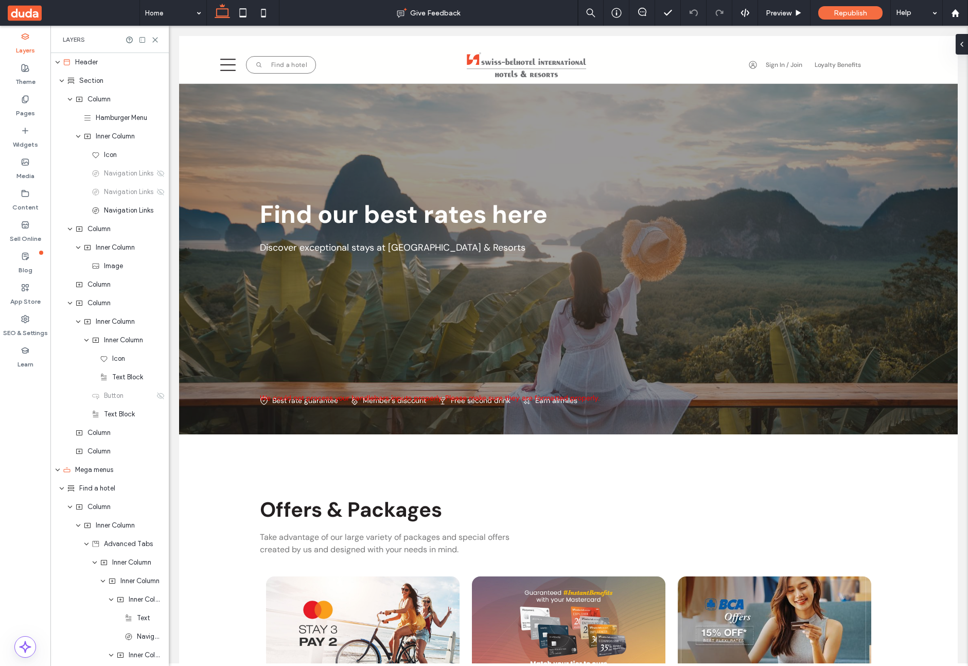
click at [156, 38] on use at bounding box center [155, 40] width 5 height 5
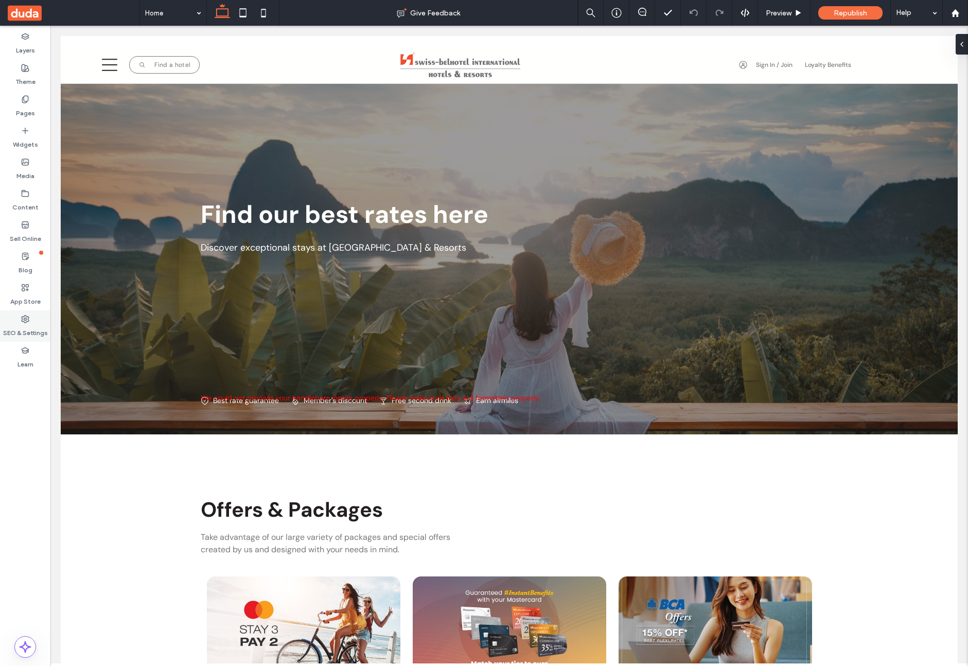
click at [39, 323] on label "SEO & Settings" at bounding box center [25, 330] width 45 height 14
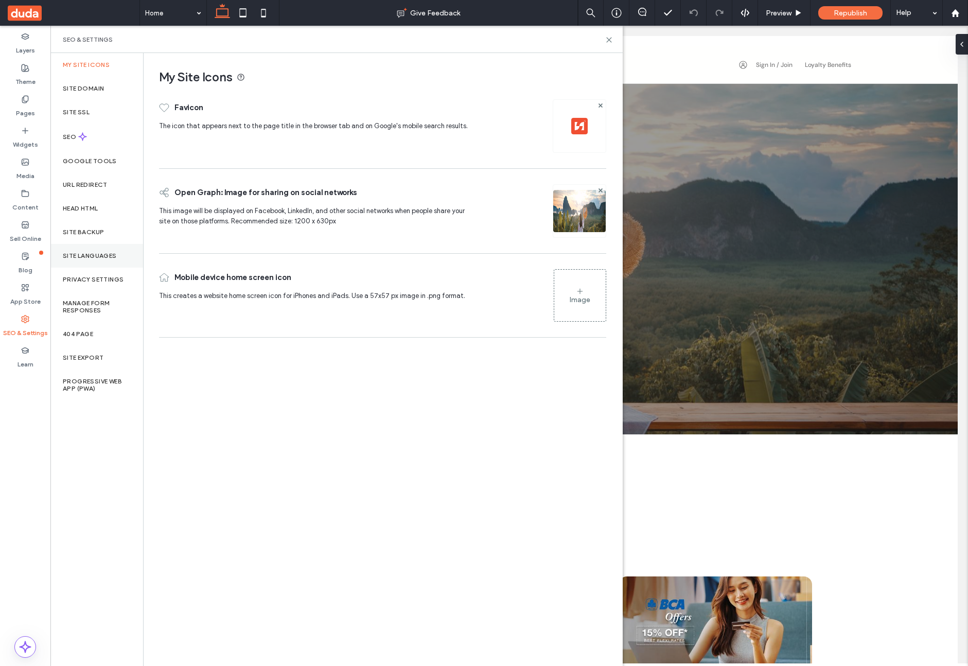
click at [87, 255] on label "Site Languages" at bounding box center [90, 255] width 54 height 7
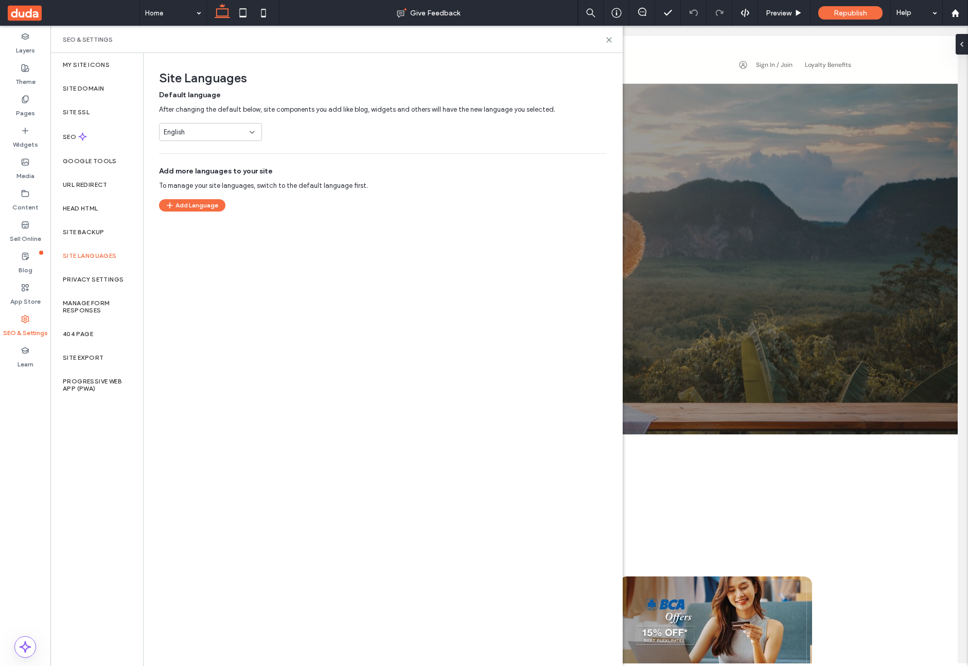
click at [201, 193] on div "Add Language" at bounding box center [192, 201] width 66 height 21
click at [194, 204] on button "Add Language" at bounding box center [192, 205] width 66 height 12
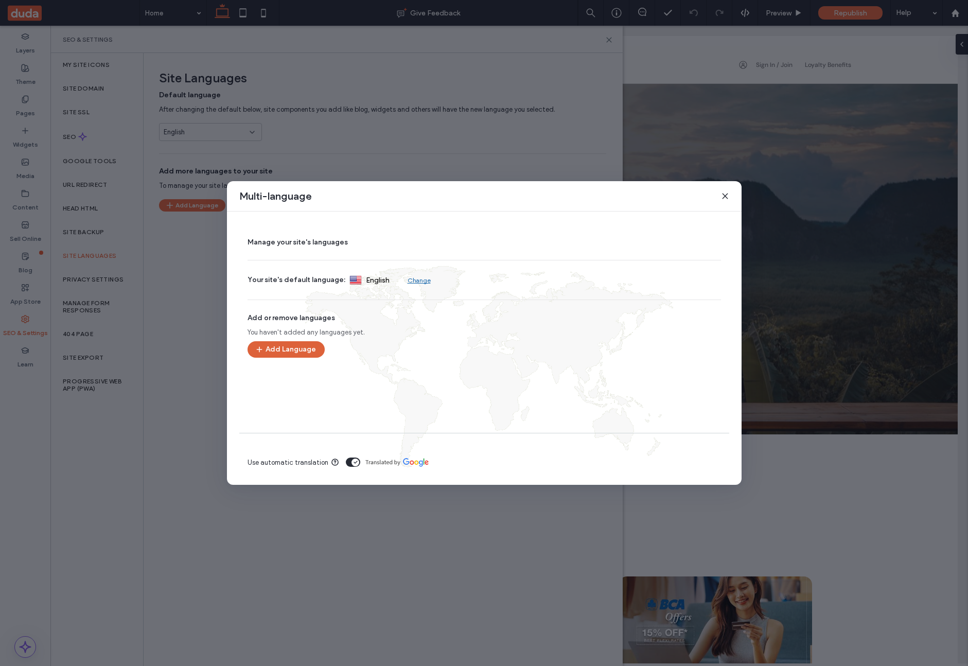
click at [281, 351] on button "Add Language" at bounding box center [285, 349] width 77 height 16
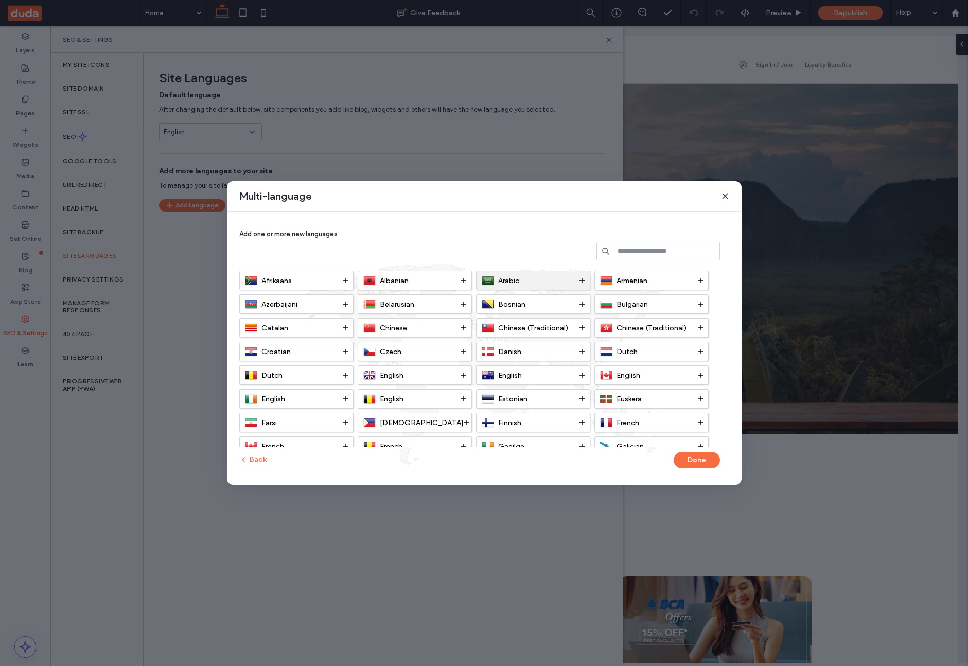
click at [519, 281] on span "Arabic" at bounding box center [508, 280] width 21 height 9
click at [693, 460] on button "Done" at bounding box center [696, 460] width 46 height 16
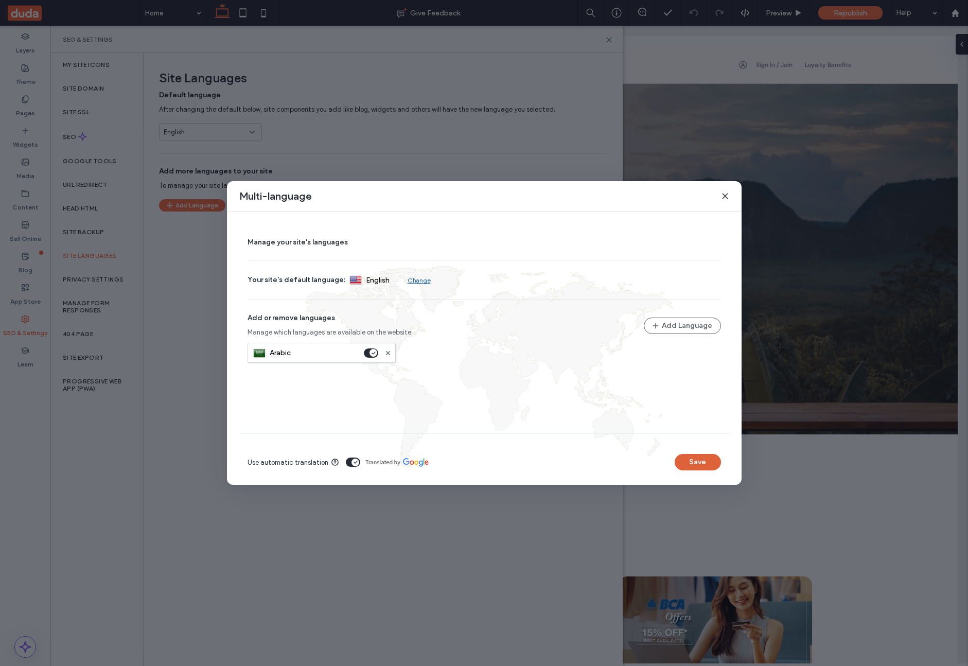
click at [691, 460] on button "Save" at bounding box center [697, 462] width 46 height 16
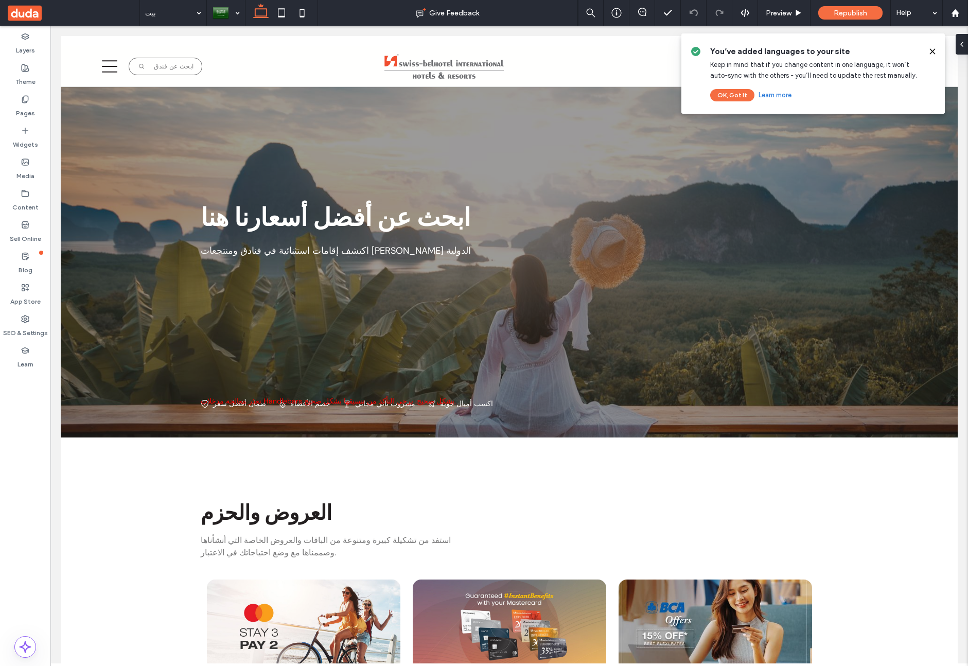
click at [926, 52] on div at bounding box center [928, 51] width 16 height 11
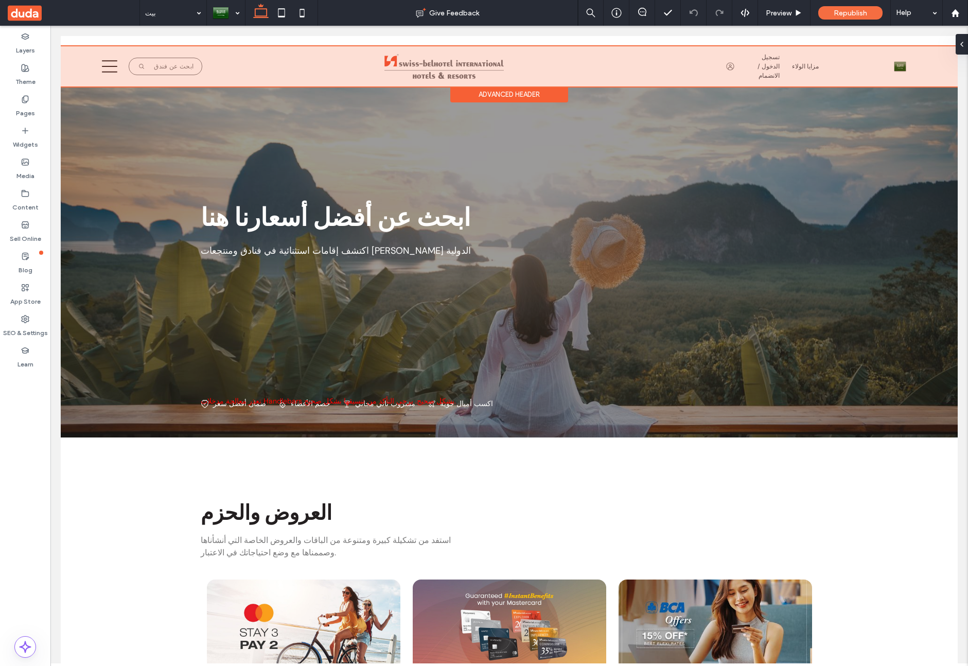
click at [931, 51] on div at bounding box center [509, 66] width 897 height 40
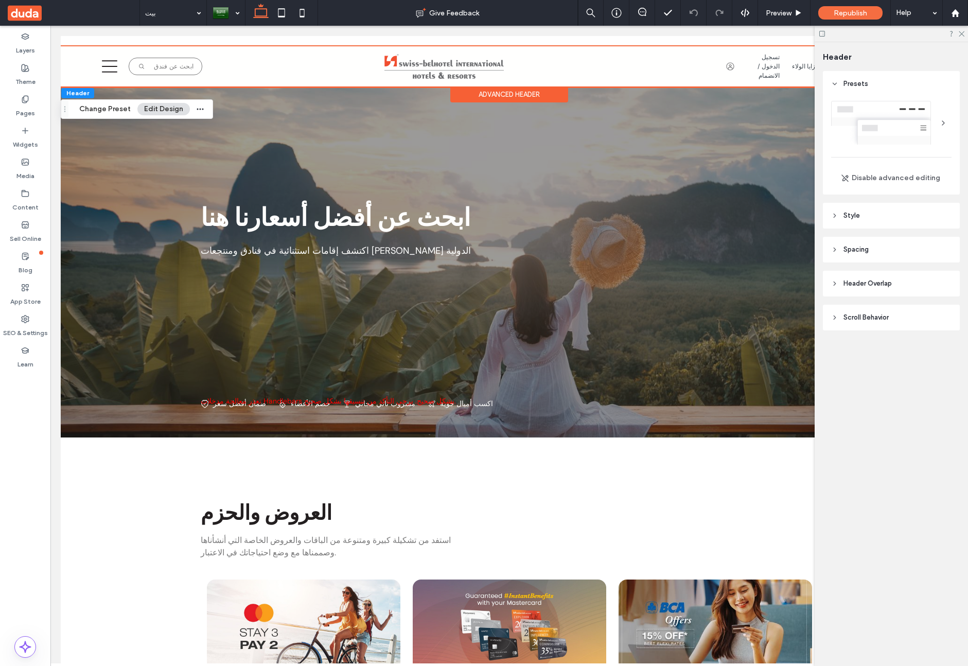
click at [961, 29] on div at bounding box center [890, 34] width 153 height 16
click at [960, 31] on icon at bounding box center [960, 33] width 7 height 7
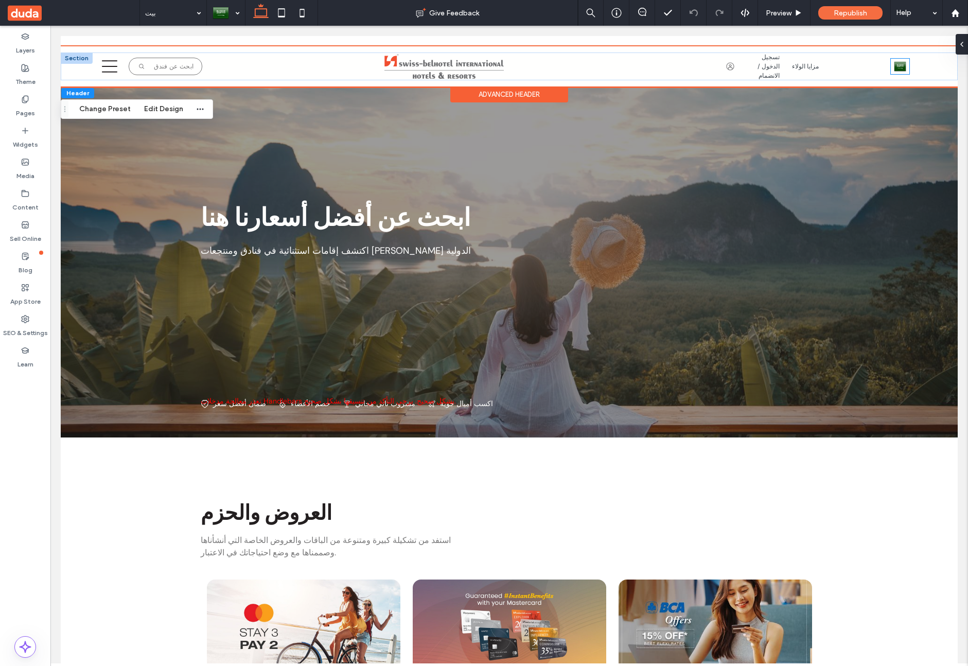
click at [899, 64] on img at bounding box center [899, 66] width 12 height 13
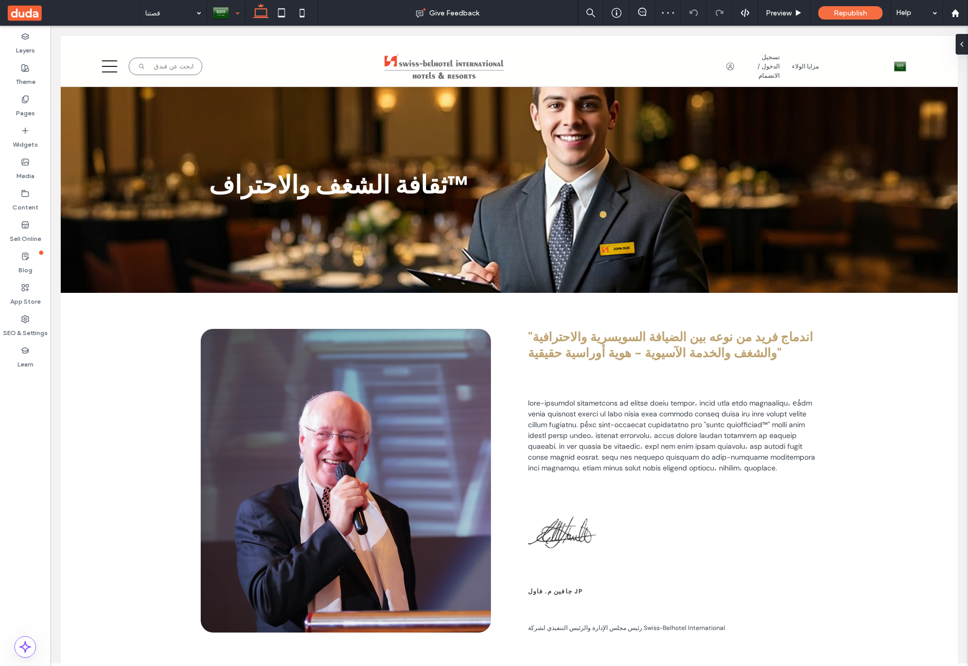
click at [226, 8] on div at bounding box center [225, 13] width 37 height 25
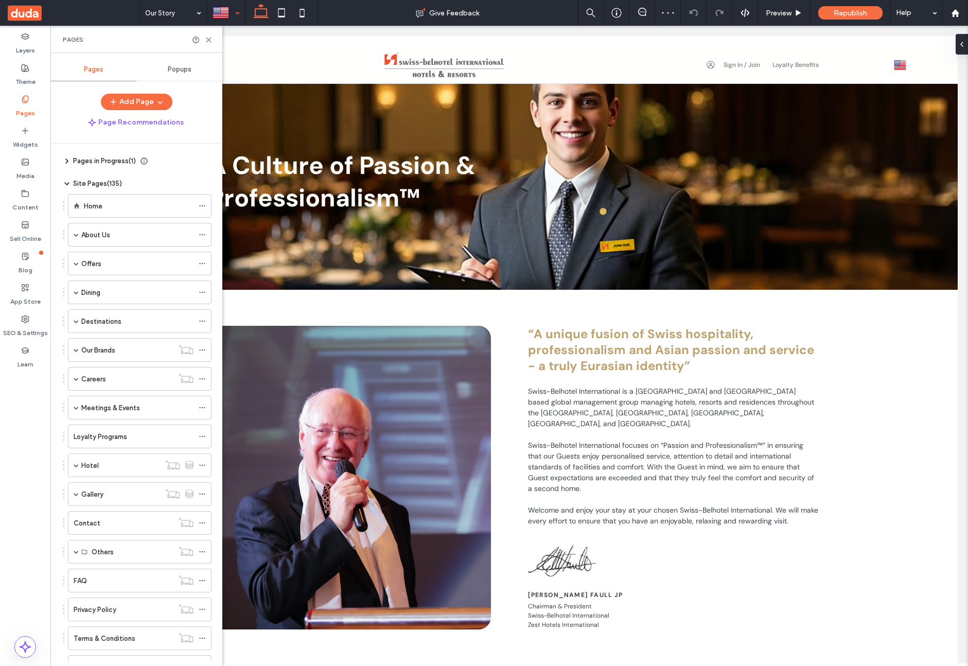
click at [95, 161] on span "Pages in Progress ( 1 )" at bounding box center [104, 161] width 63 height 10
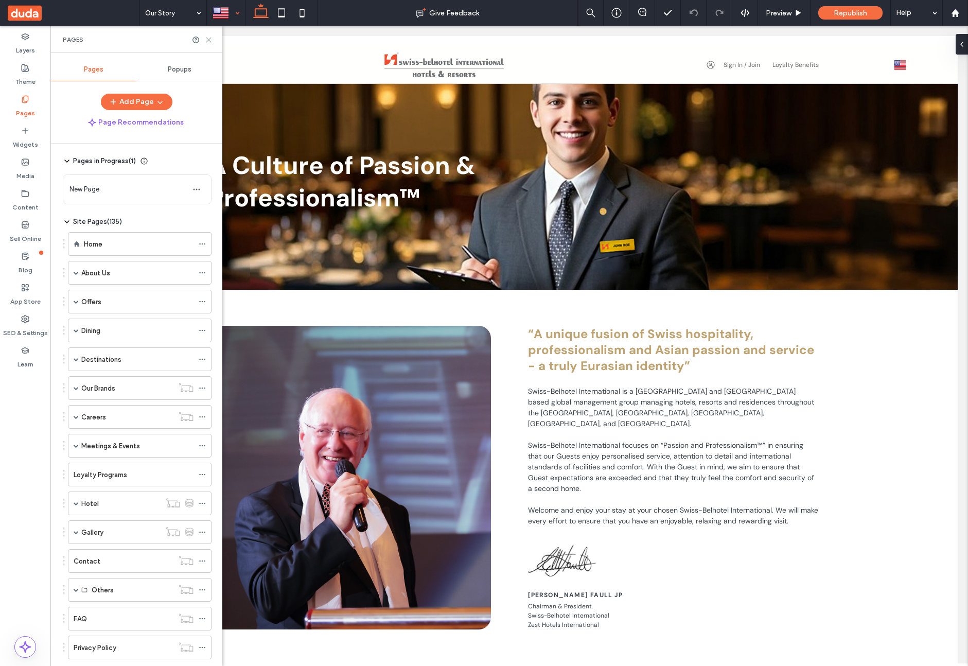
click at [212, 39] on icon at bounding box center [209, 40] width 8 height 8
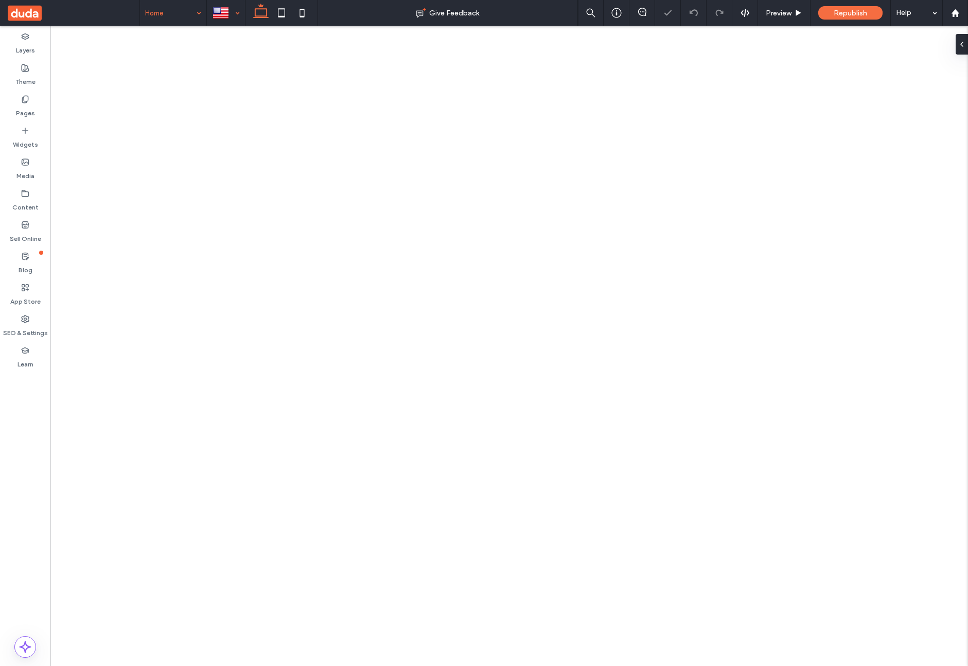
click at [167, 14] on input at bounding box center [170, 13] width 51 height 26
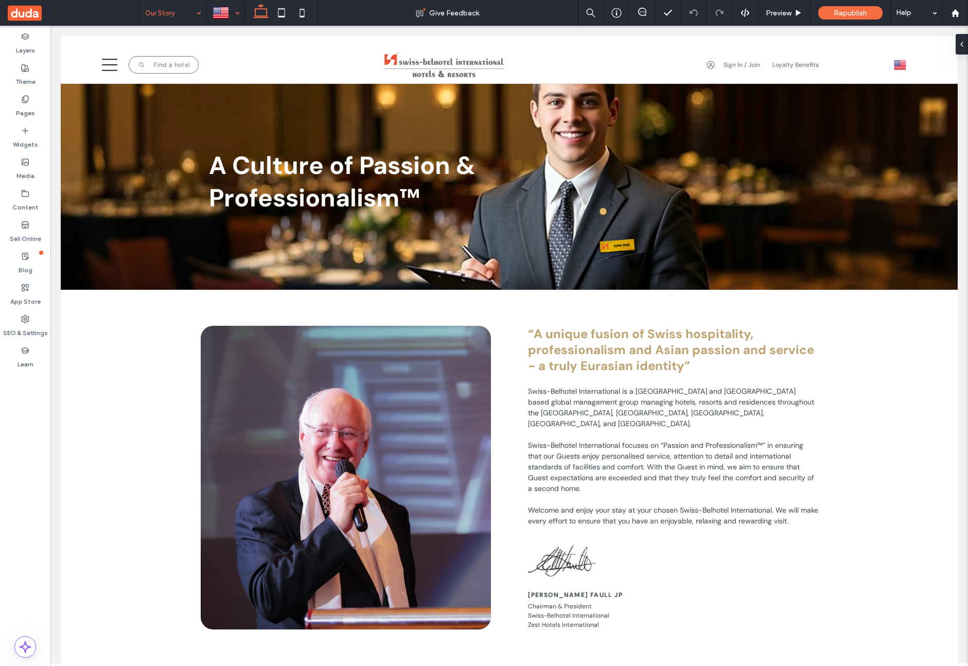
click at [230, 17] on div at bounding box center [225, 13] width 37 height 25
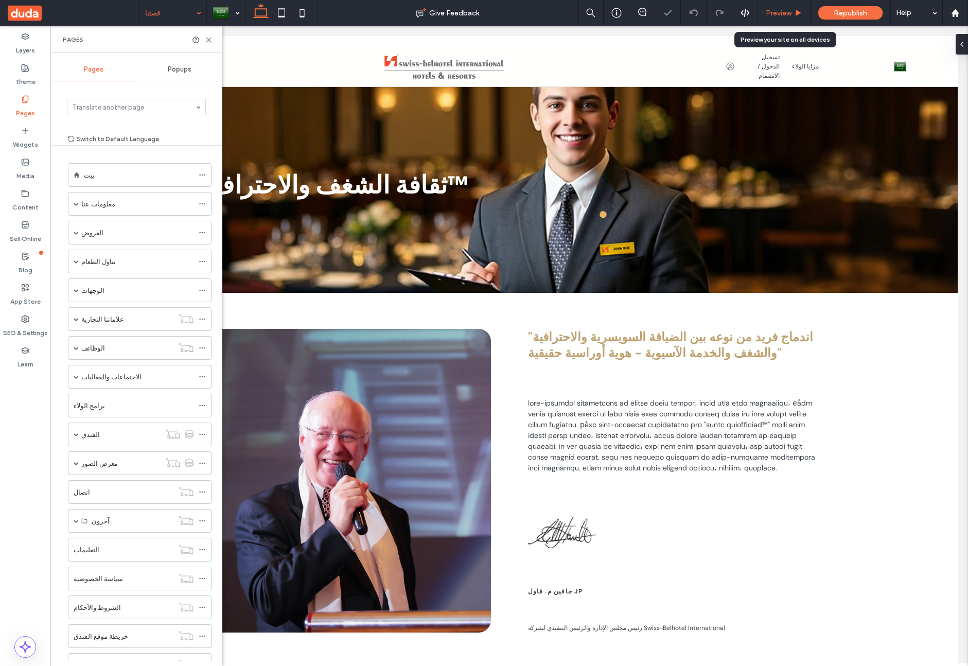
click at [780, 9] on span "Preview" at bounding box center [778, 13] width 26 height 9
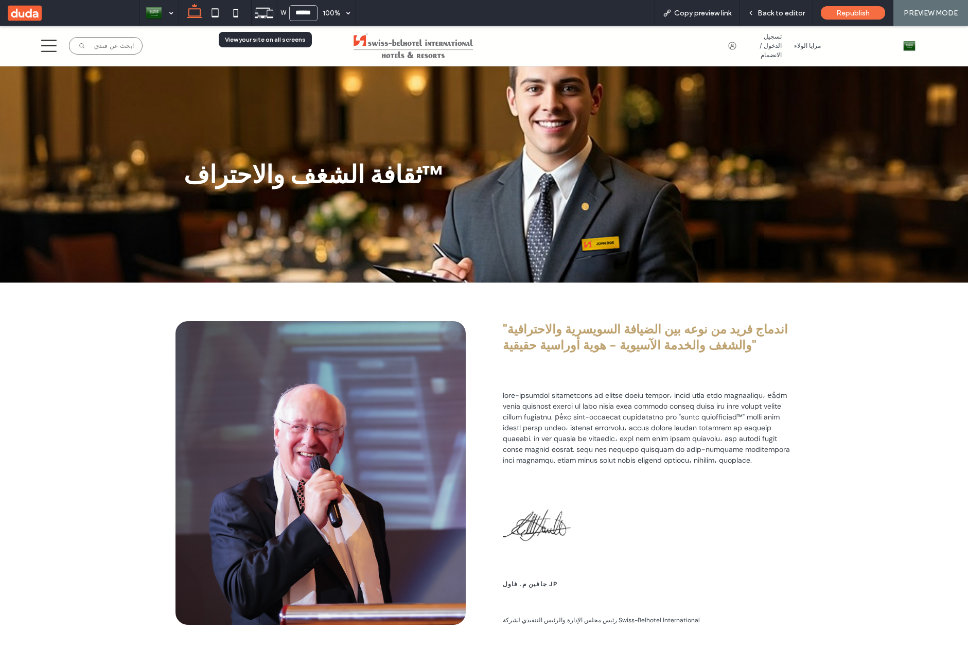
click at [257, 13] on use at bounding box center [264, 13] width 19 height 10
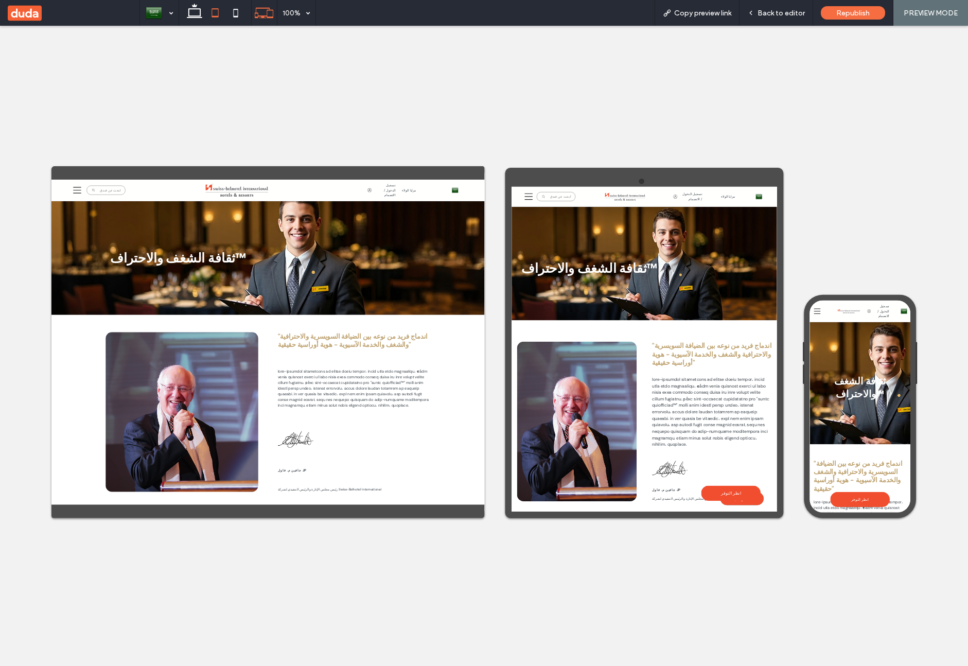
click at [210, 13] on icon at bounding box center [215, 13] width 21 height 21
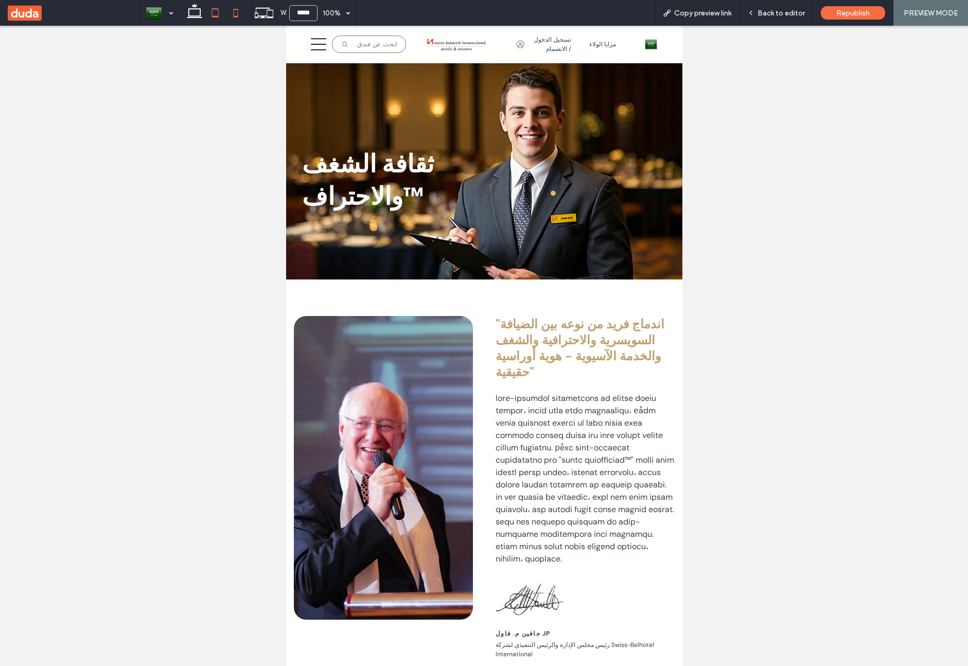
click at [233, 16] on icon at bounding box center [235, 13] width 21 height 21
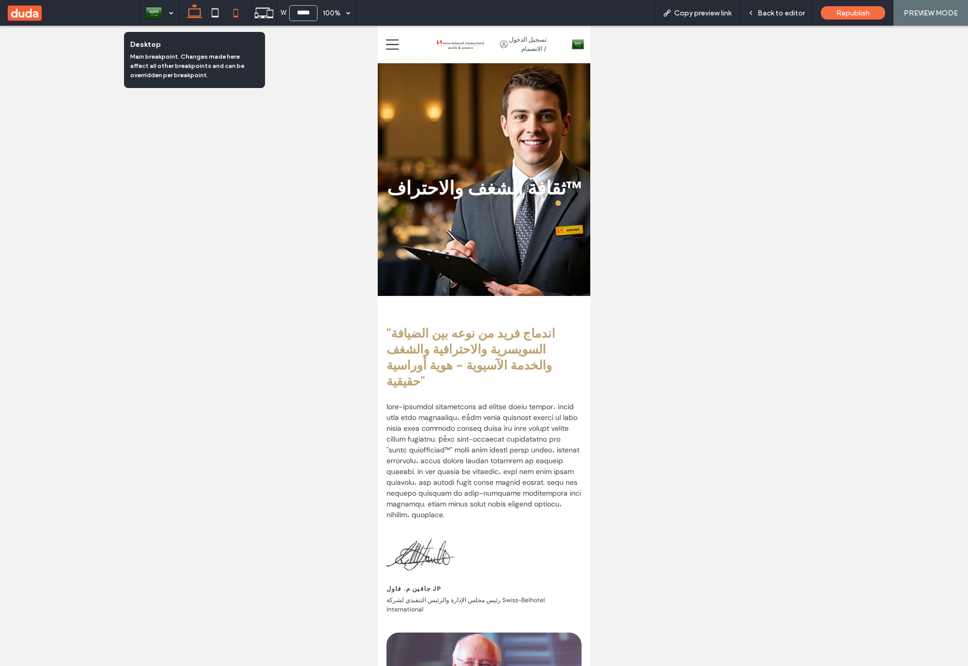
click at [192, 17] on use at bounding box center [194, 11] width 15 height 14
type input "******"
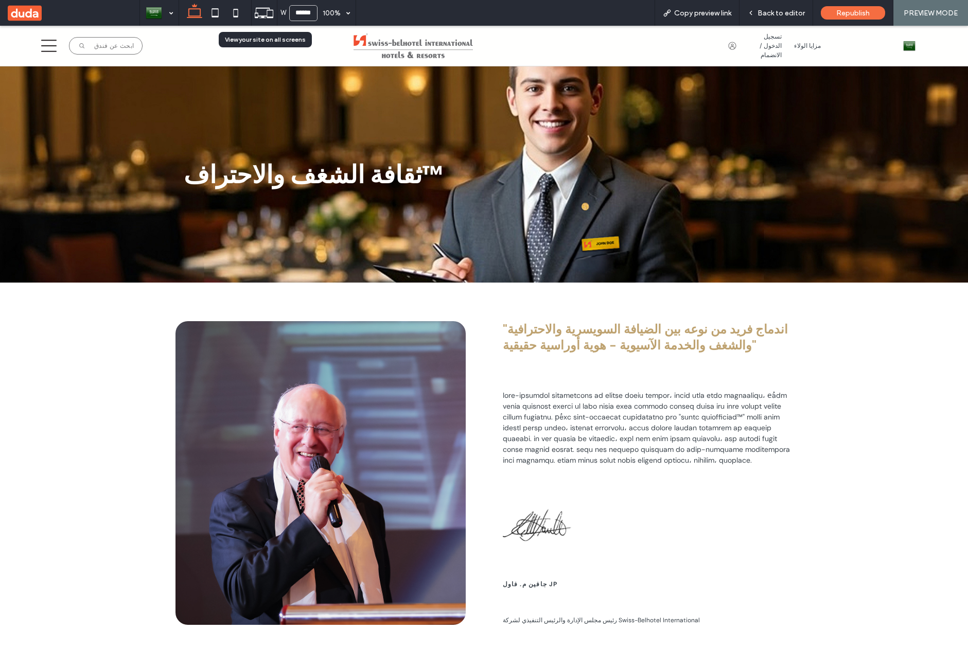
click at [259, 16] on icon at bounding box center [264, 13] width 20 height 20
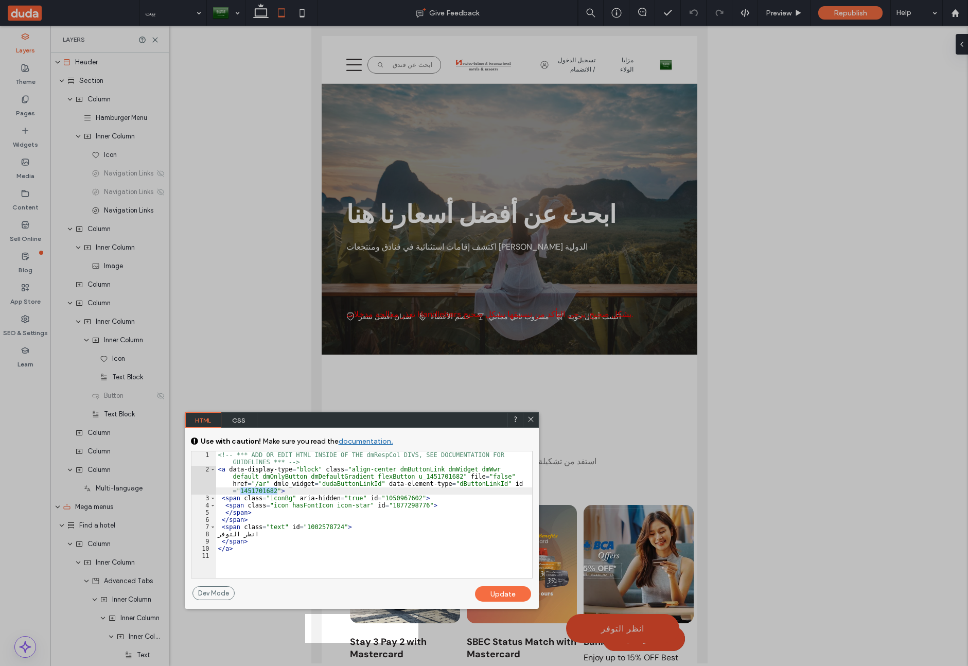
scroll to position [2, 0]
click at [533, 419] on icon at bounding box center [531, 419] width 8 height 8
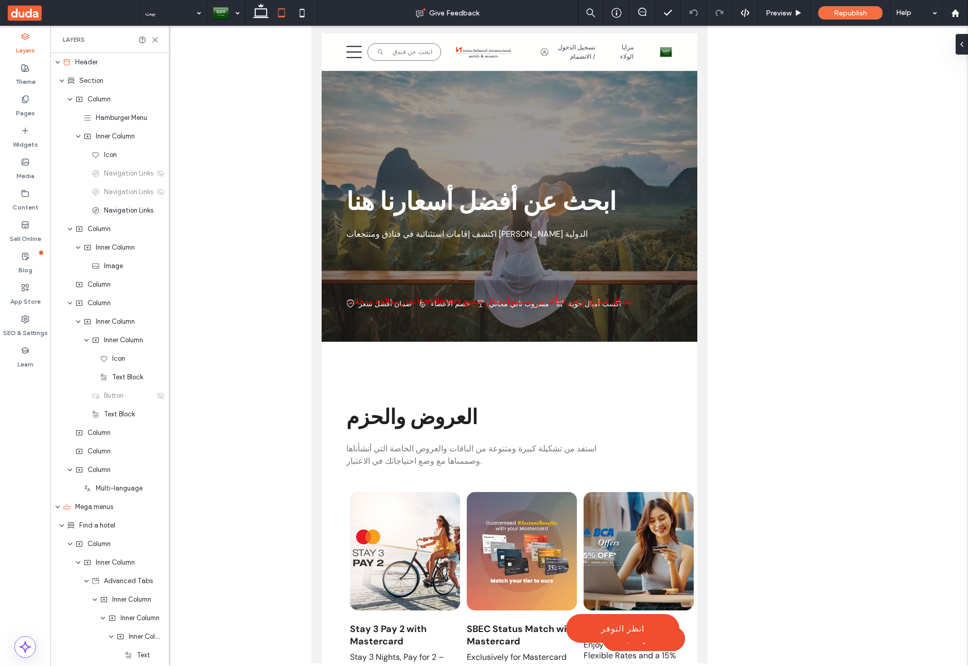
scroll to position [0, 0]
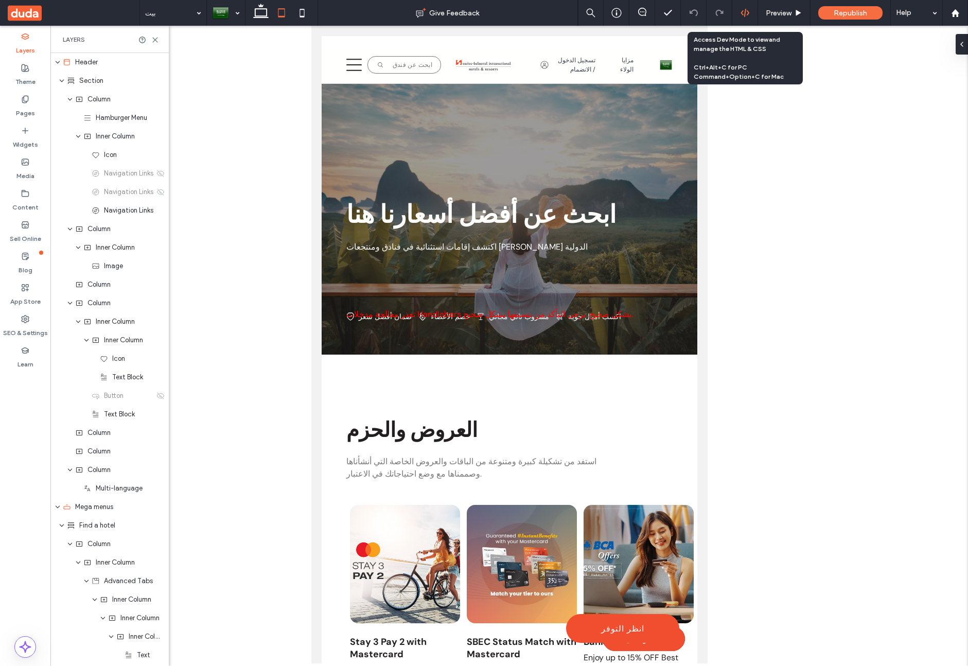
click at [744, 14] on use at bounding box center [744, 13] width 8 height 8
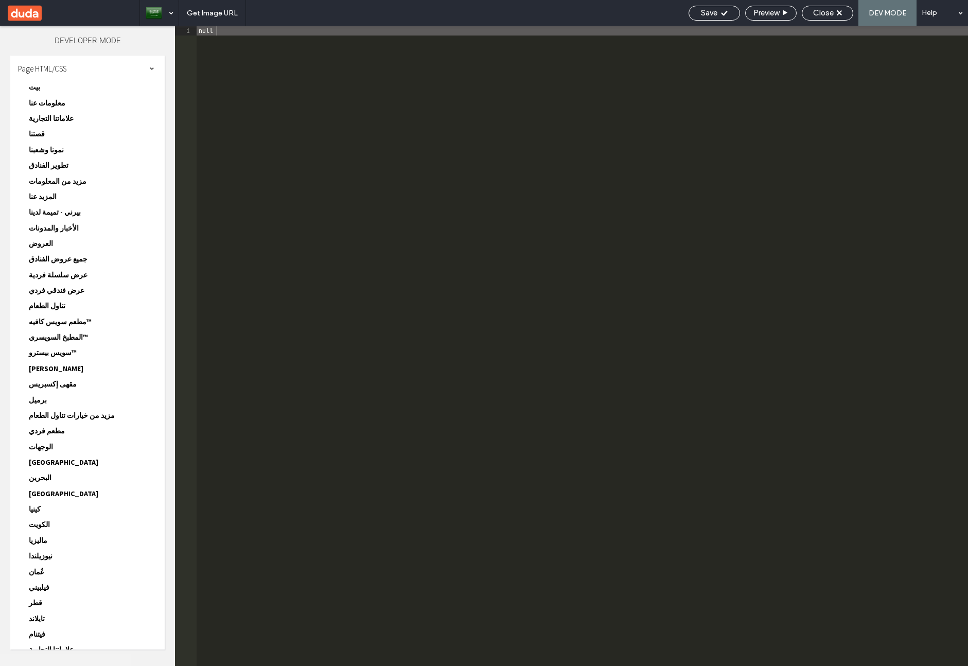
click at [33, 86] on span "بيت" at bounding box center [34, 86] width 11 height 9
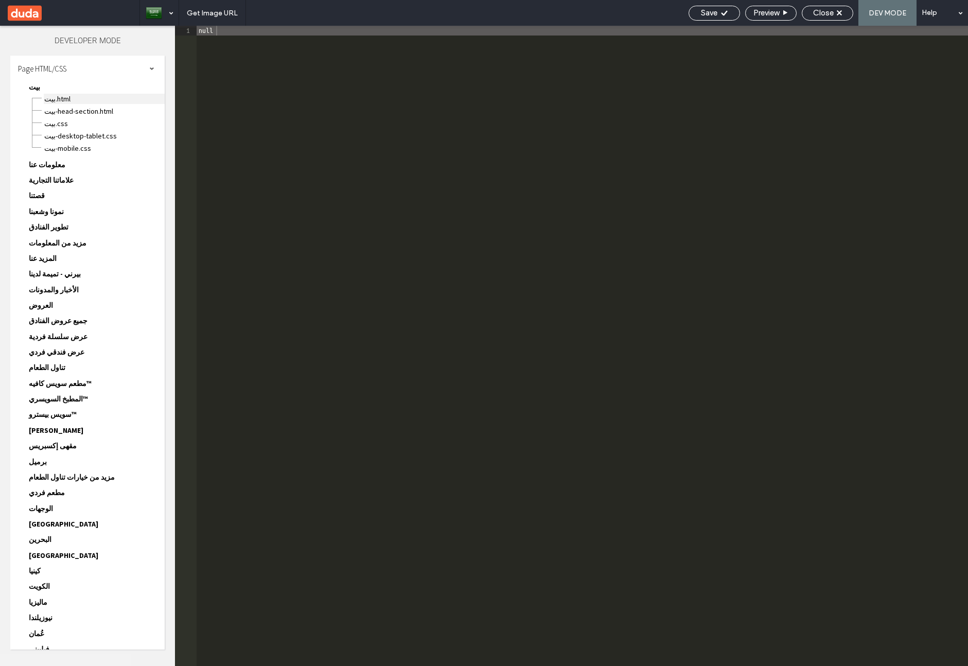
click at [71, 96] on span "بيت.html" at bounding box center [104, 99] width 121 height 10
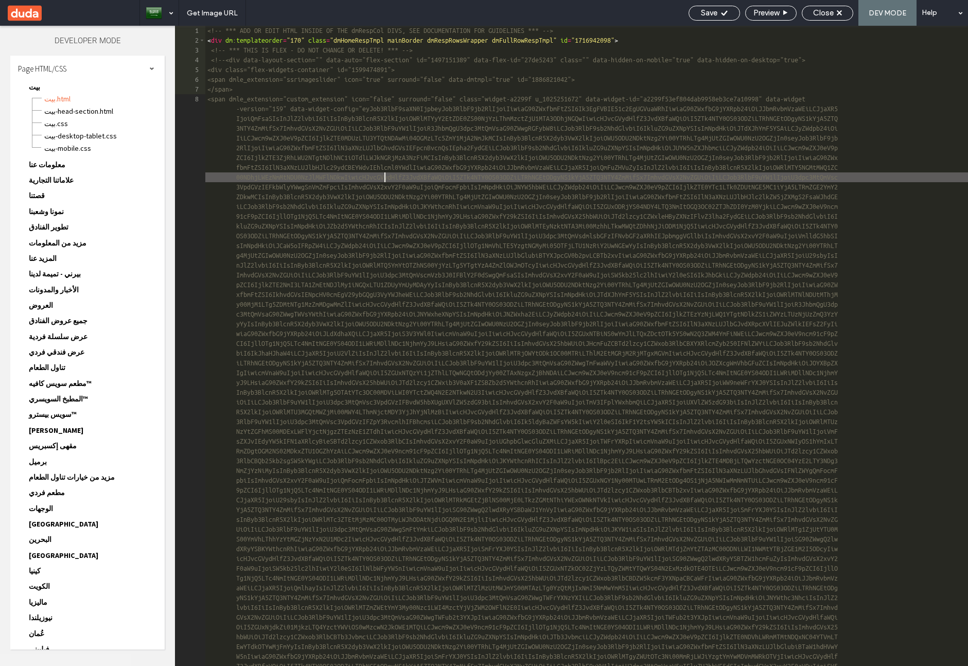
type input "**********"
click at [936, 34] on button "button" at bounding box center [933, 33] width 14 height 11
drag, startPoint x: 936, startPoint y: 34, endPoint x: 921, endPoint y: 36, distance: 15.1
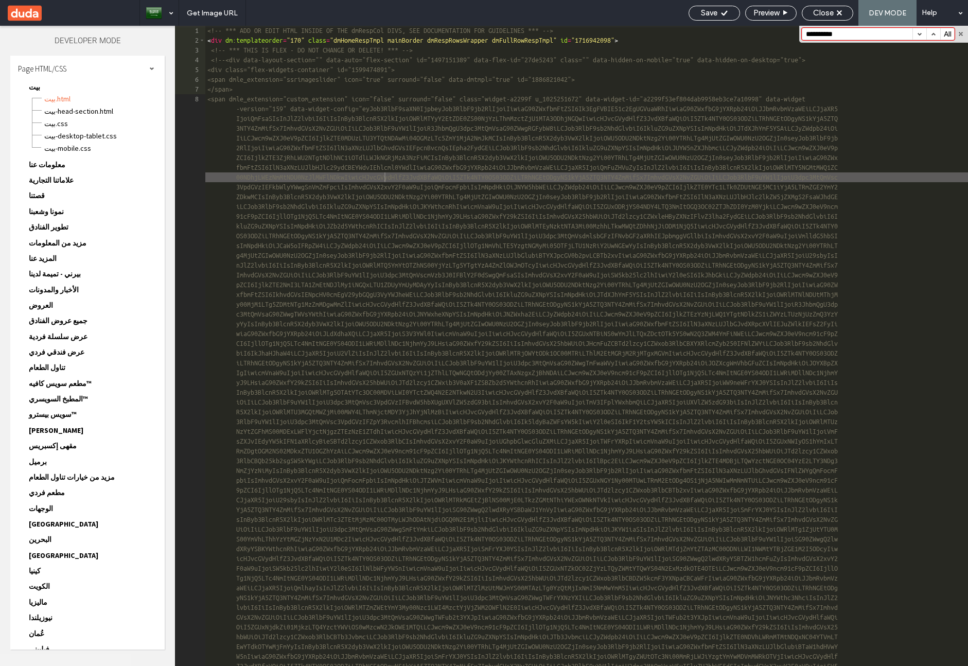
click at [936, 34] on button "button" at bounding box center [933, 33] width 14 height 11
click at [79, 115] on span "بيت-head-section.html" at bounding box center [104, 111] width 121 height 10
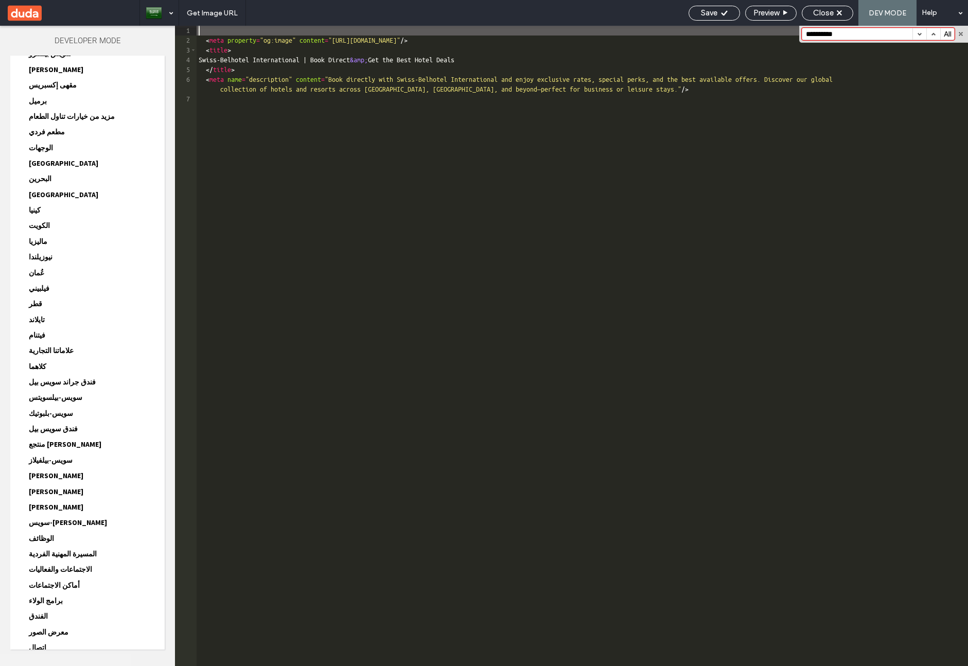
scroll to position [1288, 0]
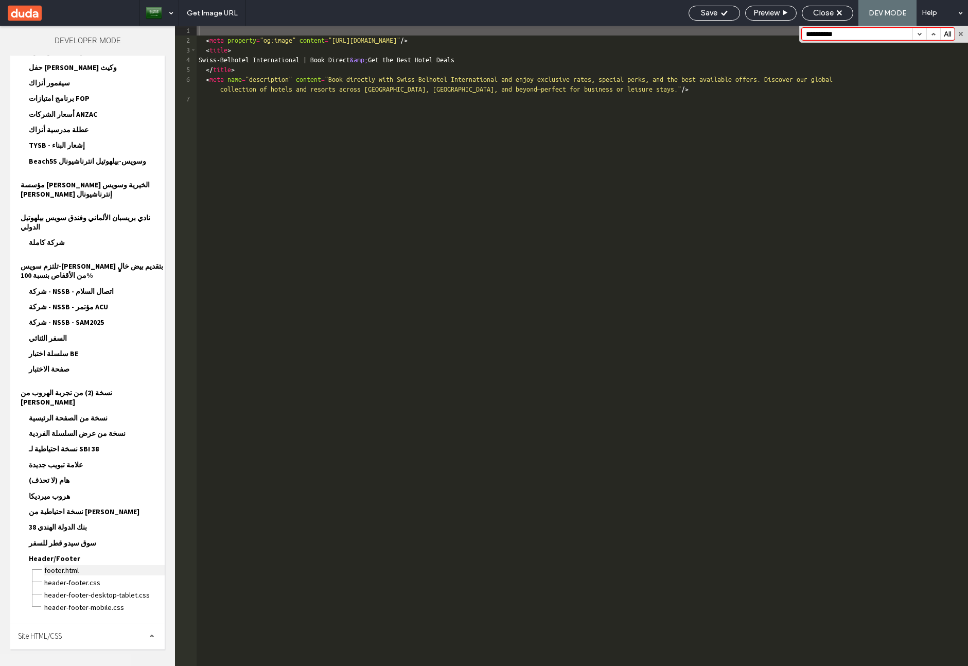
click at [78, 573] on span "footer.html" at bounding box center [104, 570] width 121 height 10
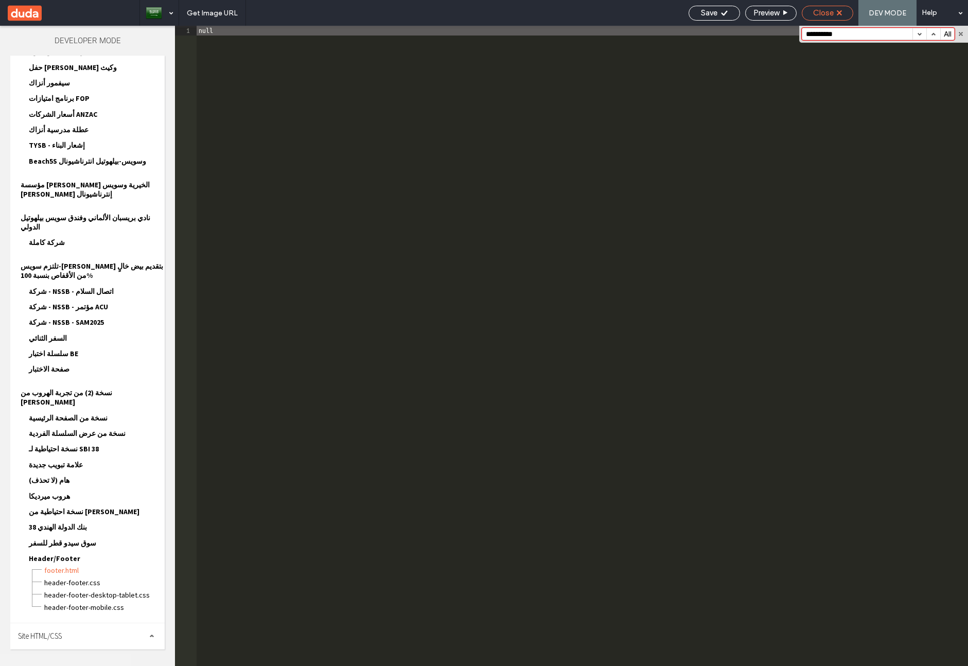
click at [840, 20] on div "Close" at bounding box center [826, 13] width 51 height 15
click at [837, 15] on div "Close" at bounding box center [827, 12] width 50 height 9
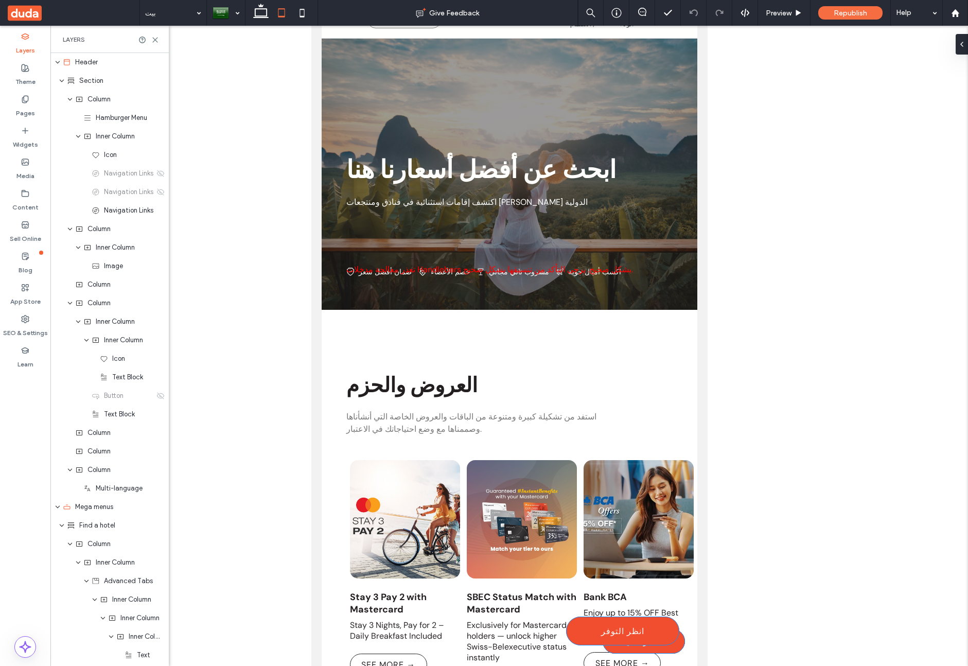
scroll to position [0, 0]
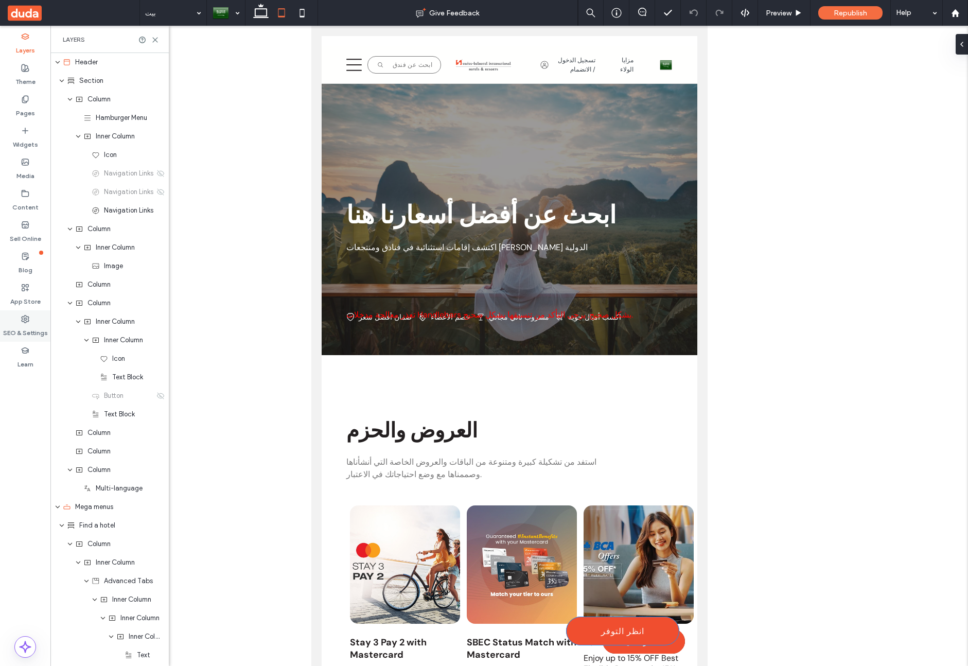
click at [30, 329] on label "SEO & Settings" at bounding box center [25, 330] width 45 height 14
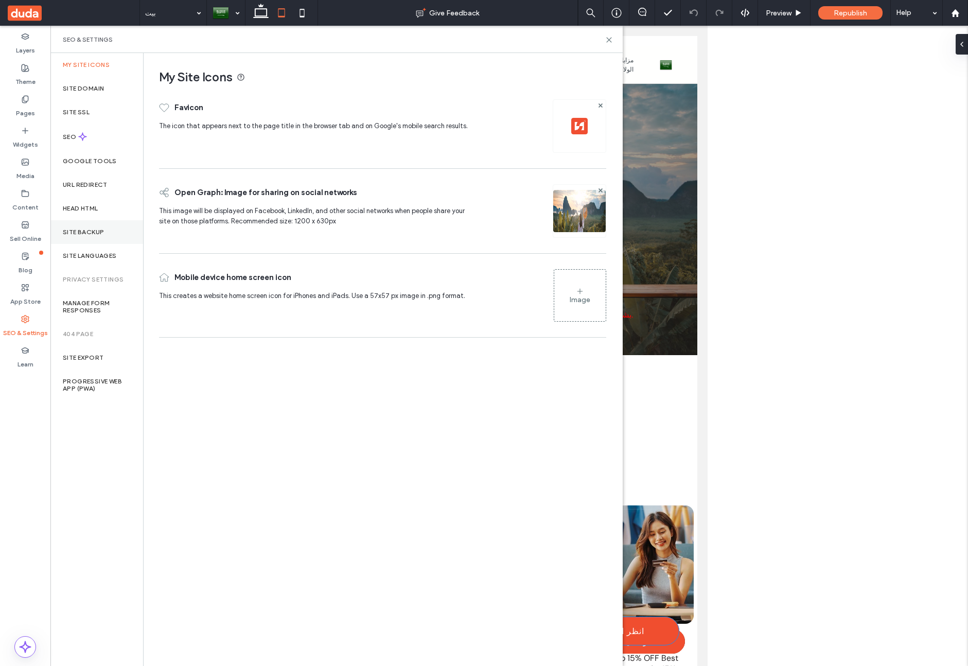
click at [82, 233] on label "Site Backup" at bounding box center [83, 231] width 41 height 7
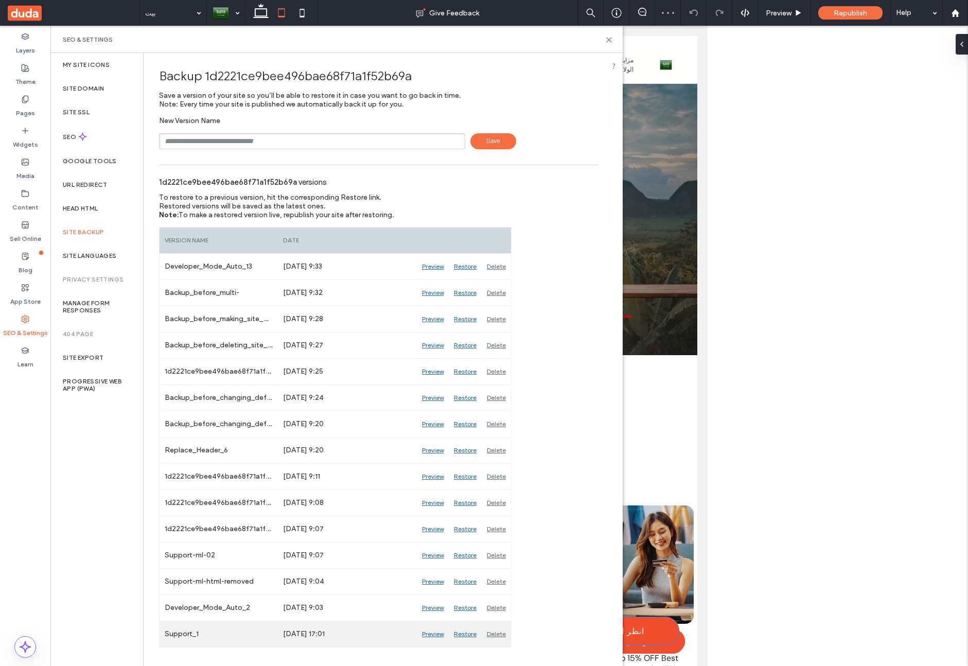
click at [464, 633] on div "Restore" at bounding box center [465, 634] width 33 height 26
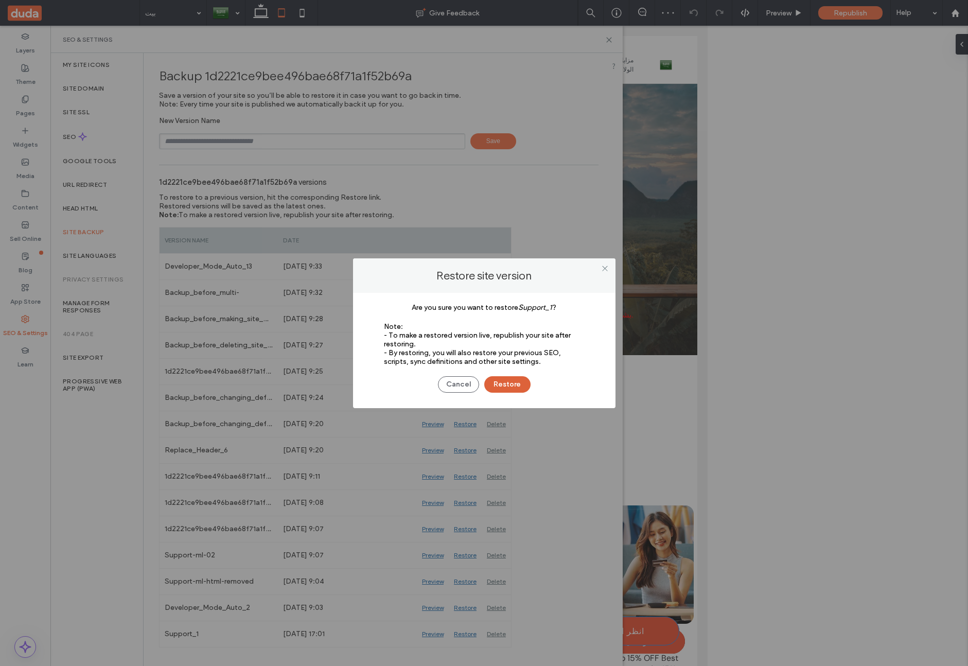
click at [502, 379] on button "Restore" at bounding box center [507, 384] width 46 height 16
